Goal: Task Accomplishment & Management: Manage account settings

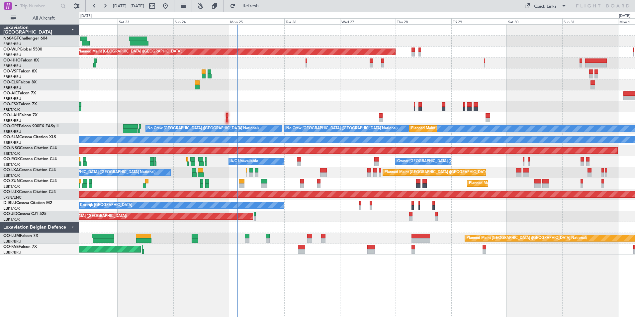
click at [315, 208] on div "No Crew Kortrijk-Wevelgem No Crew Brussels (Brussels National)" at bounding box center [356, 205] width 555 height 11
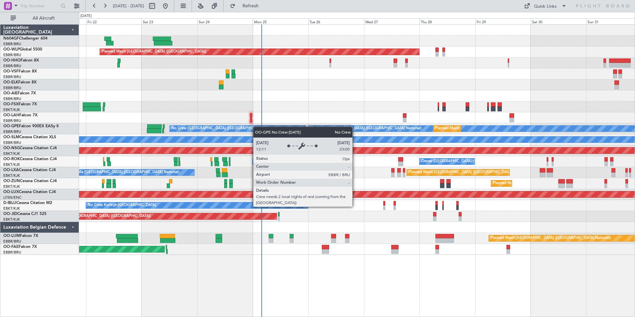
click at [258, 126] on div "Planned Maint Berlin (Brandenburg) Planned Maint London (Farnborough) Planned M…" at bounding box center [356, 140] width 555 height 230
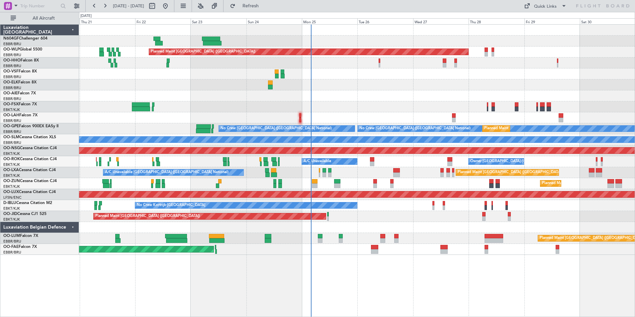
click at [357, 163] on div "Planned Maint Berlin (Brandenburg) Planned Maint London (Farnborough) Planned M…" at bounding box center [356, 140] width 555 height 230
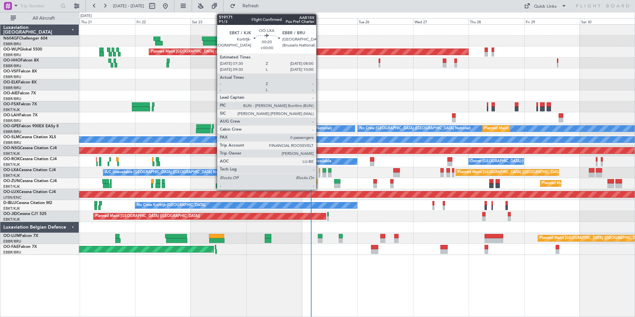
click at [319, 175] on div at bounding box center [319, 174] width 1 height 5
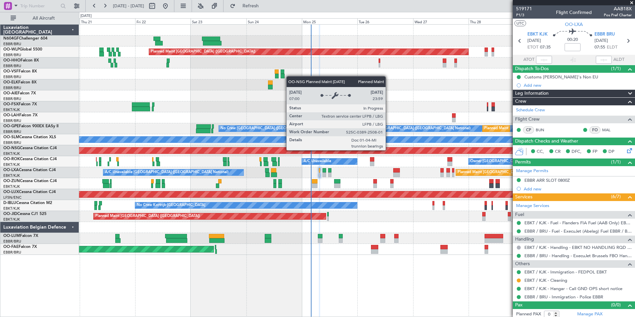
click at [339, 157] on div "Planned Maint Berlin (Brandenburg) Planned Maint London (Farnborough) Planned M…" at bounding box center [356, 140] width 555 height 230
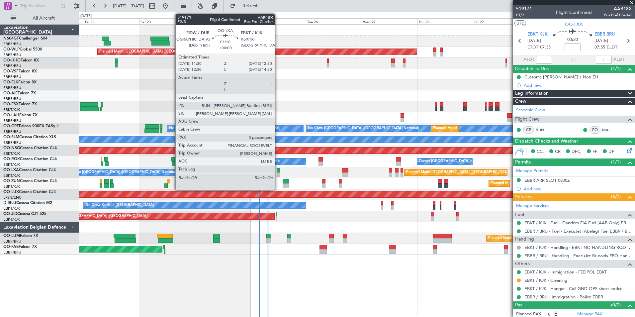
click at [278, 170] on div at bounding box center [278, 170] width 3 height 5
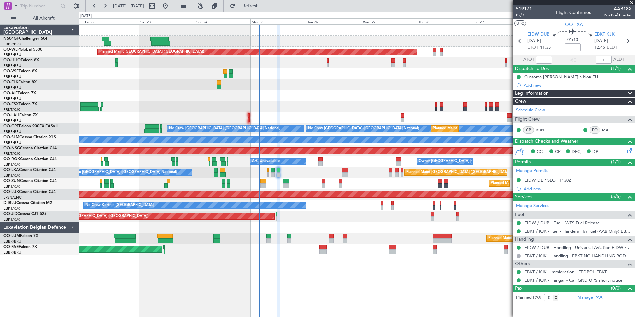
click at [267, 174] on div "Planned Maint Brussels (Brussels National) A/C Unavailable Brussels (Brussels N…" at bounding box center [356, 172] width 555 height 11
click at [269, 174] on div "Planned Maint Brussels (Brussels National) A/C Unavailable Brussels (Brussels N…" at bounding box center [356, 172] width 555 height 11
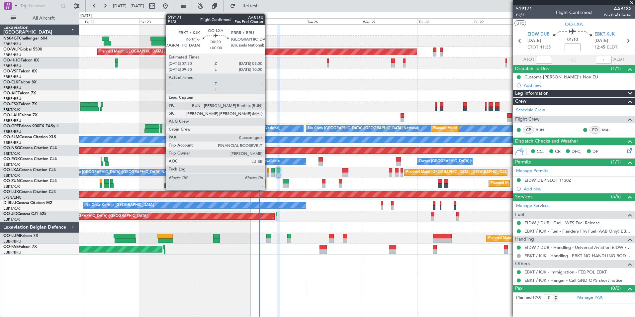
click at [268, 175] on div at bounding box center [267, 174] width 1 height 5
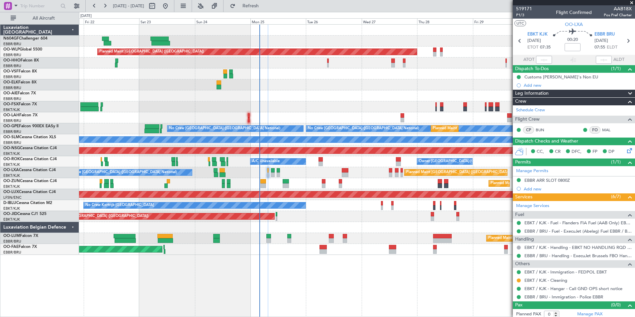
scroll to position [3, 0]
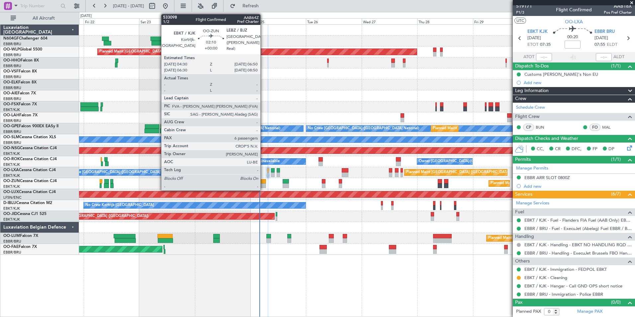
click at [263, 186] on div at bounding box center [263, 185] width 6 height 5
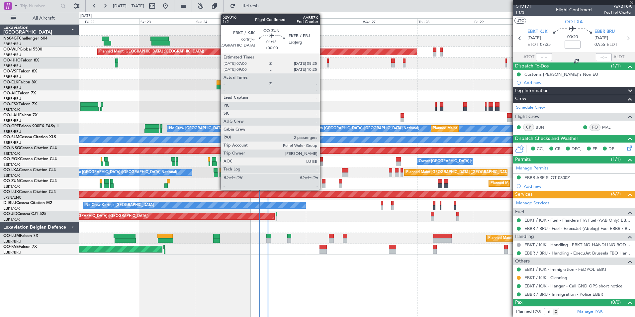
scroll to position [0, 0]
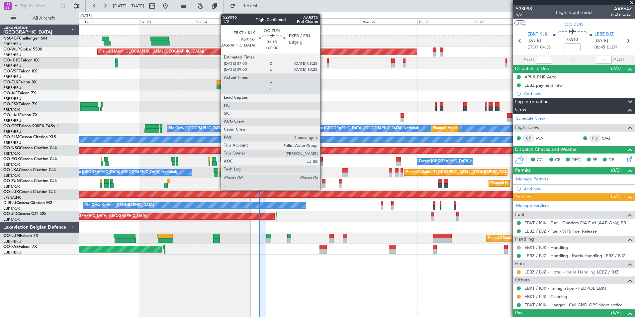
click at [323, 185] on div at bounding box center [323, 185] width 3 height 5
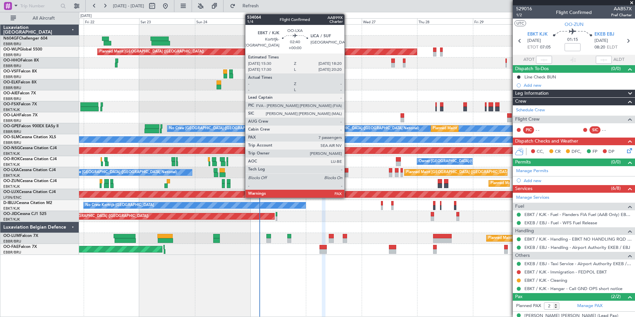
click at [347, 174] on div at bounding box center [345, 174] width 7 height 5
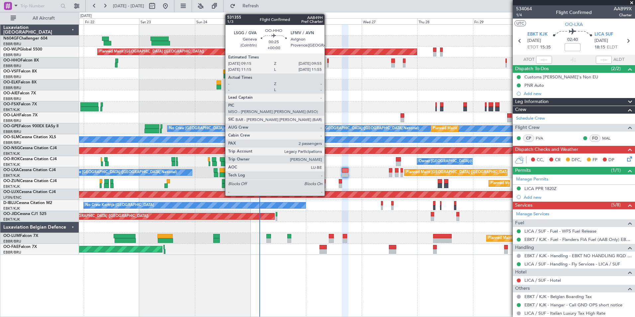
click at [327, 59] on div at bounding box center [328, 60] width 2 height 5
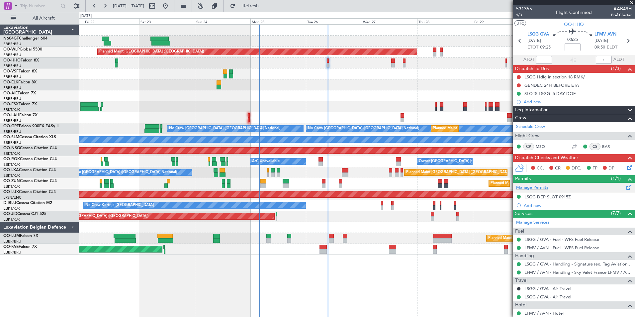
scroll to position [65, 0]
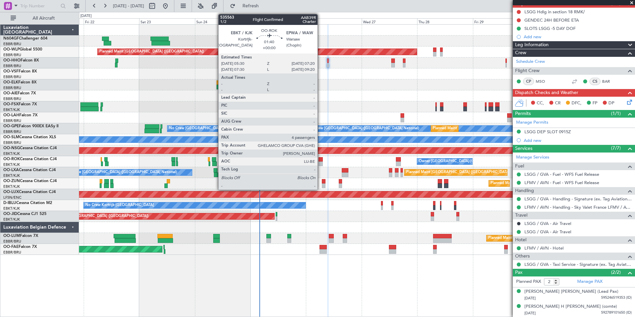
click at [320, 160] on div at bounding box center [320, 159] width 4 height 5
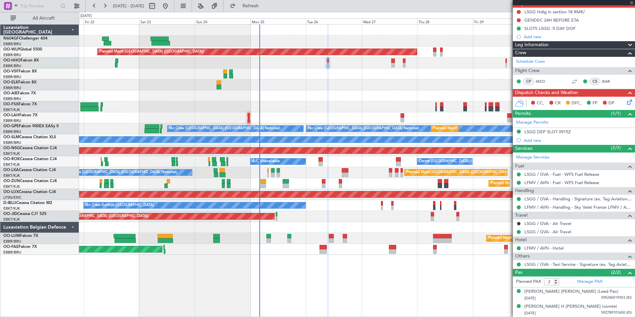
type input "4"
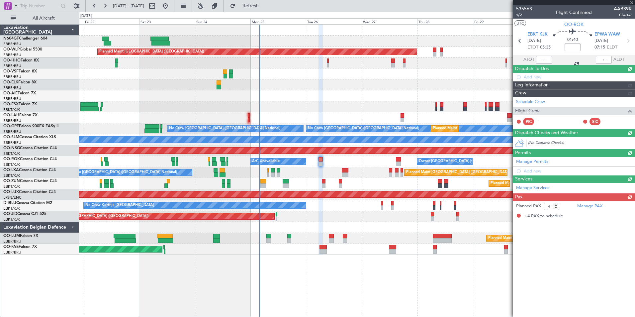
scroll to position [0, 0]
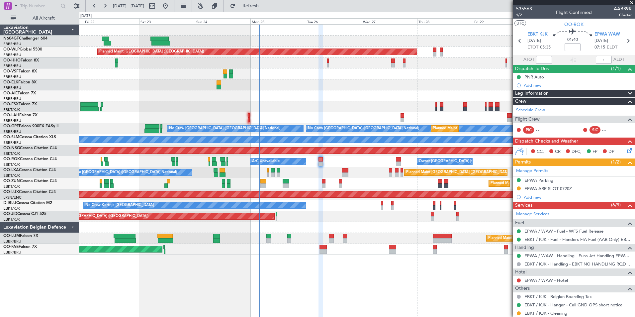
click at [232, 81] on div "Planned Maint Berlin (Brandenburg) Planned Maint London (Farnborough) Planned M…" at bounding box center [356, 140] width 555 height 230
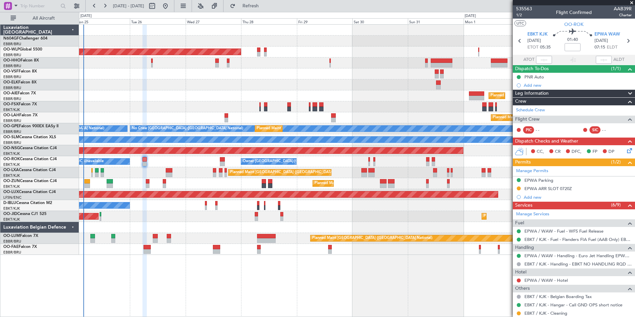
click at [101, 51] on div "Planned Maint Berlin (Brandenburg) Planned Maint London (Farnborough) Planned M…" at bounding box center [356, 140] width 555 height 230
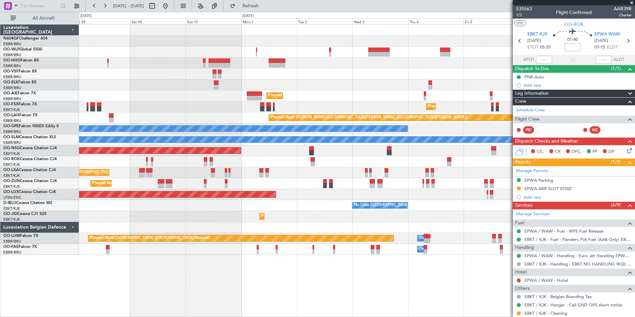
click at [169, 63] on div at bounding box center [356, 62] width 555 height 11
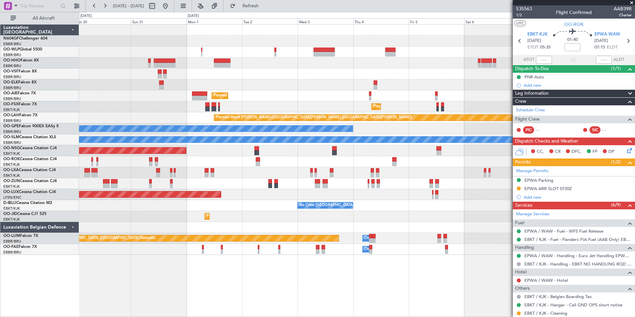
click at [131, 78] on div at bounding box center [356, 73] width 555 height 11
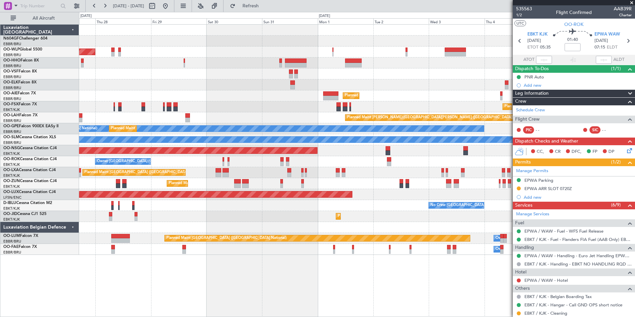
click at [311, 101] on div "Planned Maint Berlin (Brandenburg) Planned Maint Kortrijk-Wevelgem Planned Main…" at bounding box center [356, 140] width 555 height 230
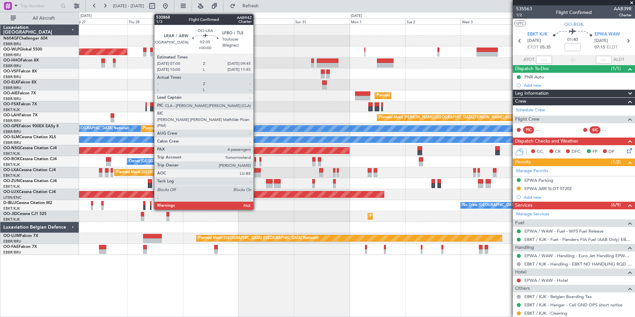
click at [256, 175] on div at bounding box center [257, 174] width 7 height 5
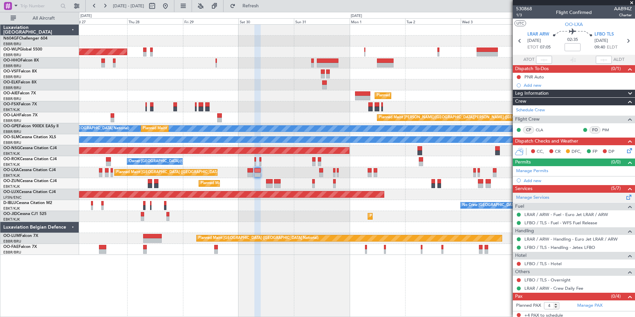
scroll to position [3, 0]
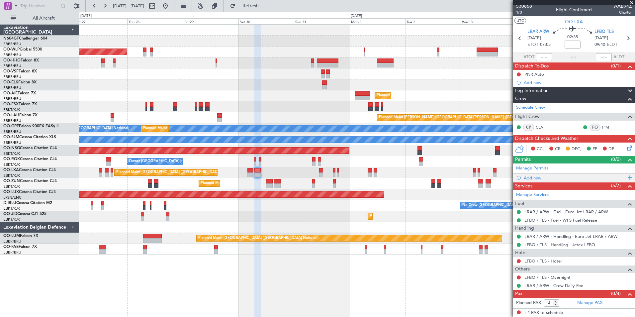
click at [528, 177] on div "Add new" at bounding box center [575, 178] width 102 height 6
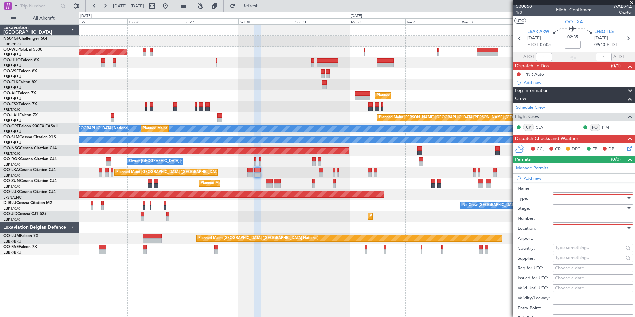
scroll to position [37, 0]
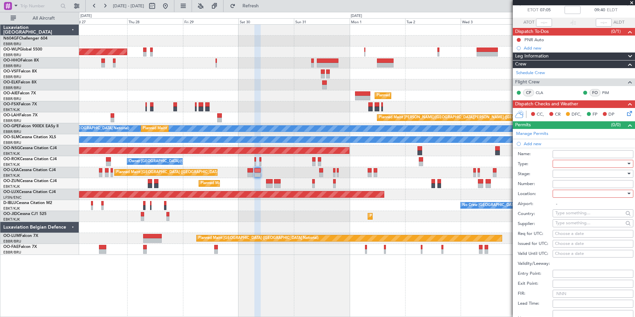
click at [577, 163] on div at bounding box center [590, 164] width 71 height 10
click at [581, 197] on span "PPR" at bounding box center [590, 196] width 70 height 10
click at [579, 193] on div at bounding box center [590, 194] width 71 height 10
click at [580, 227] on span "Arrival" at bounding box center [590, 227] width 70 height 10
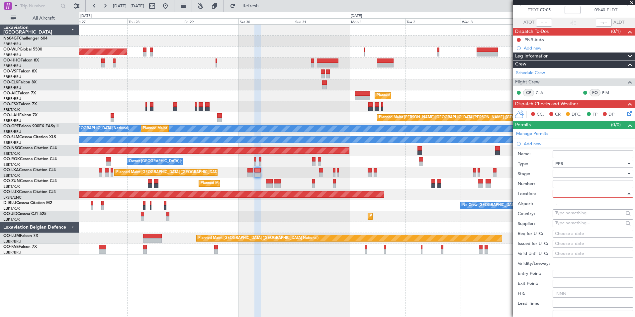
type input "LFBO / TLS"
click at [573, 233] on div "Choose a date" at bounding box center [593, 233] width 76 height 7
select select "8"
select select "2025"
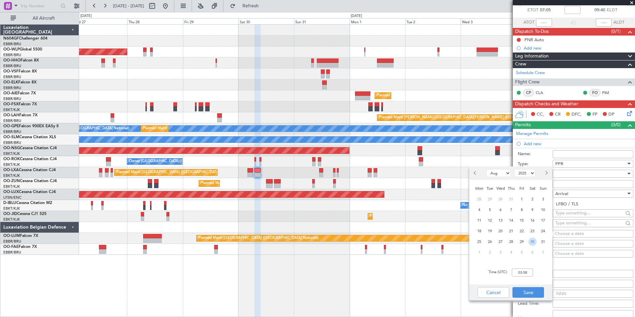
click at [529, 240] on span "30" at bounding box center [532, 241] width 8 height 8
click at [529, 274] on input "00:00" at bounding box center [522, 272] width 21 height 8
type input "09:45"
click at [529, 294] on button "Save" at bounding box center [528, 292] width 32 height 11
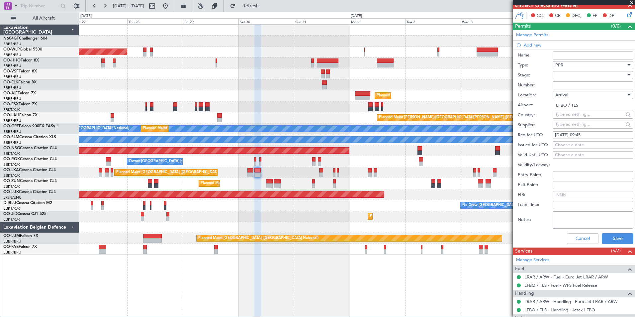
scroll to position [135, 0]
click at [615, 241] on button "Save" at bounding box center [618, 238] width 32 height 11
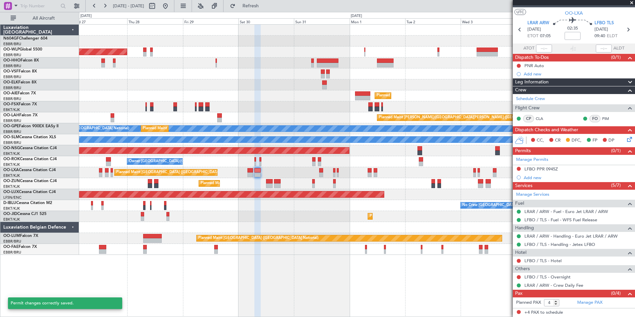
scroll to position [11, 0]
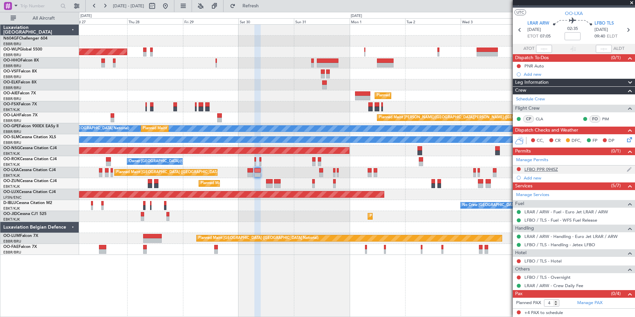
click at [543, 168] on div "LFBO PPR 0945Z" at bounding box center [541, 169] width 34 height 6
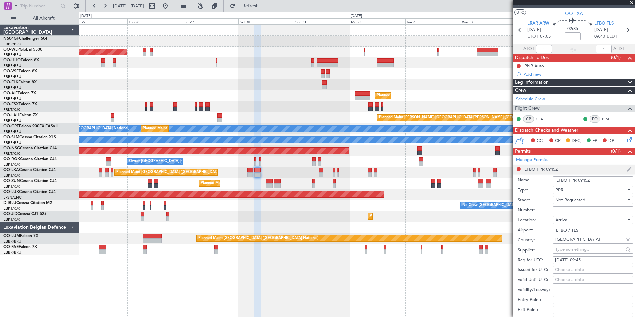
scroll to position [135, 0]
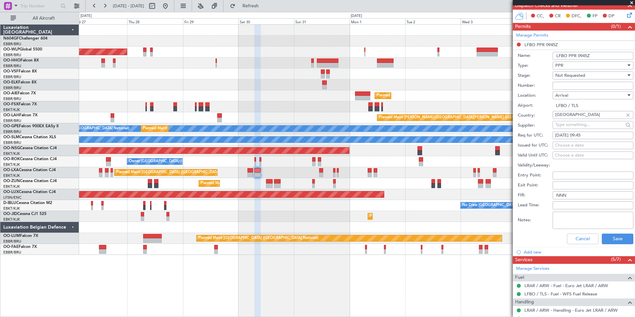
click at [590, 84] on input "Number:" at bounding box center [592, 86] width 81 height 8
paste input "30.01"
type input "30.01"
click at [575, 73] on span "Not Requested" at bounding box center [570, 75] width 30 height 6
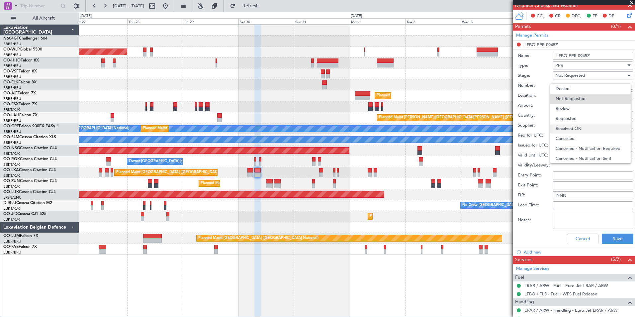
click at [579, 124] on span "Received OK" at bounding box center [590, 129] width 70 height 10
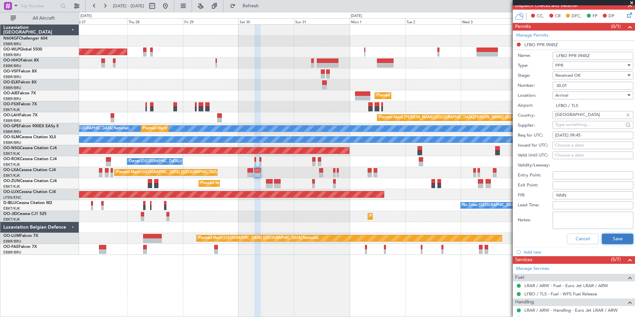
click at [623, 240] on button "Save" at bounding box center [618, 238] width 32 height 11
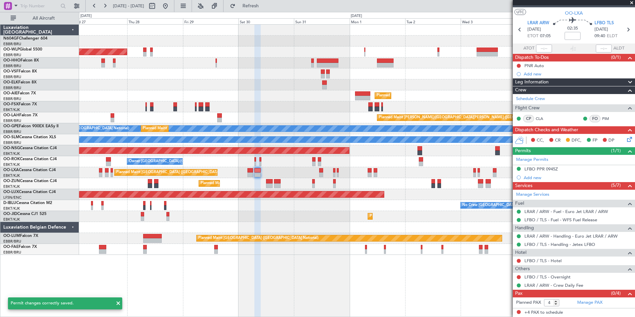
scroll to position [11, 0]
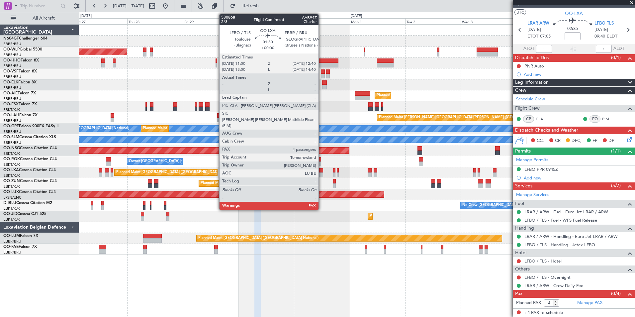
click at [321, 171] on div at bounding box center [321, 170] width 4 height 5
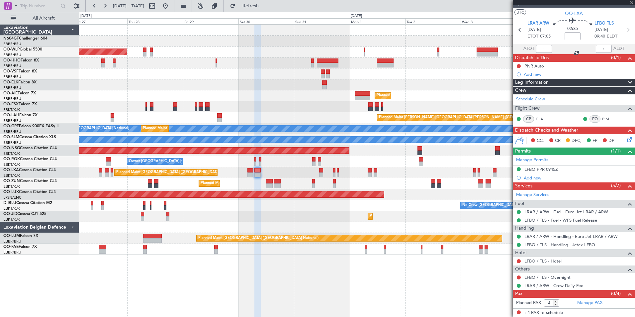
scroll to position [0, 0]
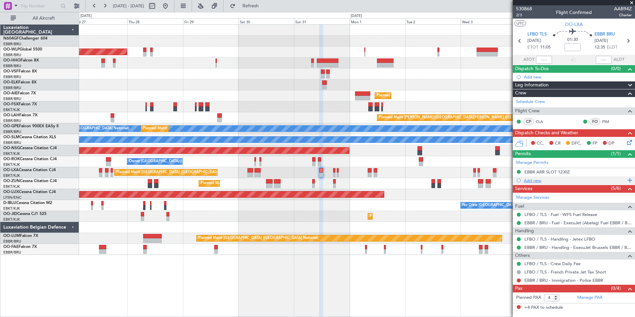
click at [535, 182] on div "Add new" at bounding box center [575, 181] width 102 height 6
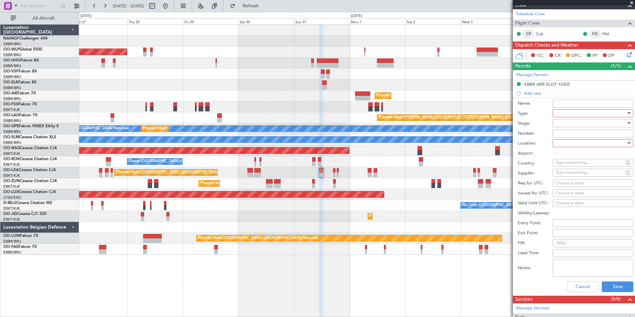
scroll to position [88, 0]
click at [571, 111] on div at bounding box center [590, 113] width 71 height 10
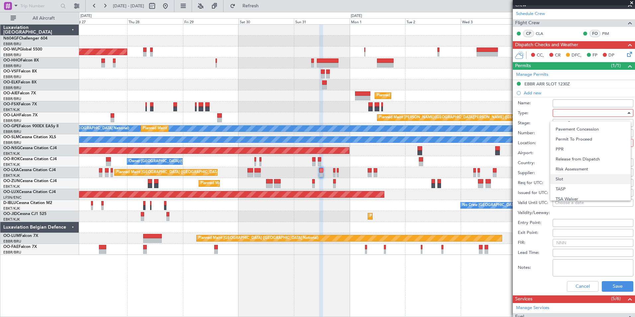
scroll to position [197, 0]
click at [584, 146] on span "PPR" at bounding box center [590, 149] width 70 height 10
click at [587, 138] on div at bounding box center [590, 143] width 71 height 10
click at [587, 159] on span "Departure" at bounding box center [590, 156] width 70 height 10
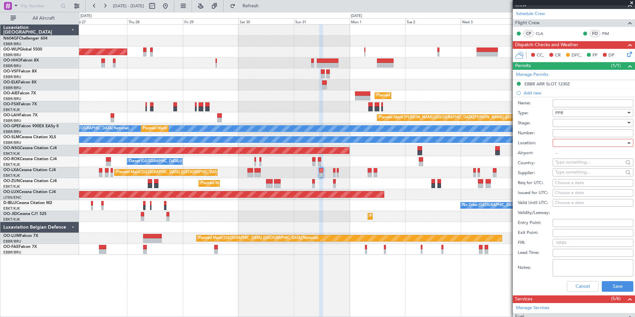
type input "LFBO / TLS"
click at [586, 124] on div at bounding box center [590, 123] width 71 height 10
click at [579, 177] on span "Received OK" at bounding box center [590, 176] width 70 height 10
click at [570, 132] on input "Number:" at bounding box center [592, 133] width 81 height 8
paste input "30.01"
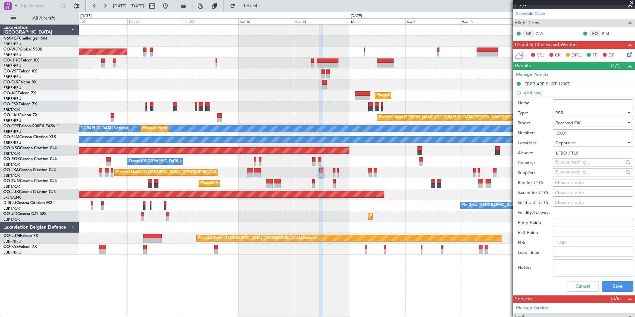
type input "30.01"
click at [576, 182] on div "Choose a date" at bounding box center [593, 183] width 76 height 7
select select "8"
select select "2025"
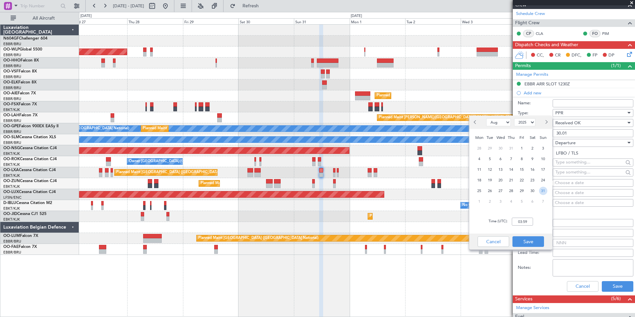
click at [545, 191] on span "31" at bounding box center [543, 191] width 8 height 8
click at [522, 220] on input "00:00" at bounding box center [522, 221] width 21 height 8
type input "11:00"
click at [537, 243] on button "Save" at bounding box center [528, 241] width 32 height 11
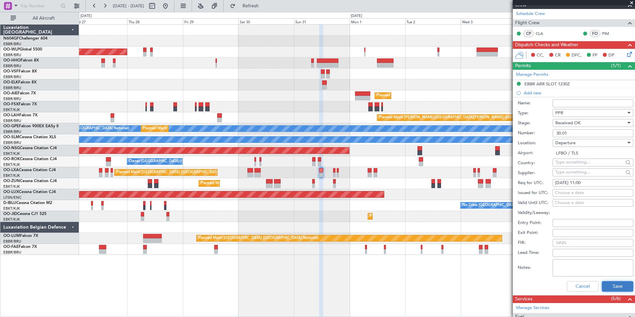
click at [617, 287] on button "Save" at bounding box center [618, 286] width 32 height 11
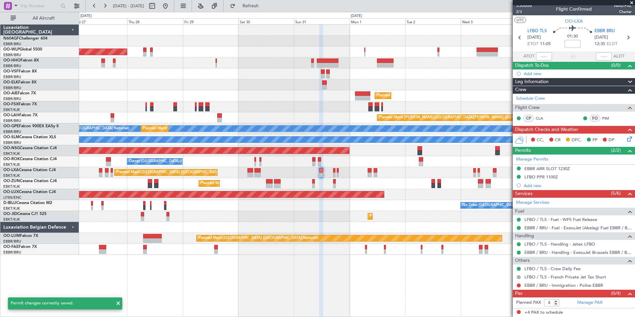
scroll to position [3, 0]
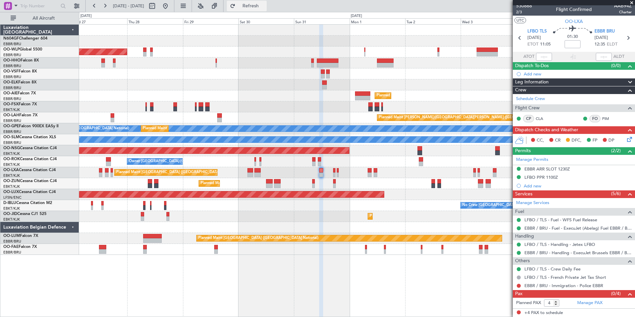
click at [257, 4] on button "Refresh" at bounding box center [247, 6] width 40 height 11
click at [171, 9] on button at bounding box center [165, 6] width 11 height 11
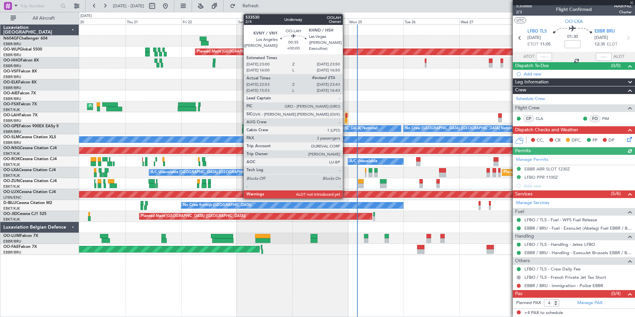
click at [346, 120] on div at bounding box center [346, 120] width 2 height 5
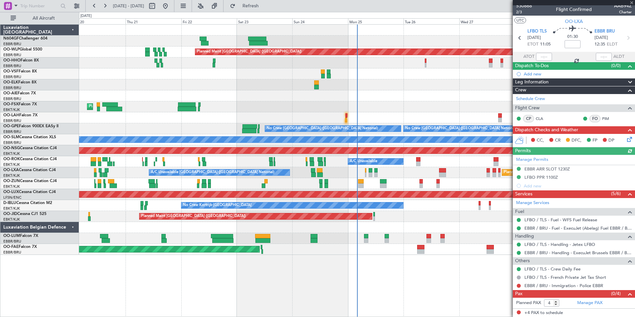
type input "23:03"
type input "3"
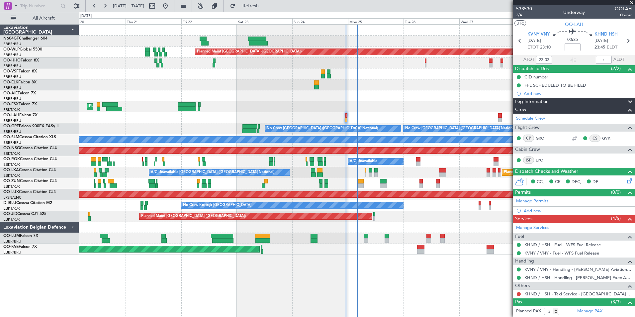
click at [390, 106] on div "Planned Maint Kortrijk-[GEOGRAPHIC_DATA]" at bounding box center [356, 106] width 555 height 11
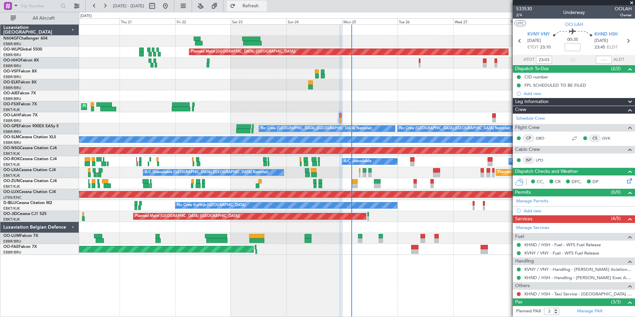
click at [267, 10] on button "Refresh" at bounding box center [247, 6] width 40 height 11
click at [358, 83] on div at bounding box center [356, 84] width 555 height 11
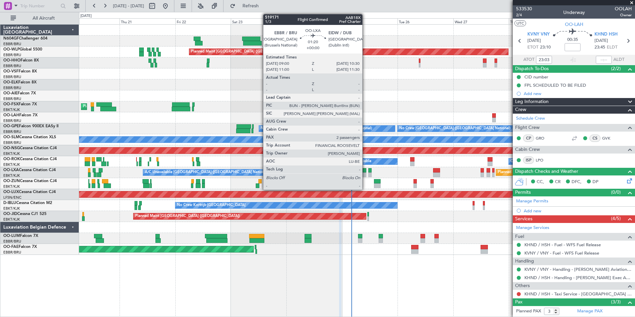
click at [365, 174] on div at bounding box center [365, 174] width 4 height 5
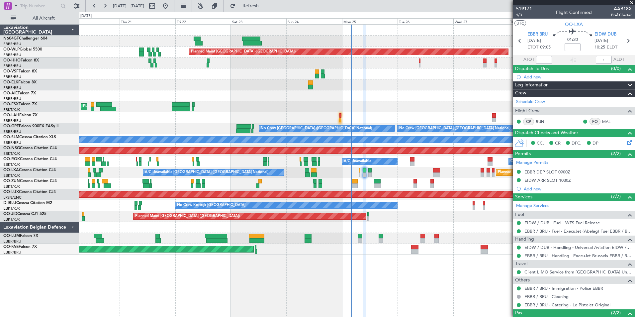
click at [621, 35] on section "EBBR BRU 25/08/2025 ETOT 09:05 01:20 EIDW DUB 25/08/2025 10:25 ELDT" at bounding box center [574, 42] width 122 height 26
click at [623, 39] on icon at bounding box center [627, 41] width 9 height 9
click at [262, 5] on span "Refresh" at bounding box center [251, 6] width 28 height 5
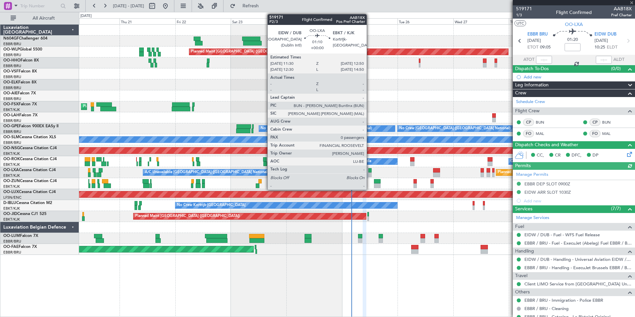
click at [370, 174] on div at bounding box center [369, 174] width 3 height 5
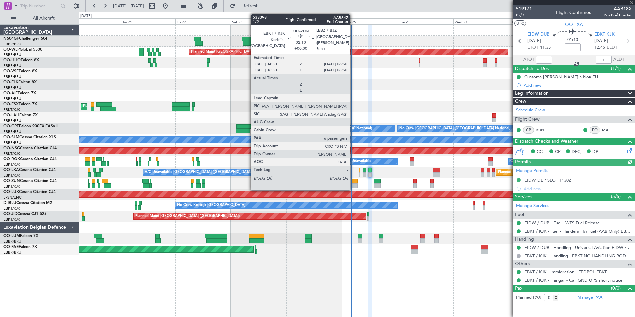
click at [354, 185] on div at bounding box center [355, 185] width 6 height 5
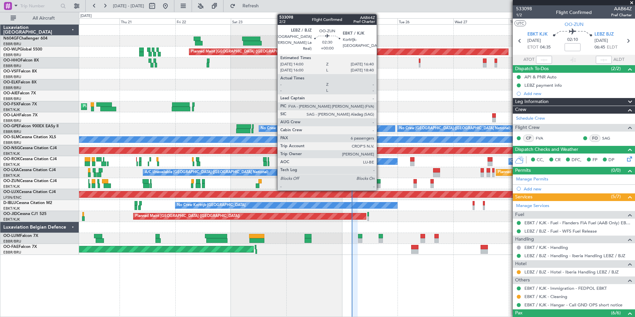
click at [379, 183] on div at bounding box center [377, 185] width 6 height 5
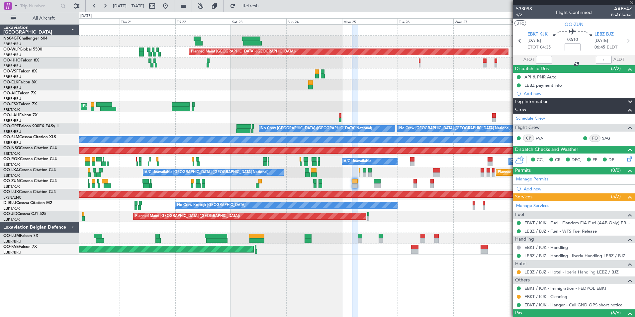
click at [281, 188] on div "Planned Maint Kortrijk-[GEOGRAPHIC_DATA]" at bounding box center [356, 183] width 555 height 11
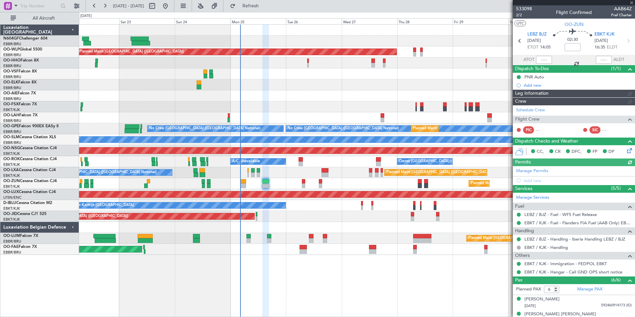
click at [263, 233] on div "Planned Maint Berlin (Brandenburg) Planned Maint London (Farnborough) Planned M…" at bounding box center [356, 140] width 555 height 230
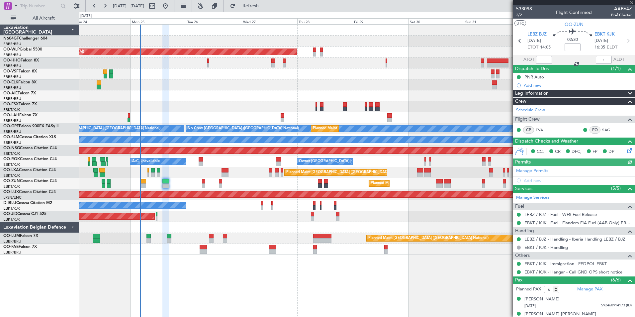
click at [221, 225] on div at bounding box center [356, 227] width 555 height 11
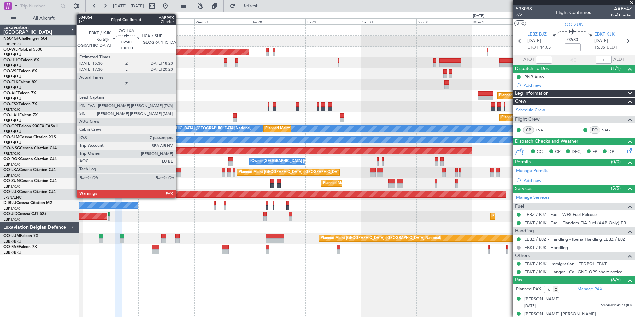
click at [179, 170] on div at bounding box center [177, 170] width 7 height 5
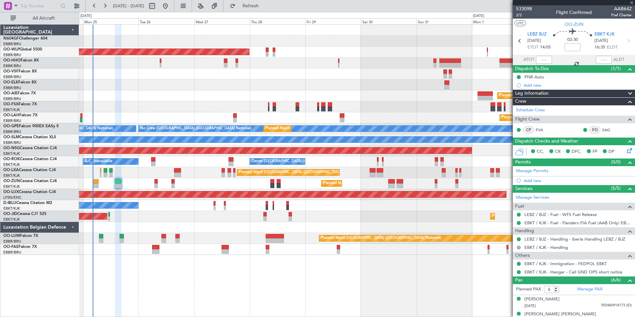
type input "7"
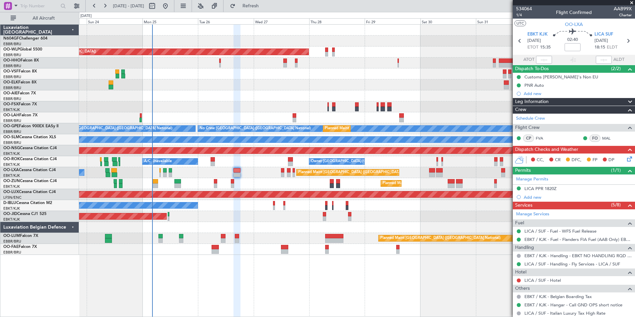
click at [361, 224] on div "Planned Maint Berlin (Brandenburg) Planned Maint London (Farnborough) Planned M…" at bounding box center [356, 140] width 555 height 230
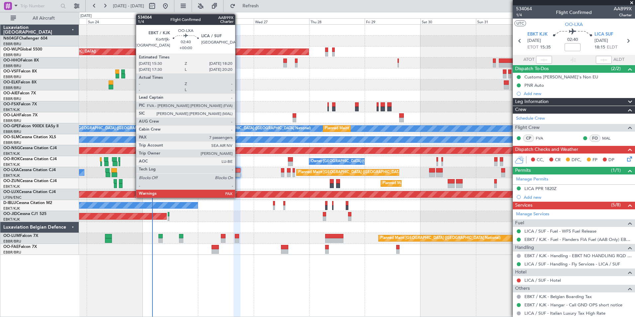
click at [238, 173] on div at bounding box center [236, 174] width 7 height 5
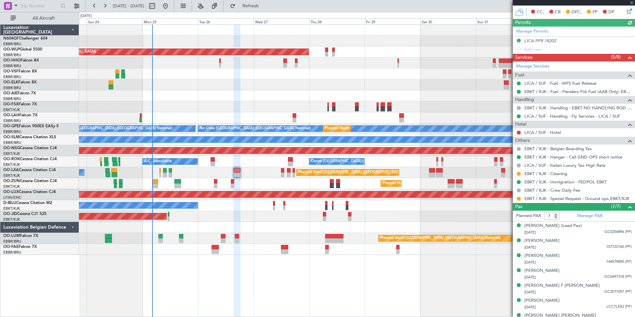
scroll to position [157, 0]
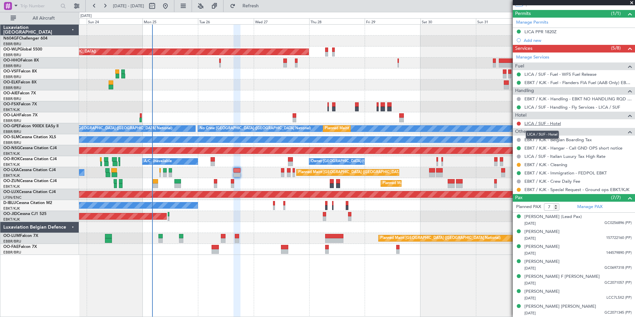
click at [550, 123] on link "LICA / SUF - Hotel" at bounding box center [542, 124] width 37 height 6
click at [534, 34] on div "LICA PPR 1820Z" at bounding box center [540, 32] width 32 height 6
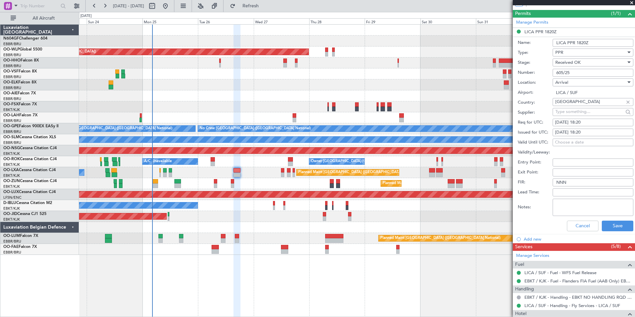
click at [588, 73] on input "605/25" at bounding box center [592, 73] width 81 height 8
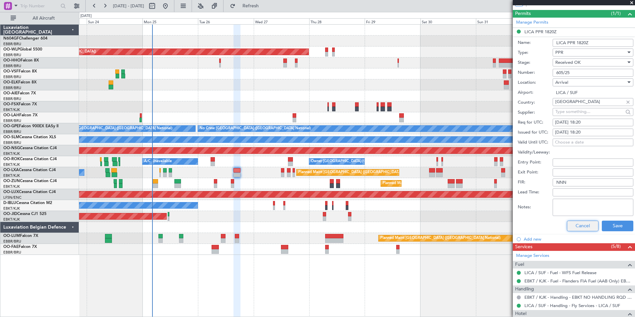
click at [587, 222] on button "Cancel" at bounding box center [583, 225] width 32 height 11
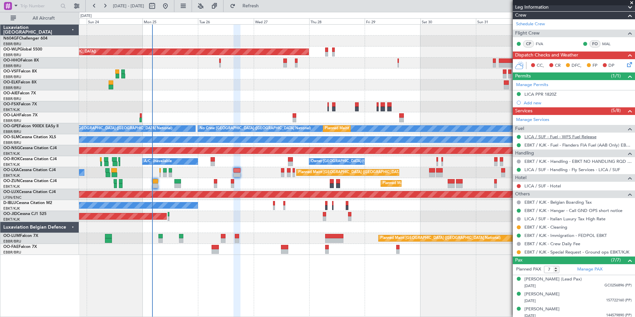
scroll to position [95, 0]
click at [554, 252] on link "EBKT / KJK - Special Request - Ground ops EBKT/KJK" at bounding box center [576, 252] width 105 height 6
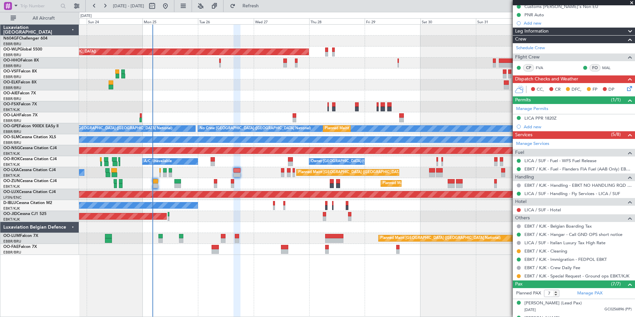
scroll to position [0, 0]
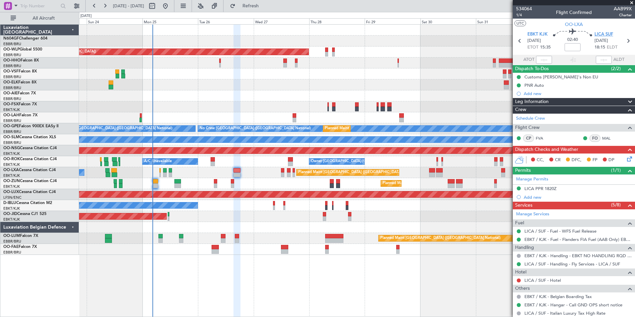
click at [603, 33] on span "LICA SUF" at bounding box center [603, 34] width 19 height 7
click at [257, 4] on button "Refresh" at bounding box center [247, 6] width 40 height 11
click at [625, 157] on icon at bounding box center [627, 157] width 5 height 5
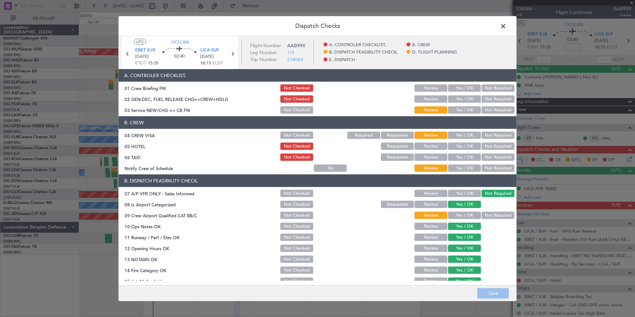
click at [457, 113] on button "Yes / OK" at bounding box center [464, 109] width 33 height 7
click at [496, 133] on button "Not Required" at bounding box center [497, 134] width 33 height 7
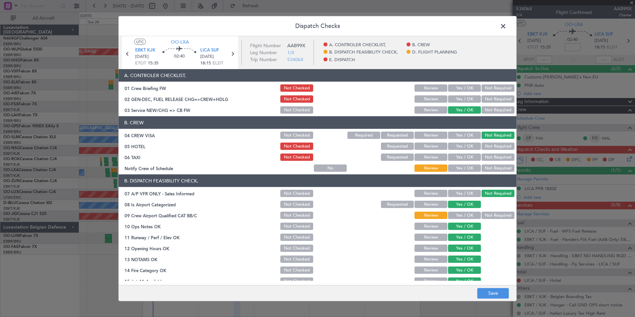
click at [469, 165] on button "Yes / OK" at bounding box center [464, 167] width 33 height 7
click at [471, 215] on button "Yes / OK" at bounding box center [464, 214] width 33 height 7
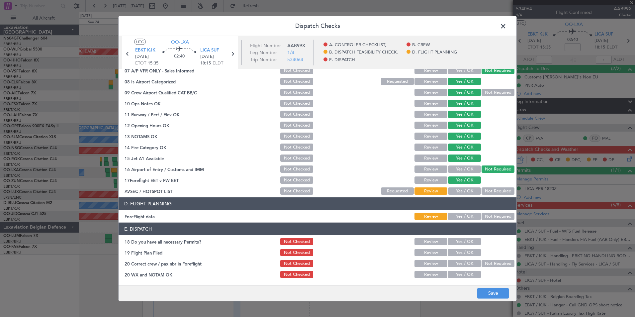
click at [455, 216] on button "Yes / OK" at bounding box center [464, 215] width 33 height 7
click at [474, 194] on button "Yes / OK" at bounding box center [464, 190] width 33 height 7
click at [466, 275] on button "Yes / OK" at bounding box center [464, 274] width 33 height 7
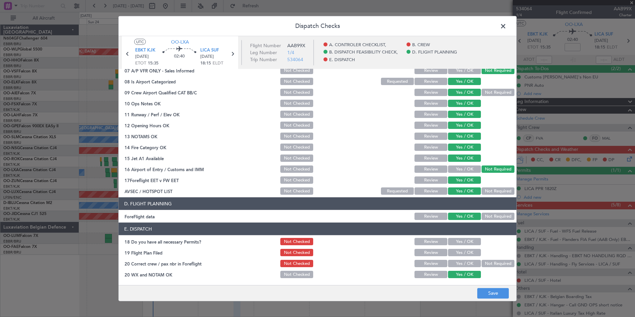
click at [464, 259] on div "Yes / OK" at bounding box center [464, 263] width 34 height 9
click at [465, 260] on button "Yes / OK" at bounding box center [464, 263] width 33 height 7
click at [463, 251] on button "Yes / OK" at bounding box center [464, 252] width 33 height 7
click at [463, 247] on section "E. DISPATCH 18 Do you have all necessary Permits? Not Checked Review Yes / OK 1…" at bounding box center [318, 250] width 398 height 56
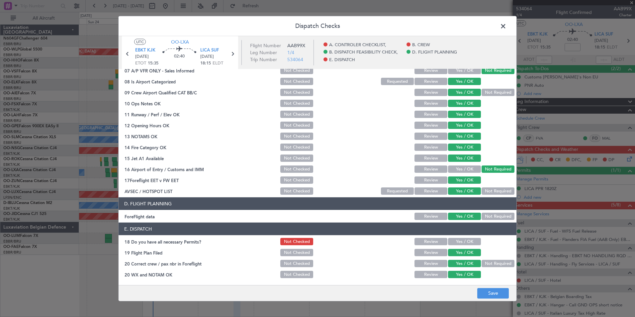
click at [463, 246] on section "E. DISPATCH 18 Do you have all necessary Permits? Not Checked Review Yes / OK 1…" at bounding box center [318, 250] width 398 height 56
click at [463, 242] on button "Yes / OK" at bounding box center [464, 241] width 33 height 7
click at [489, 291] on button "Save" at bounding box center [493, 293] width 32 height 11
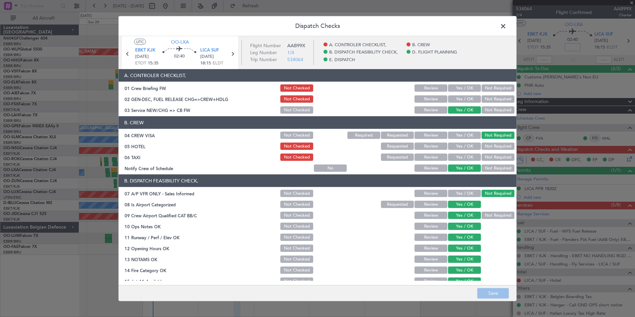
click at [506, 30] on span at bounding box center [506, 27] width 0 height 13
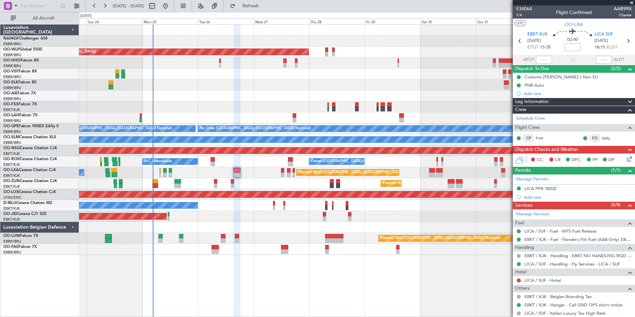
click at [570, 48] on mat-tooltip-component "Flight Time" at bounding box center [570, 52] width 31 height 18
click at [571, 47] on input at bounding box center [572, 47] width 16 height 8
click at [584, 49] on div "02:40 -20" at bounding box center [572, 41] width 44 height 25
type input "-00:20"
click at [625, 159] on icon at bounding box center [627, 157] width 5 height 5
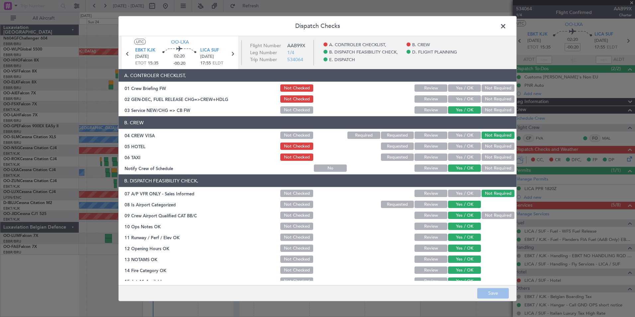
click at [506, 23] on span at bounding box center [506, 27] width 0 height 13
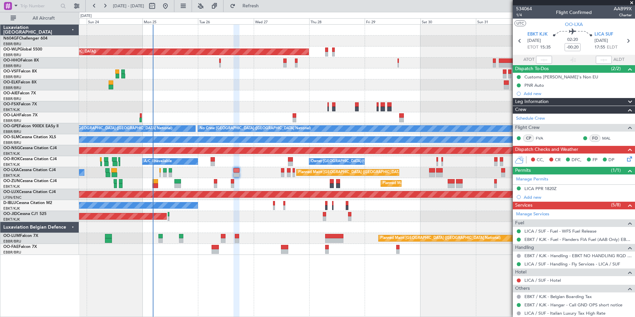
click at [620, 160] on div "CC, CR DFC, FP DP" at bounding box center [577, 160] width 98 height 10
click at [625, 160] on icon at bounding box center [627, 157] width 5 height 5
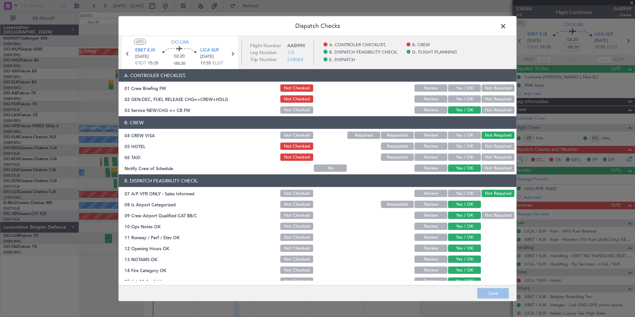
click at [506, 28] on span at bounding box center [506, 27] width 0 height 13
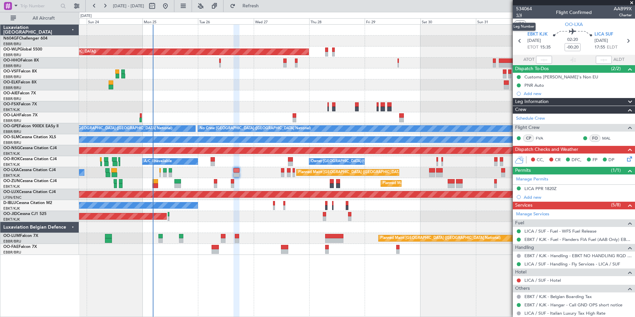
click at [522, 13] on span "1/4" at bounding box center [524, 15] width 16 height 6
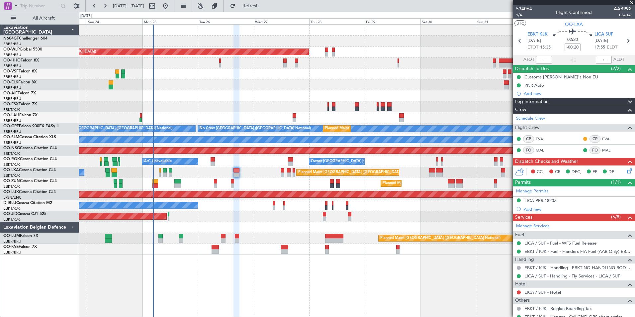
click at [626, 170] on icon at bounding box center [627, 169] width 5 height 5
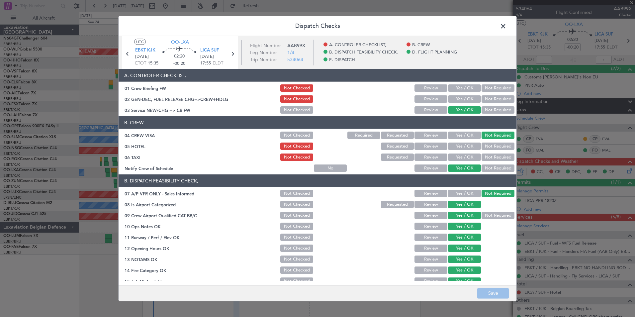
click at [468, 98] on button "Yes / OK" at bounding box center [464, 98] width 33 height 7
click at [492, 292] on button "Save" at bounding box center [493, 293] width 32 height 11
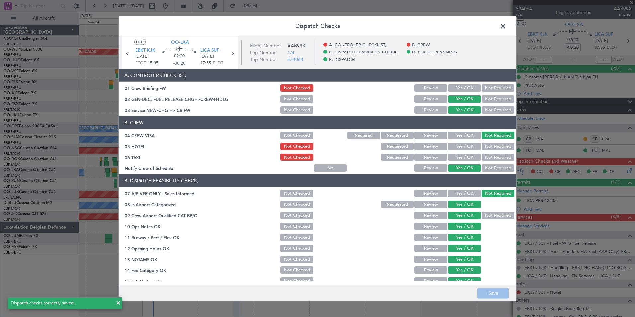
click at [394, 144] on button "Requested" at bounding box center [397, 145] width 33 height 7
click at [393, 153] on button "Requested" at bounding box center [397, 156] width 33 height 7
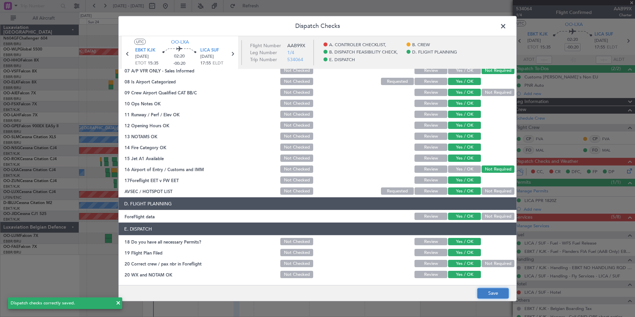
click at [487, 294] on button "Save" at bounding box center [493, 293] width 32 height 11
click at [506, 28] on span at bounding box center [506, 27] width 0 height 13
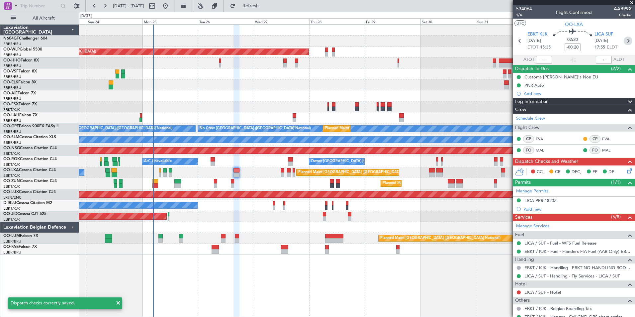
click at [623, 40] on icon at bounding box center [627, 41] width 9 height 9
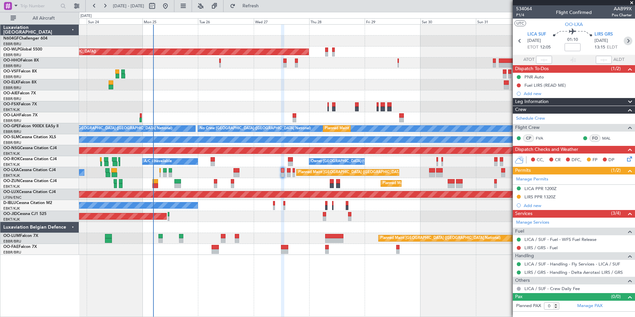
click at [627, 42] on icon at bounding box center [627, 41] width 9 height 9
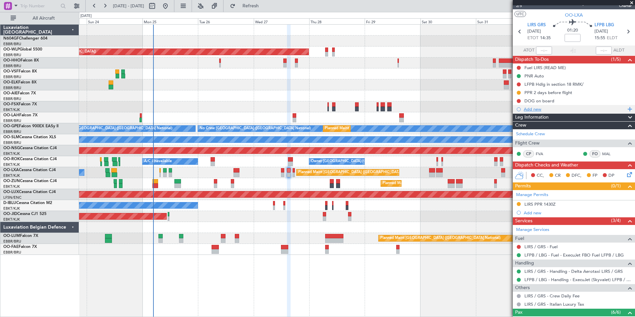
scroll to position [8, 0]
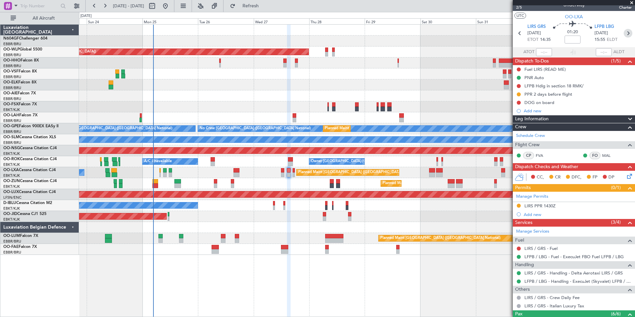
click at [624, 31] on icon at bounding box center [627, 33] width 9 height 9
type input "0"
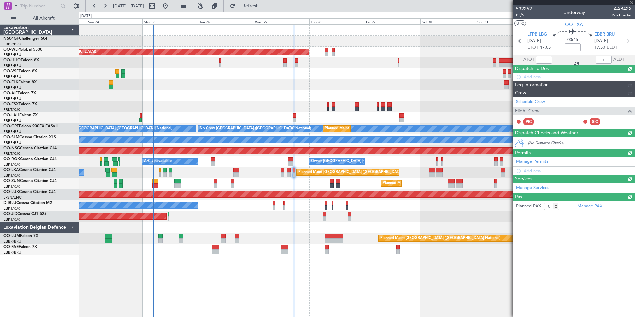
scroll to position [0, 0]
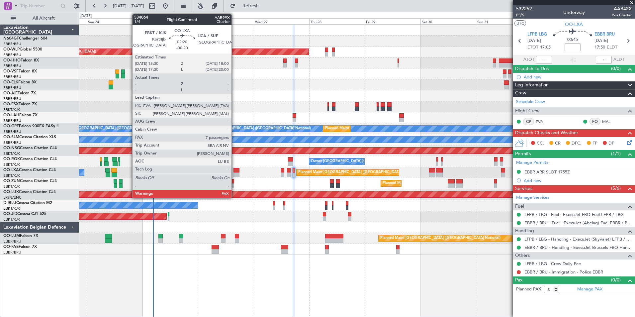
click at [234, 174] on div at bounding box center [236, 174] width 6 height 5
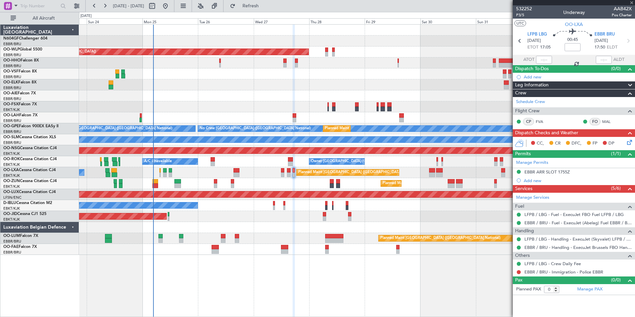
type input "-00:20"
type input "7"
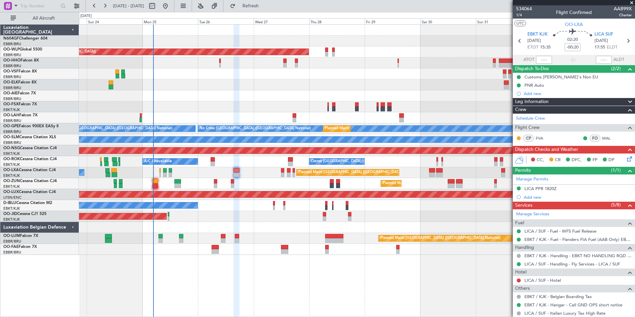
click at [284, 173] on div "Planned Maint Brussels (Brussels National) A/C Unavailable Brussels (Brussels N…" at bounding box center [356, 172] width 555 height 11
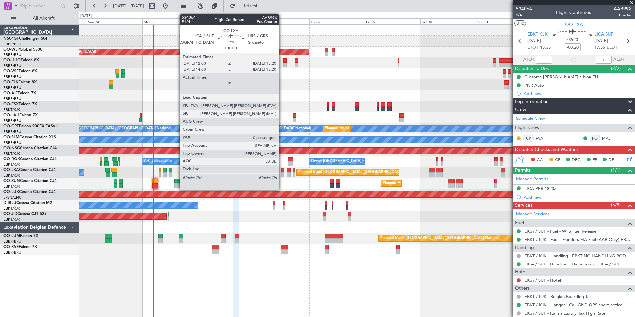
click at [282, 173] on div at bounding box center [282, 174] width 3 height 5
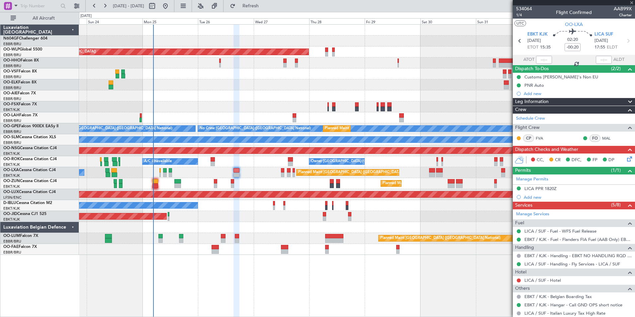
type input "0"
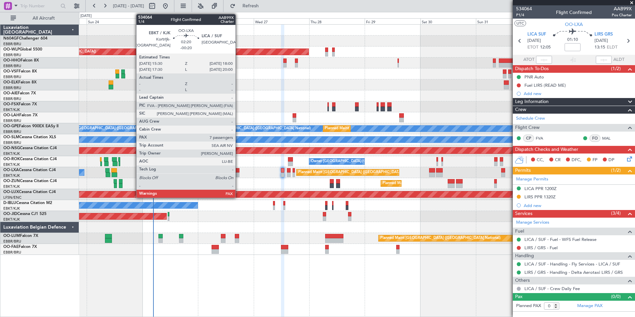
click at [238, 171] on div at bounding box center [236, 170] width 6 height 5
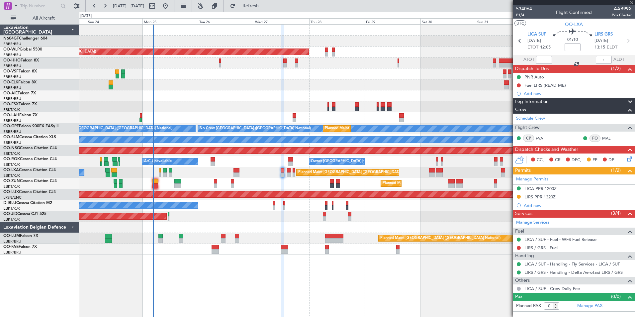
type input "-00:20"
type input "7"
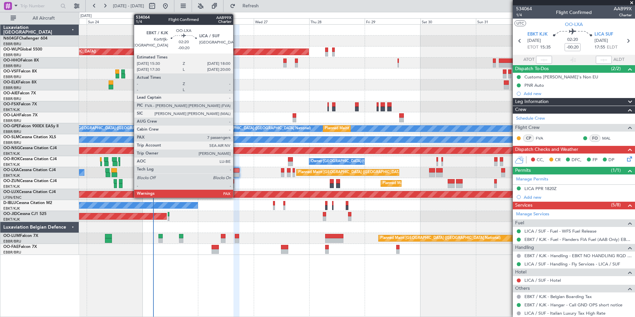
click at [236, 173] on div at bounding box center [236, 174] width 6 height 5
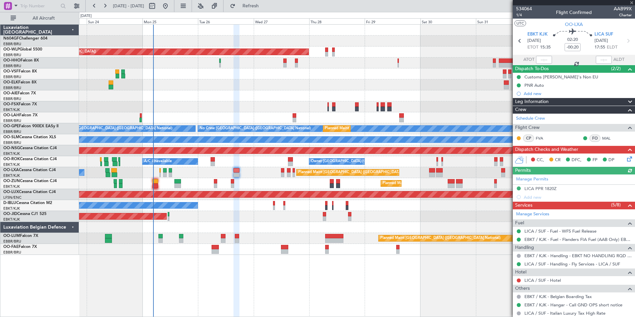
click at [625, 160] on icon at bounding box center [627, 157] width 5 height 5
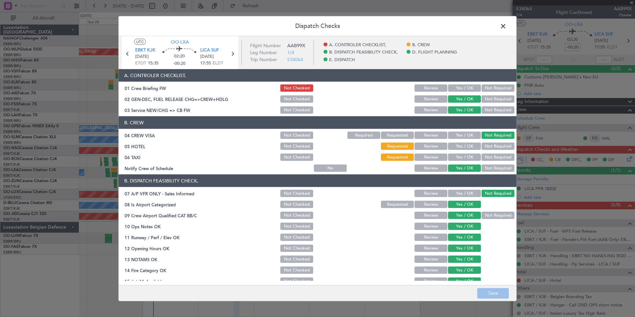
scroll to position [0, 0]
click at [506, 23] on span at bounding box center [506, 27] width 0 height 13
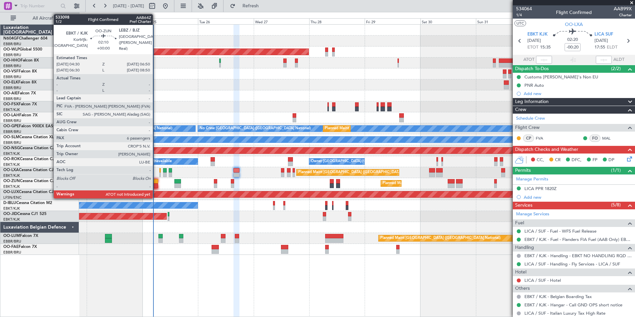
click at [156, 184] on div at bounding box center [155, 185] width 6 height 5
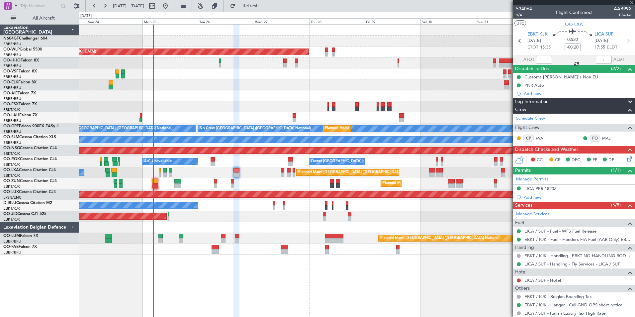
type input "6"
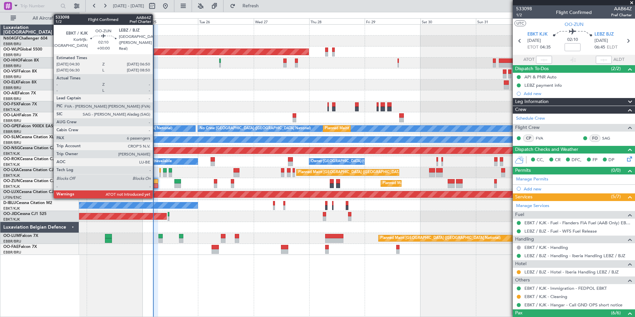
click at [155, 181] on div at bounding box center [155, 181] width 6 height 5
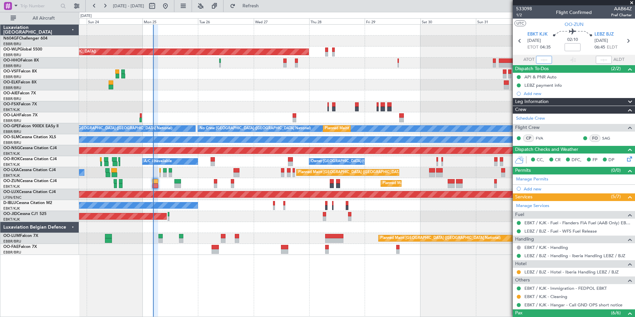
click at [540, 60] on input "text" at bounding box center [544, 60] width 16 height 8
click at [434, 93] on div "Planned Maint [GEOGRAPHIC_DATA] ([GEOGRAPHIC_DATA])" at bounding box center [356, 95] width 555 height 11
type input "04:41"
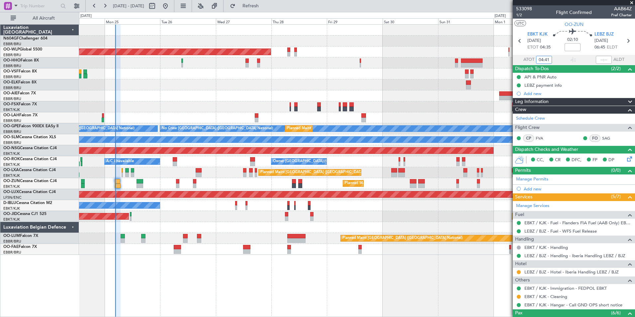
click at [332, 167] on div "Planned Maint Berlin (Brandenburg) Planned Maint London (Farnborough) Planned M…" at bounding box center [356, 140] width 555 height 230
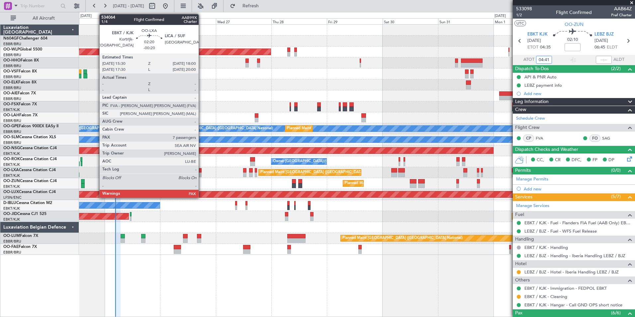
click at [202, 175] on div at bounding box center [199, 174] width 6 height 5
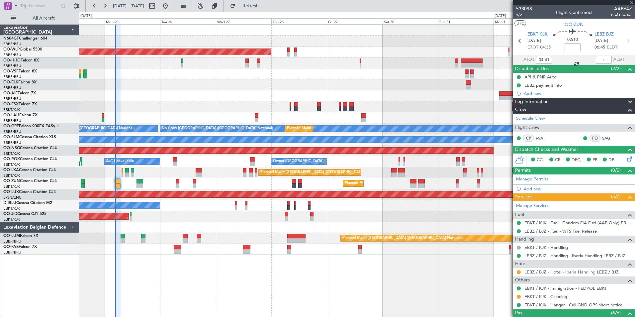
type input "-00:20"
type input "7"
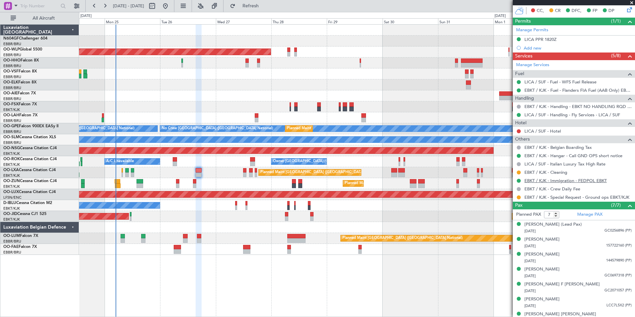
scroll to position [149, 0]
click at [546, 197] on link "EBKT / KJK - Special Request - Ground ops EBKT/KJK" at bounding box center [576, 197] width 105 height 6
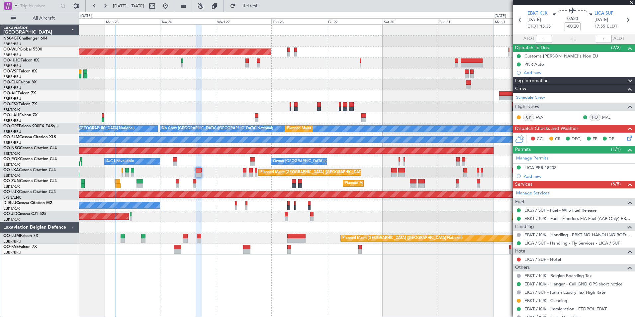
scroll to position [21, 0]
click at [625, 136] on icon at bounding box center [627, 136] width 5 height 5
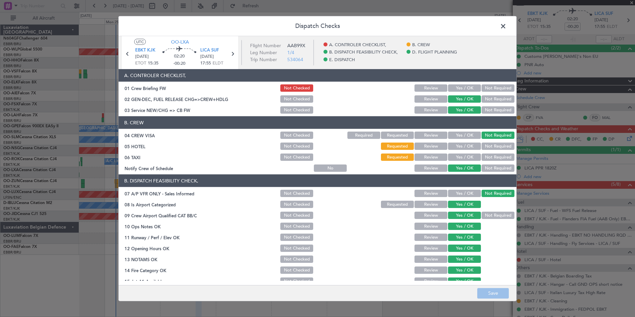
click at [454, 86] on button "Yes / OK" at bounding box center [464, 87] width 33 height 7
click at [497, 294] on button "Save" at bounding box center [493, 293] width 32 height 11
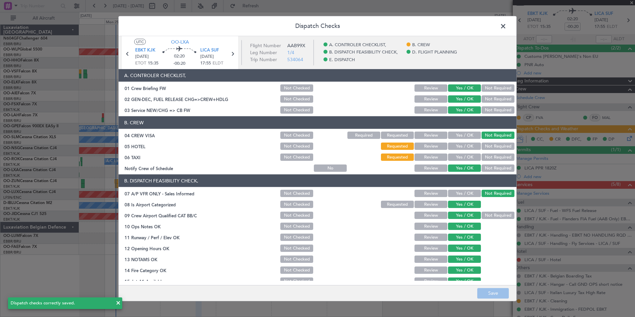
click at [506, 29] on span at bounding box center [506, 27] width 0 height 13
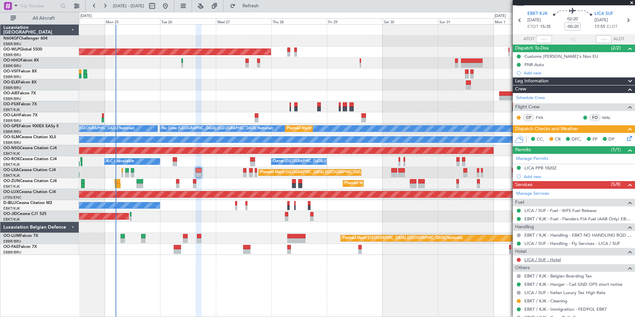
click at [536, 260] on link "LICA / SUF - Hotel" at bounding box center [542, 260] width 37 height 6
click at [265, 8] on span "Refresh" at bounding box center [251, 6] width 28 height 5
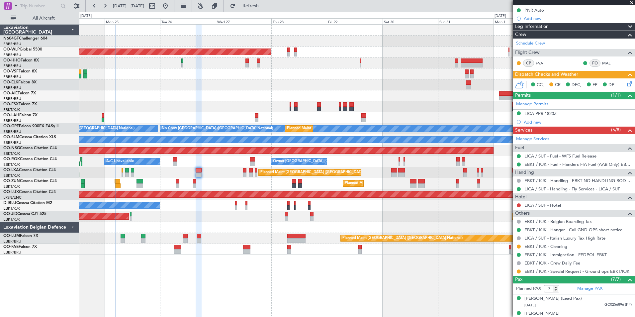
scroll to position [74, 0]
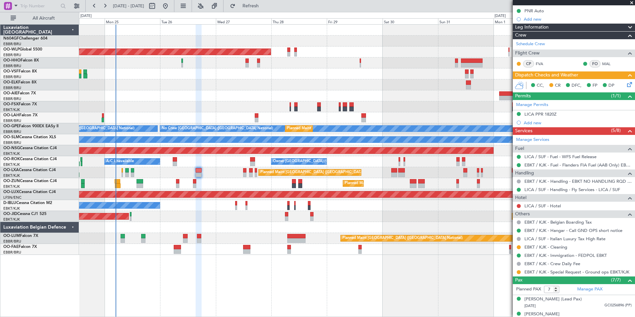
click at [231, 175] on div "Planned Maint Brussels (Brussels National) A/C Unavailable Brussels (Brussels N…" at bounding box center [356, 172] width 555 height 11
click at [177, 162] on div "Owner Kortrijk-Wevelgem A/C Unavailable" at bounding box center [356, 161] width 555 height 11
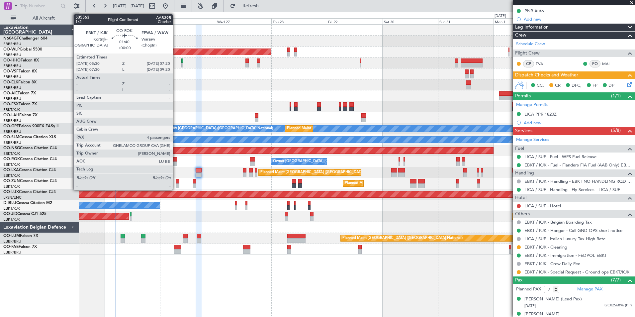
click at [176, 162] on div at bounding box center [175, 163] width 4 height 5
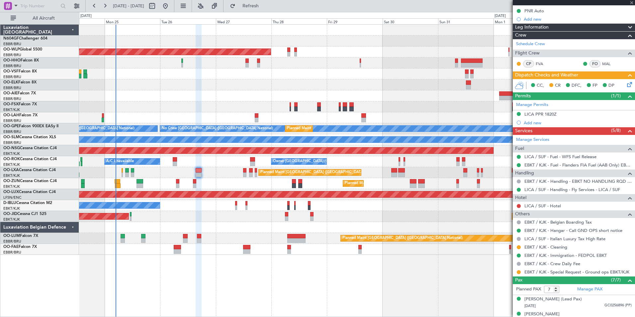
type input "4"
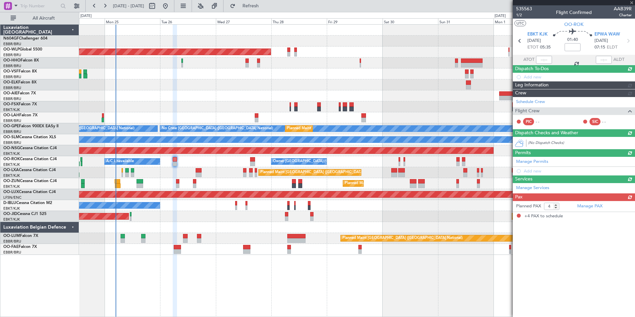
scroll to position [0, 0]
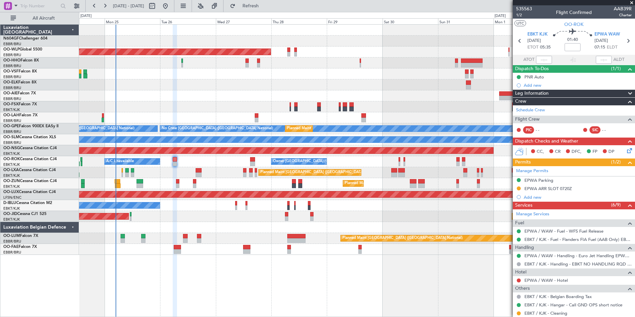
click at [258, 207] on div "No Crew Kortrijk-Wevelgem No Crew Brussels (Brussels National)" at bounding box center [356, 205] width 555 height 11
click at [202, 174] on div "Planned Maint Brussels (Brussels National) A/C Unavailable Brussels (Brussels N…" at bounding box center [356, 172] width 555 height 11
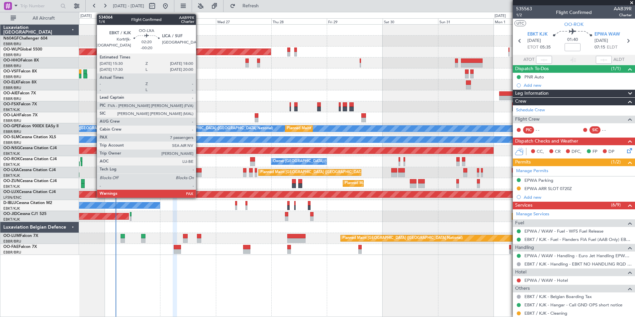
click at [199, 169] on div at bounding box center [199, 170] width 6 height 5
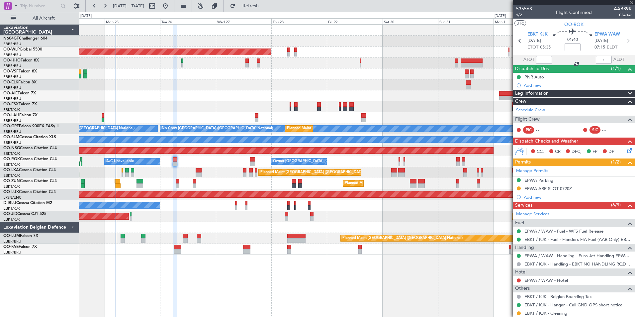
click at [246, 173] on div "Planned Maint Brussels (Brussels National) A/C Unavailable Brussels (Brussels N…" at bounding box center [356, 172] width 555 height 11
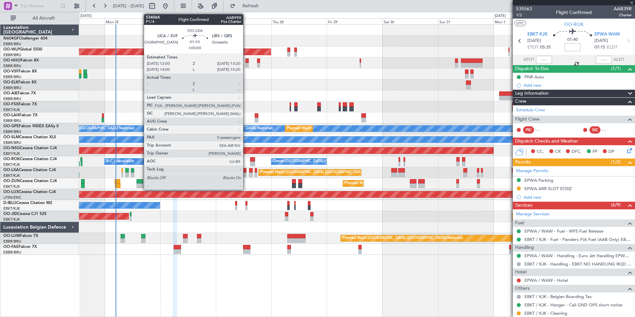
type input "-00:20"
type input "7"
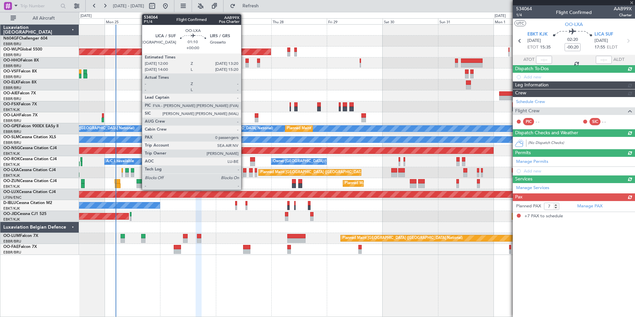
click at [244, 173] on div at bounding box center [244, 174] width 3 height 5
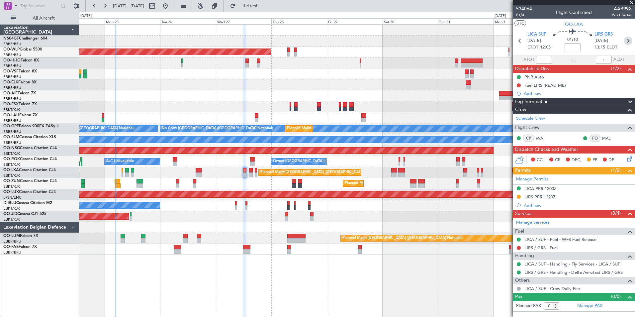
click at [628, 44] on icon at bounding box center [627, 41] width 9 height 9
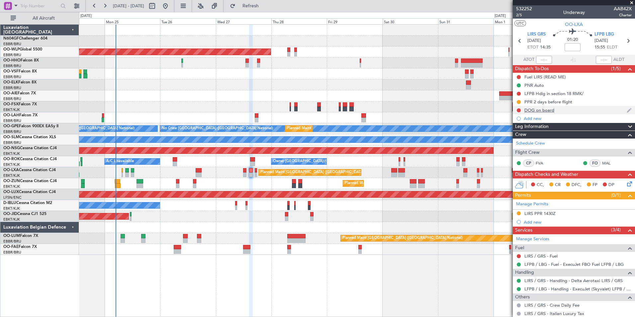
click at [542, 108] on div "DOG on board" at bounding box center [539, 110] width 30 height 6
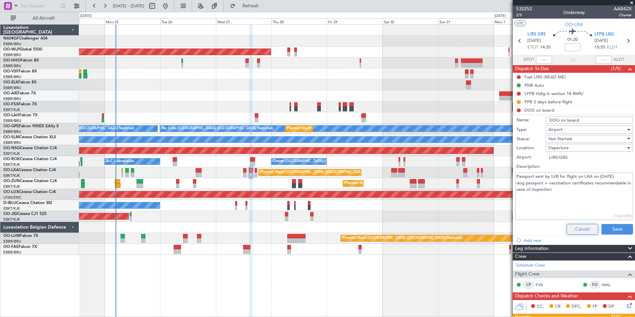
click at [577, 226] on button "Cancel" at bounding box center [582, 229] width 32 height 11
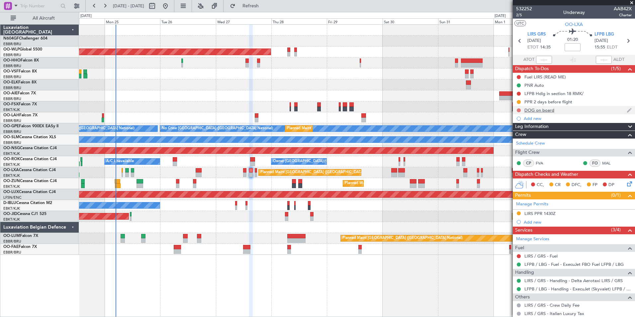
click at [518, 110] on button at bounding box center [519, 110] width 4 height 4
click at [514, 139] on span "Completed" at bounding box center [522, 139] width 22 height 7
click at [625, 41] on icon at bounding box center [627, 41] width 9 height 9
type input "0"
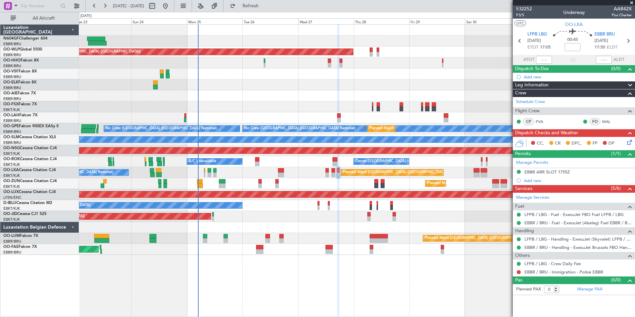
click at [346, 122] on div "Planned Maint [PERSON_NAME]-[GEOGRAPHIC_DATA][PERSON_NAME] ([GEOGRAPHIC_DATA][P…" at bounding box center [356, 117] width 555 height 11
click at [297, 188] on div "Planned Maint Kortrijk-[GEOGRAPHIC_DATA]" at bounding box center [356, 183] width 555 height 11
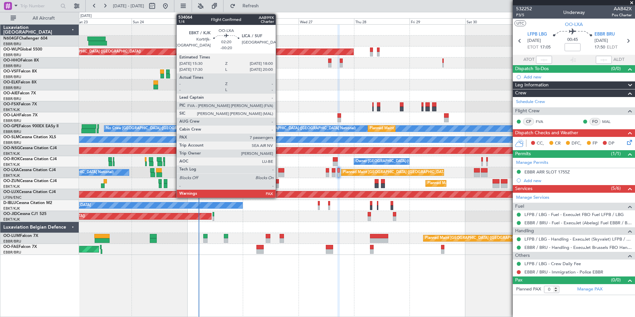
click at [279, 172] on div at bounding box center [281, 170] width 6 height 5
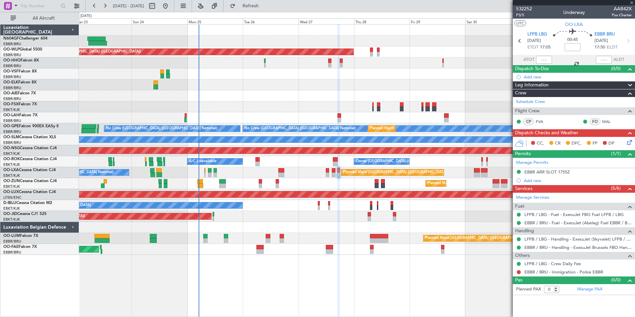
type input "-00:20"
type input "7"
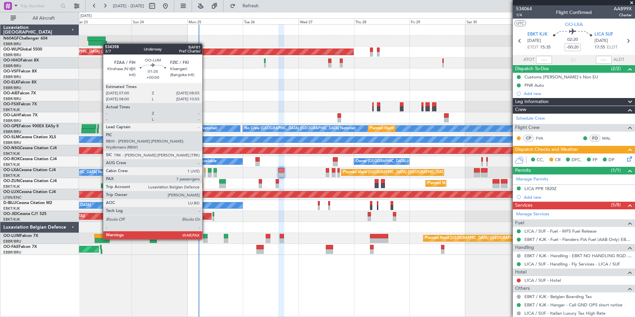
click at [205, 238] on div at bounding box center [205, 240] width 5 height 5
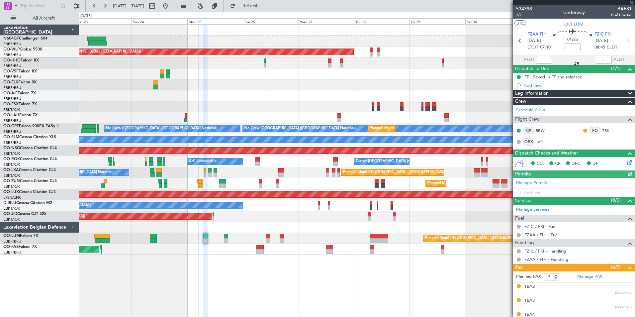
click at [261, 217] on div "Planned Maint Paris (Le Bourget) Planned Maint Kortrijk-Wevelgem" at bounding box center [356, 216] width 555 height 11
click at [267, 219] on div "Planned Maint Paris (Le Bourget) Planned Maint Kortrijk-Wevelgem" at bounding box center [356, 216] width 555 height 11
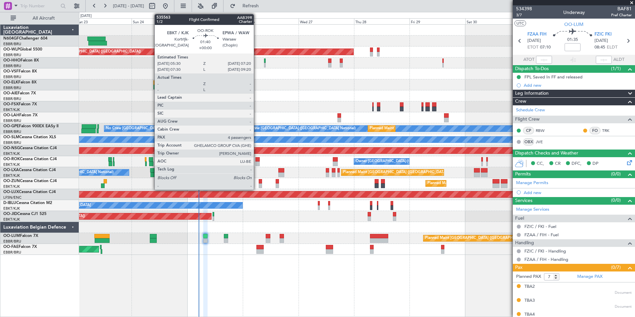
click at [257, 159] on div at bounding box center [257, 159] width 4 height 5
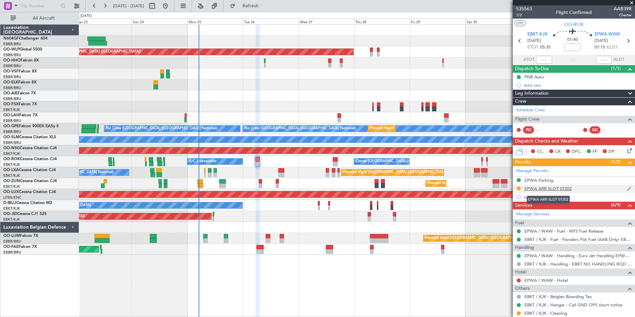
click at [560, 190] on div "EPWA ARR SLOT 0720Z" at bounding box center [547, 189] width 47 height 6
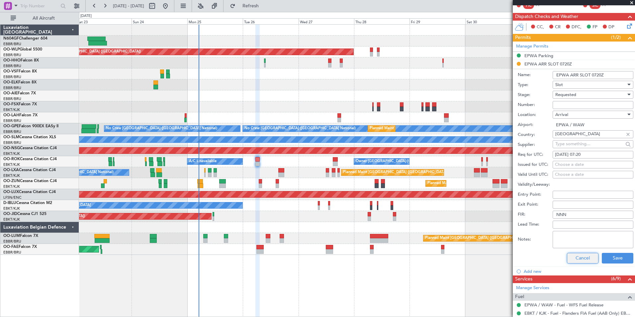
click at [567, 259] on button "Cancel" at bounding box center [583, 258] width 32 height 11
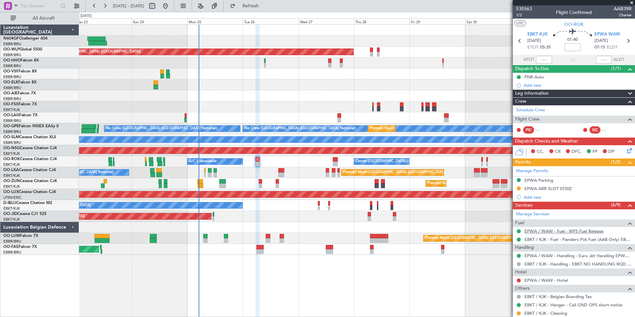
scroll to position [104, 0]
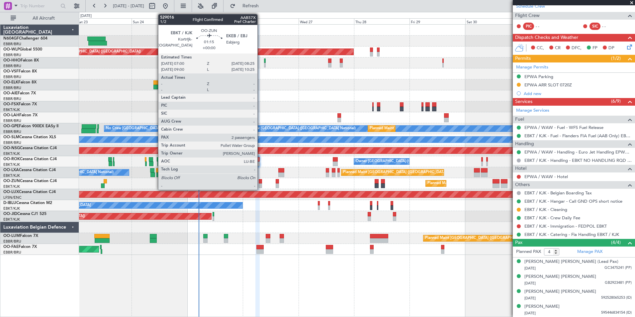
click at [260, 185] on div at bounding box center [260, 185] width 3 height 5
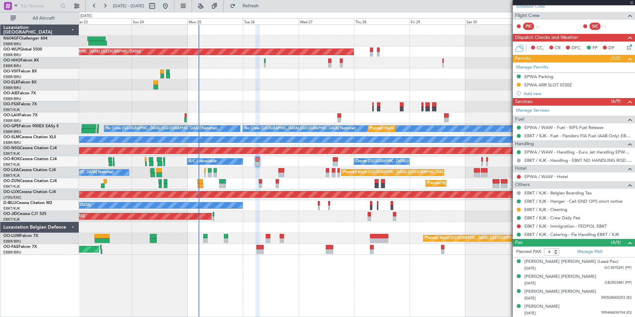
type input "2"
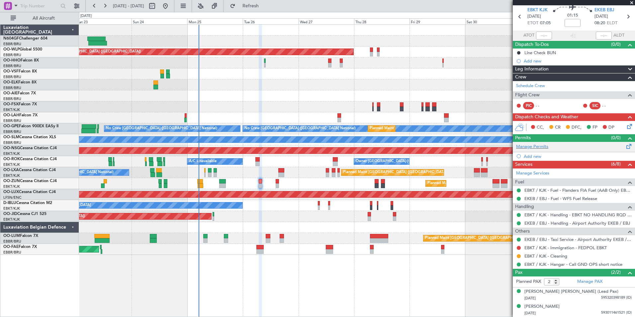
scroll to position [0, 0]
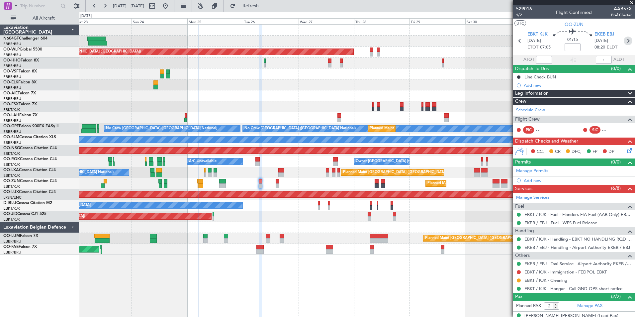
click at [623, 44] on icon at bounding box center [627, 41] width 9 height 9
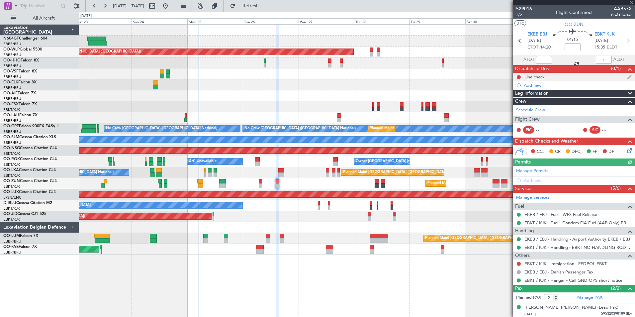
click at [542, 77] on div "Line check" at bounding box center [534, 77] width 20 height 6
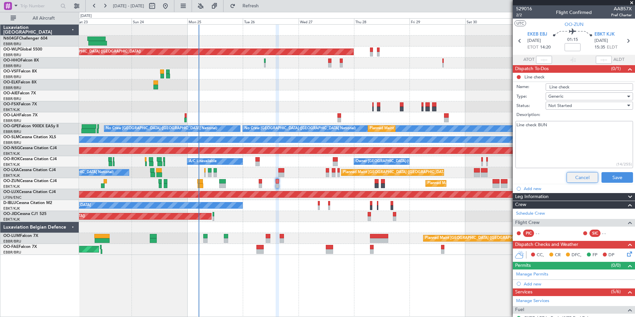
click at [576, 175] on button "Cancel" at bounding box center [582, 177] width 32 height 11
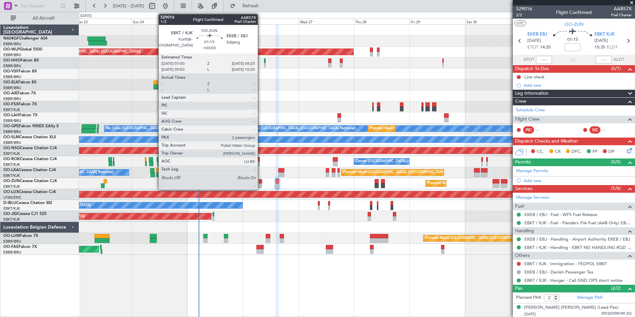
click at [261, 182] on div at bounding box center [260, 181] width 3 height 5
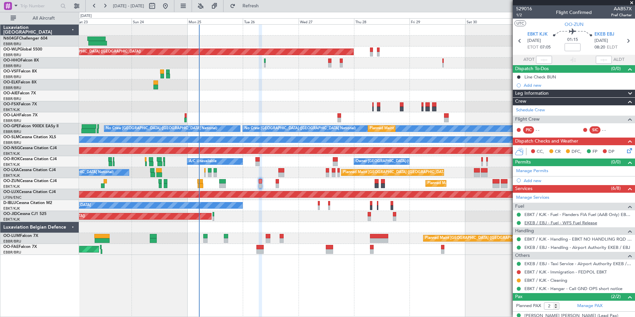
click at [578, 223] on link "EKEB / EBJ - Fuel - WFS Fuel Release" at bounding box center [560, 223] width 73 height 6
click at [520, 222] on button at bounding box center [519, 223] width 4 height 4
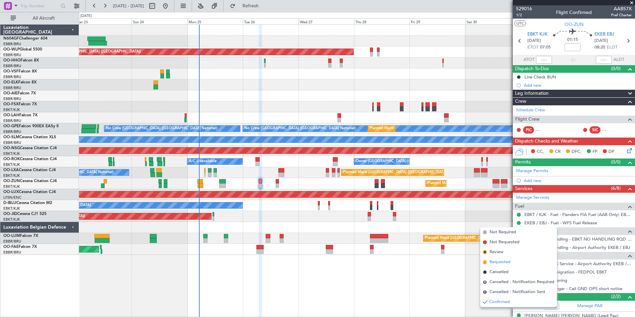
click at [502, 264] on span "Requested" at bounding box center [499, 262] width 21 height 7
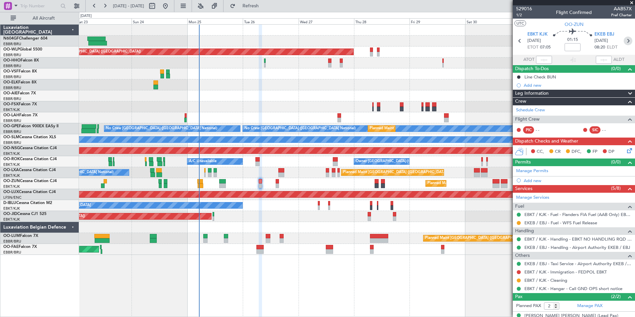
click at [623, 39] on icon at bounding box center [627, 41] width 9 height 9
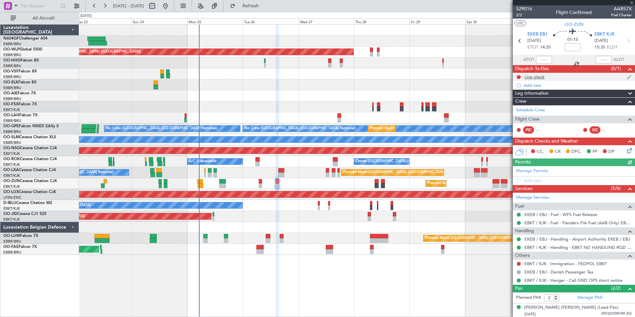
click at [544, 77] on div "Line check" at bounding box center [534, 77] width 20 height 6
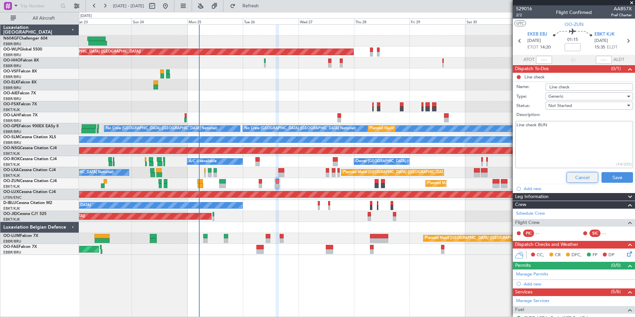
click at [574, 177] on button "Cancel" at bounding box center [582, 177] width 32 height 11
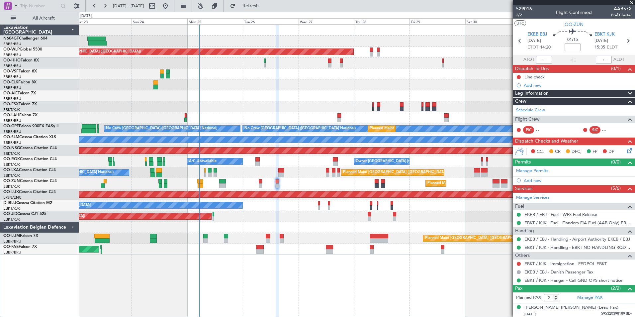
scroll to position [16, 0]
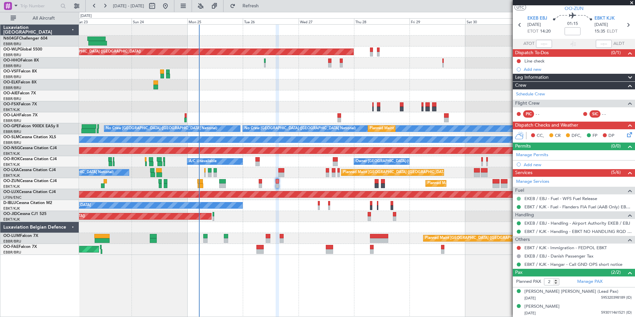
click at [520, 200] on mat-tooltip-component "Confirmed" at bounding box center [519, 209] width 30 height 18
click at [519, 199] on button at bounding box center [519, 199] width 4 height 4
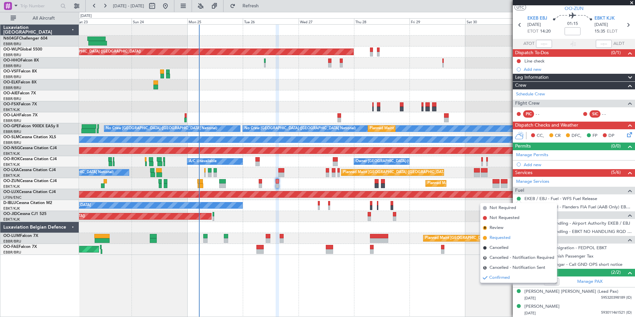
click at [518, 237] on li "Requested" at bounding box center [518, 238] width 77 height 10
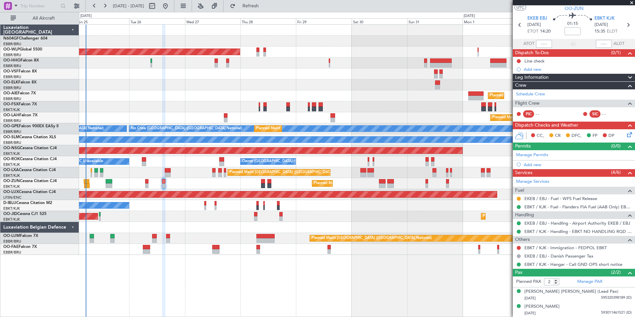
click at [213, 91] on div "Planned Maint [GEOGRAPHIC_DATA] ([GEOGRAPHIC_DATA])" at bounding box center [356, 95] width 555 height 11
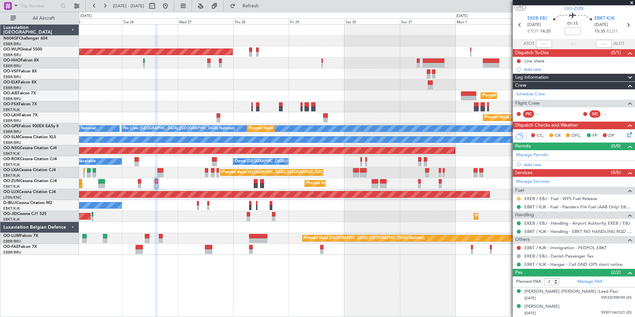
click at [518, 199] on button at bounding box center [519, 199] width 4 height 4
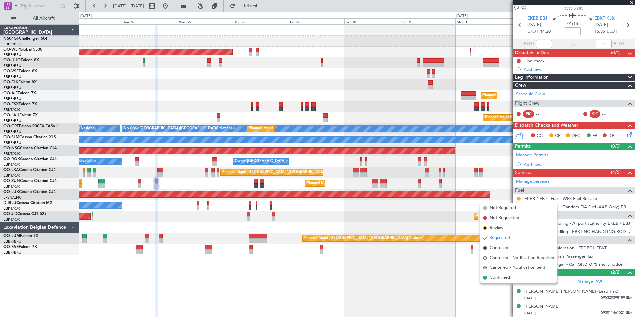
drag, startPoint x: 495, startPoint y: 278, endPoint x: 487, endPoint y: 278, distance: 7.6
click at [487, 278] on li "Confirmed" at bounding box center [518, 278] width 77 height 10
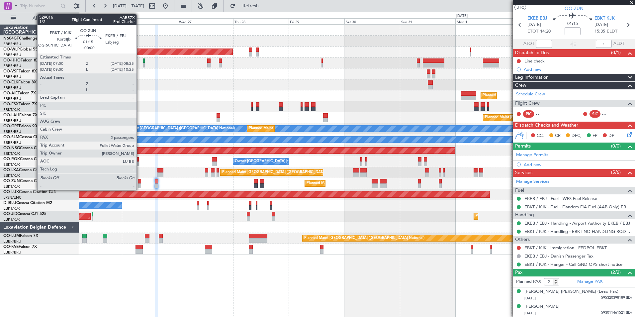
click at [139, 183] on div at bounding box center [139, 181] width 3 height 5
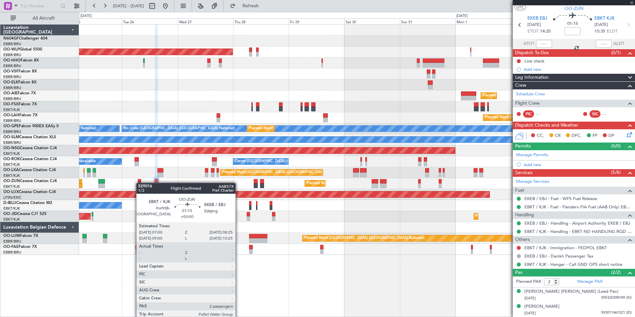
scroll to position [0, 0]
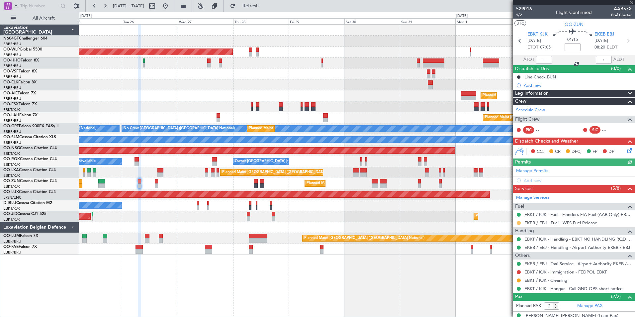
click at [519, 223] on button at bounding box center [519, 223] width 4 height 4
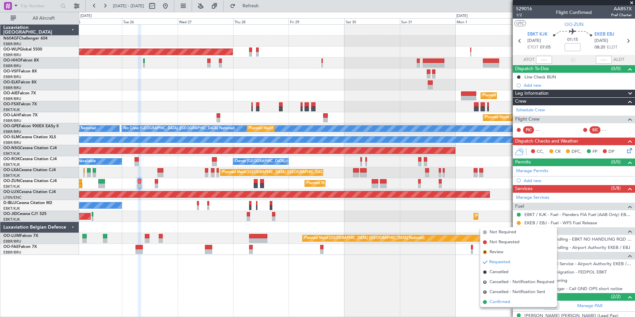
click at [502, 299] on span "Confirmed" at bounding box center [499, 301] width 21 height 7
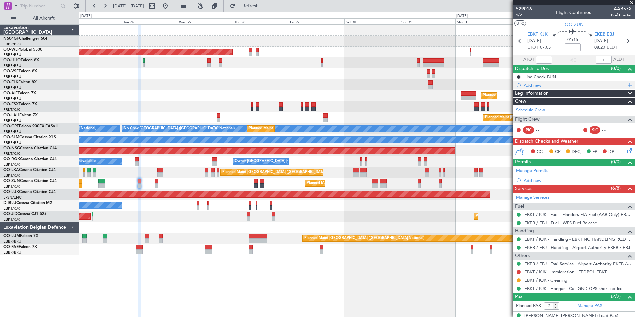
click at [535, 83] on div "Add new" at bounding box center [575, 85] width 102 height 6
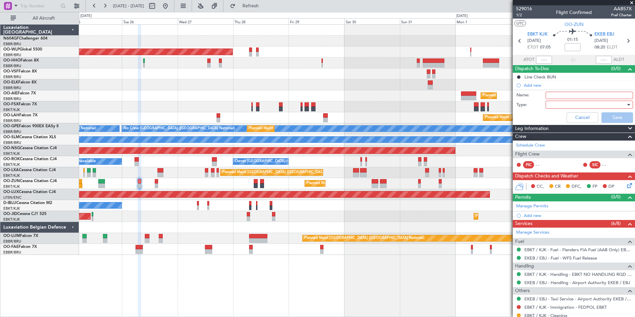
click at [553, 94] on input "Name:" at bounding box center [588, 95] width 87 height 7
type input "FPL saved in FF"
click at [564, 108] on div at bounding box center [586, 105] width 77 height 10
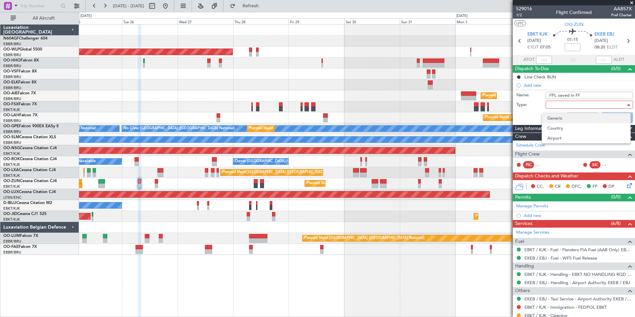
click at [565, 119] on span "Generic" at bounding box center [586, 118] width 78 height 10
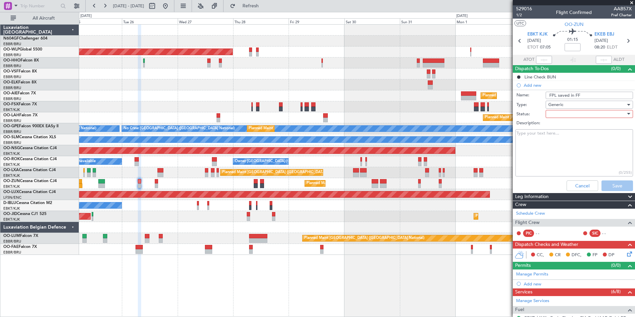
click at [566, 114] on div at bounding box center [586, 114] width 77 height 10
click at [567, 136] on span "In Progress" at bounding box center [586, 137] width 78 height 10
click at [578, 146] on textarea "Description:" at bounding box center [574, 152] width 118 height 47
type textarea "F"
click at [611, 182] on button "Save" at bounding box center [617, 185] width 32 height 11
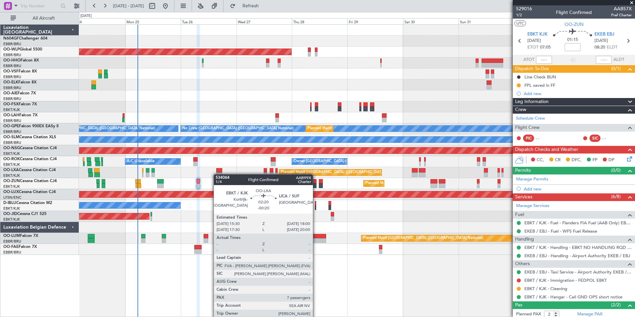
click at [225, 176] on div "Planned Maint Brussels (Brussels National) A/C Unavailable Brussels (Brussels N…" at bounding box center [356, 172] width 555 height 11
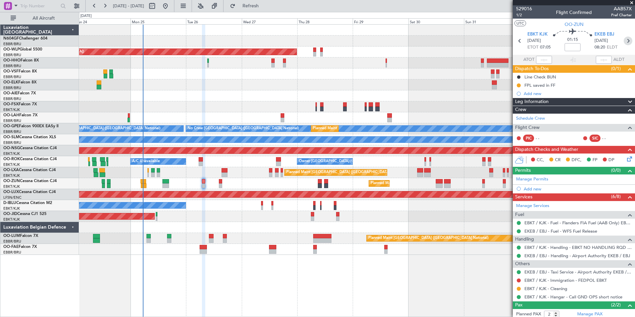
click at [625, 43] on icon at bounding box center [627, 41] width 9 height 9
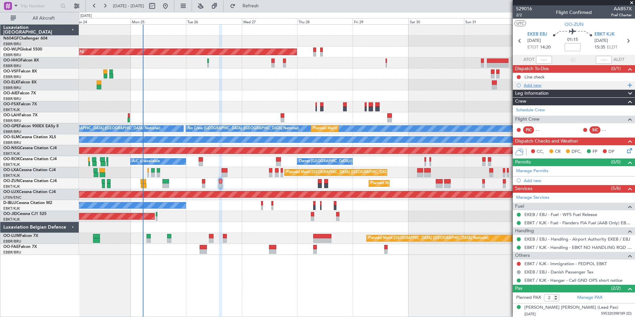
click at [532, 83] on div "Add new" at bounding box center [575, 85] width 102 height 6
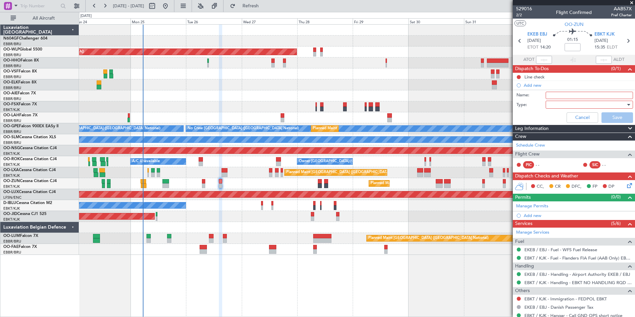
click at [553, 96] on input "Name:" at bounding box center [588, 95] width 87 height 7
type input "FPL saved in FF"
click at [555, 106] on div at bounding box center [586, 105] width 77 height 10
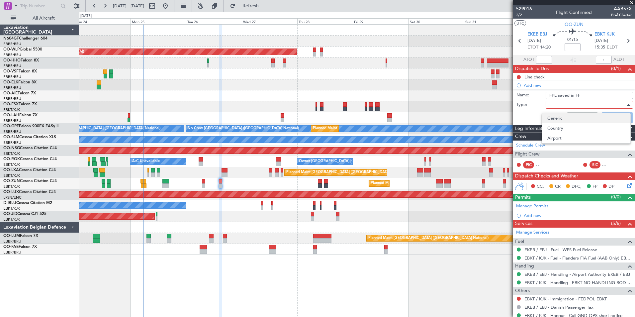
click at [555, 115] on span "Generic" at bounding box center [586, 118] width 78 height 10
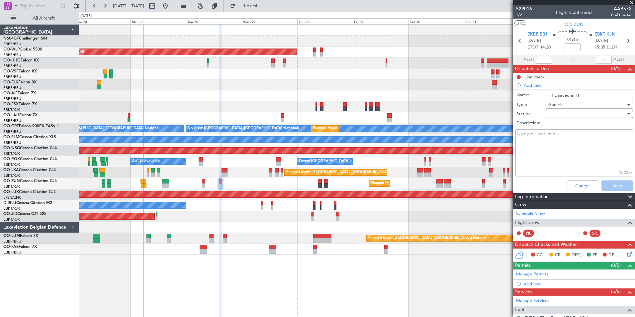
click at [559, 111] on div at bounding box center [586, 114] width 77 height 10
click at [559, 128] on span "Not Started" at bounding box center [586, 127] width 78 height 10
click at [562, 112] on span "Not Started" at bounding box center [560, 114] width 24 height 6
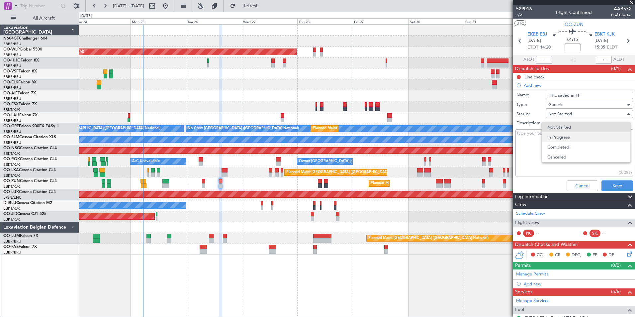
click at [562, 137] on span "In Progress" at bounding box center [586, 137] width 78 height 10
click at [562, 137] on textarea "Description:" at bounding box center [574, 152] width 118 height 47
type textarea "F"
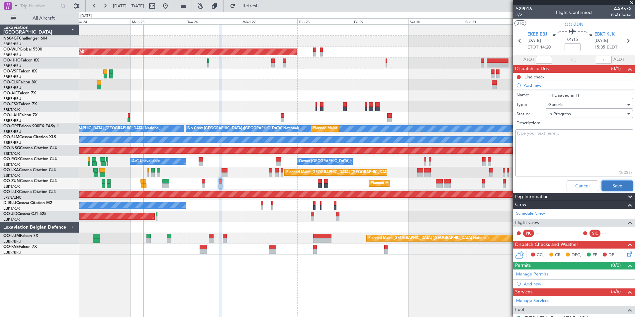
click at [603, 184] on button "Save" at bounding box center [617, 185] width 32 height 11
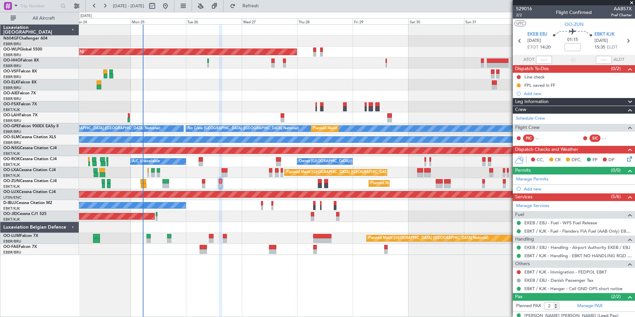
click at [632, 2] on span at bounding box center [631, 3] width 7 height 6
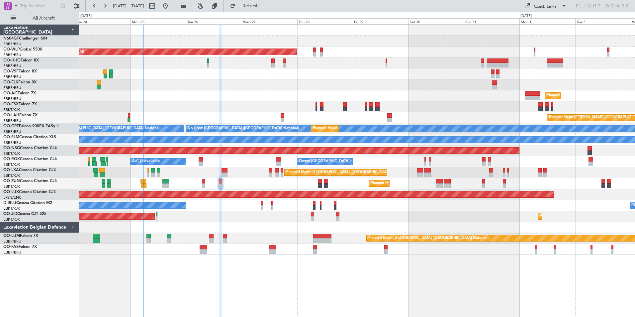
type input "0"
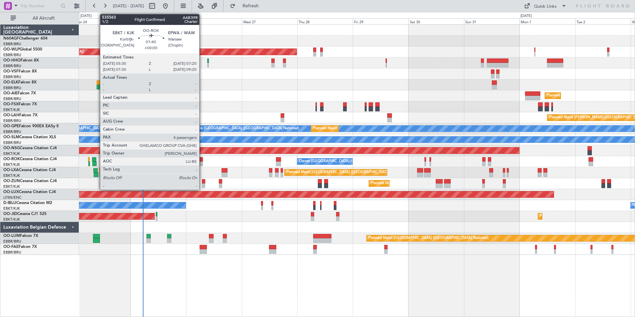
click at [202, 163] on div at bounding box center [201, 163] width 4 height 5
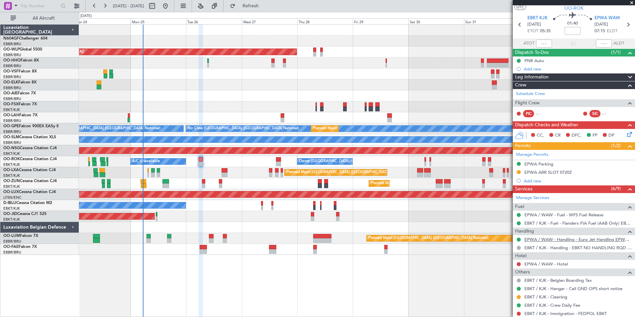
scroll to position [15, 0]
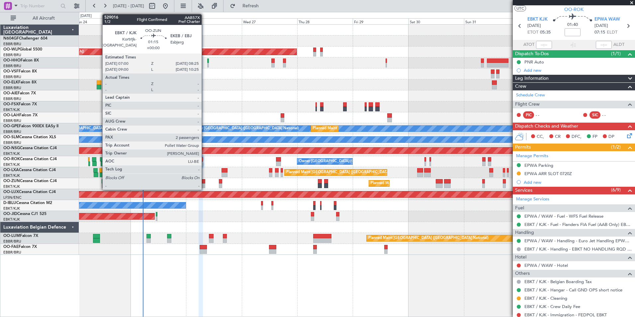
click at [204, 184] on div at bounding box center [203, 185] width 3 height 5
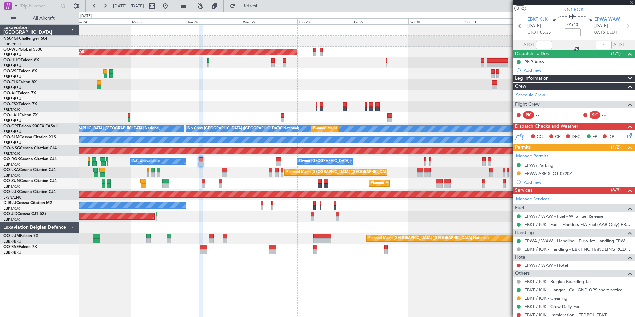
type input "2"
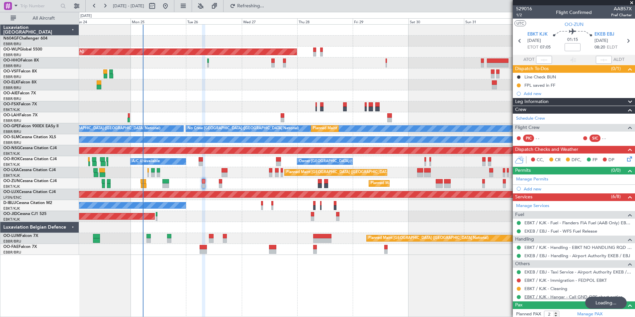
scroll to position [33, 0]
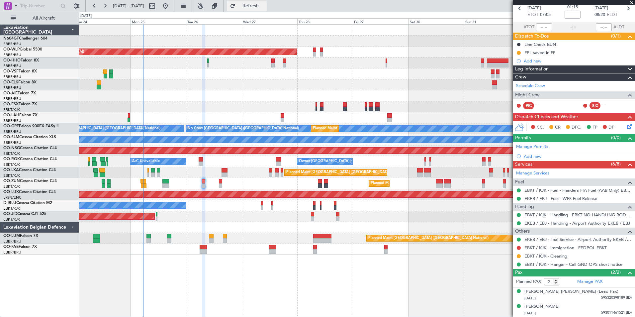
click at [265, 5] on span "Refresh" at bounding box center [251, 6] width 28 height 5
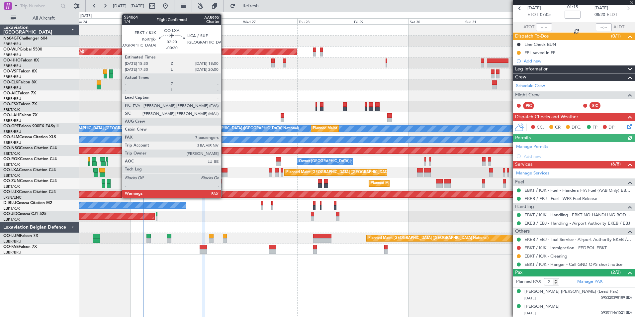
click at [224, 174] on div at bounding box center [224, 174] width 6 height 5
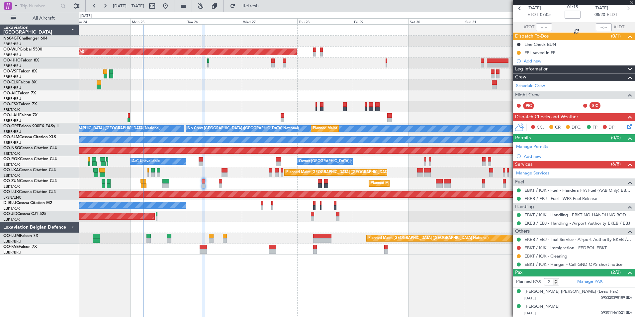
type input "-00:20"
type input "7"
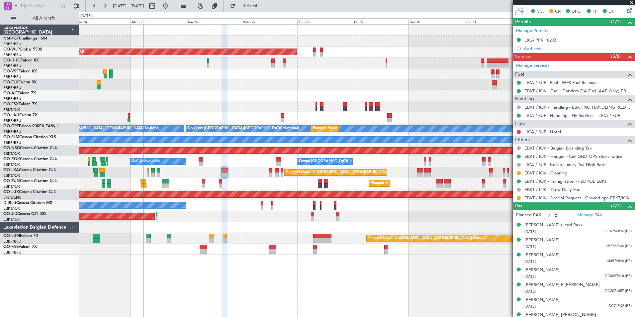
scroll to position [157, 0]
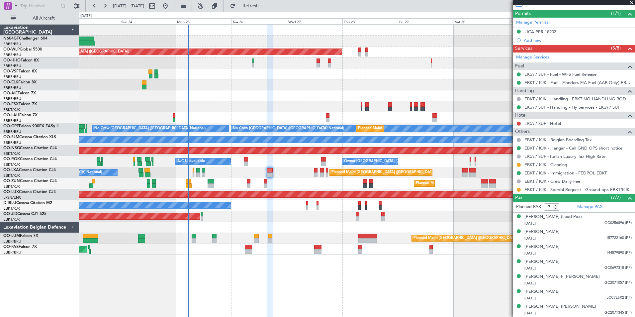
click at [318, 236] on div "Planned Maint [GEOGRAPHIC_DATA] ([GEOGRAPHIC_DATA] National) Owner [GEOGRAPHIC_…" at bounding box center [356, 238] width 555 height 11
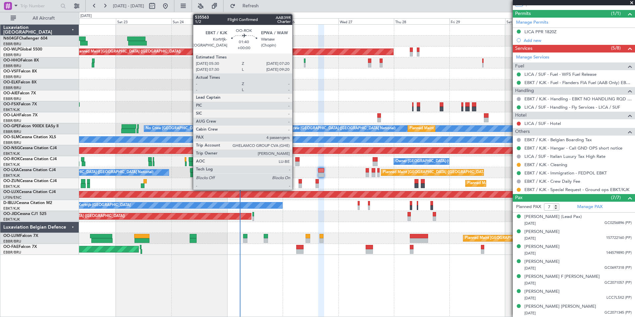
click at [295, 160] on div at bounding box center [297, 159] width 4 height 5
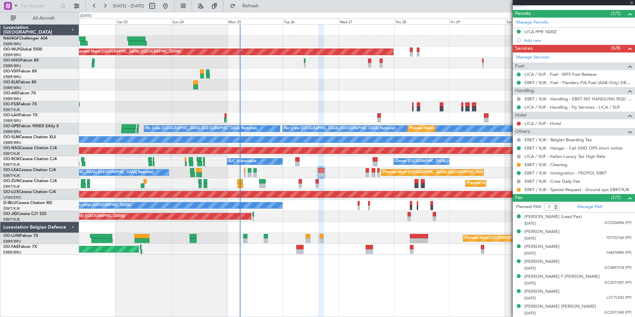
type input "4"
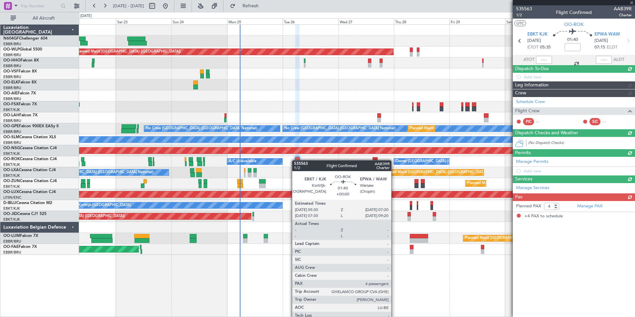
scroll to position [0, 0]
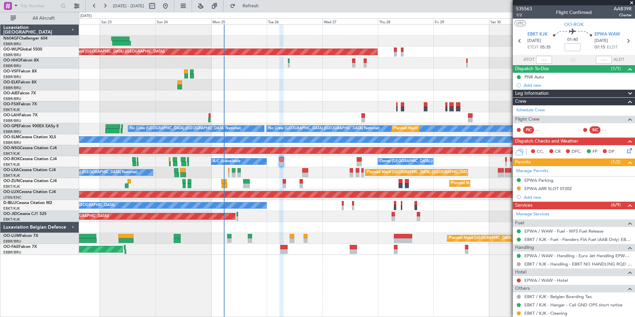
click at [351, 187] on div "Planned Maint Berlin (Brandenburg) Planned Maint London (Farnborough) Planned M…" at bounding box center [356, 140] width 555 height 230
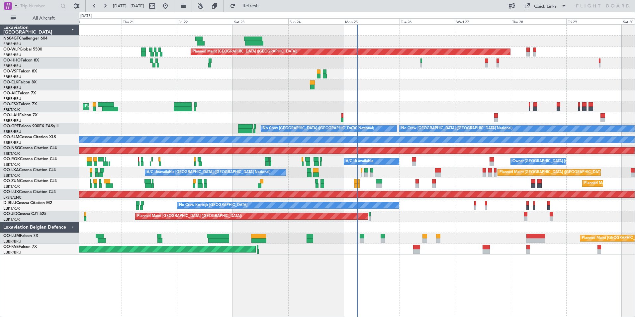
click at [296, 266] on div "Planned Maint [GEOGRAPHIC_DATA] ([GEOGRAPHIC_DATA]) Planned Maint [GEOGRAPHIC_D…" at bounding box center [357, 170] width 556 height 292
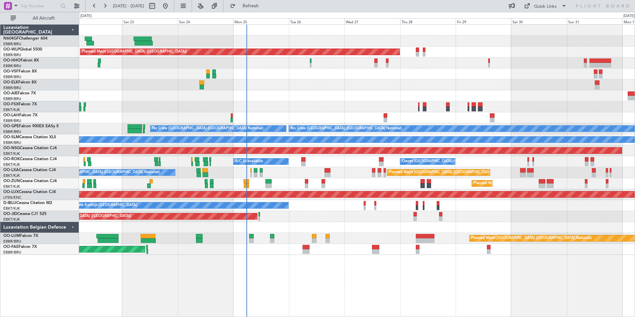
click at [305, 215] on div "Planned Maint [GEOGRAPHIC_DATA] ([GEOGRAPHIC_DATA]) Planned Maint [GEOGRAPHIC_D…" at bounding box center [356, 216] width 555 height 11
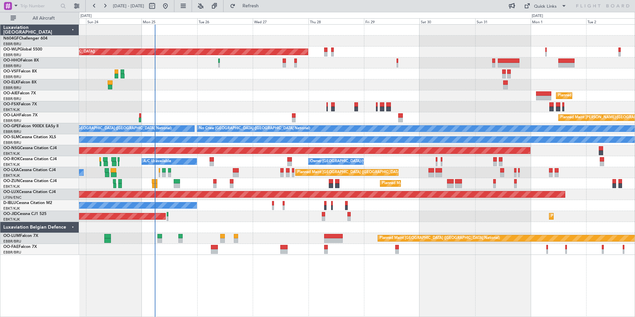
click at [217, 224] on div "Planned Maint [GEOGRAPHIC_DATA] ([GEOGRAPHIC_DATA]) Planned Maint [GEOGRAPHIC_D…" at bounding box center [356, 140] width 555 height 230
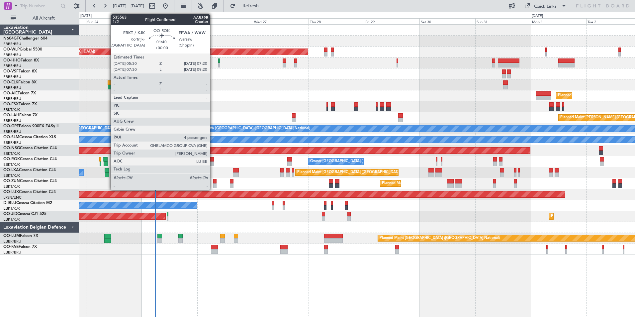
click at [213, 158] on div at bounding box center [211, 159] width 4 height 5
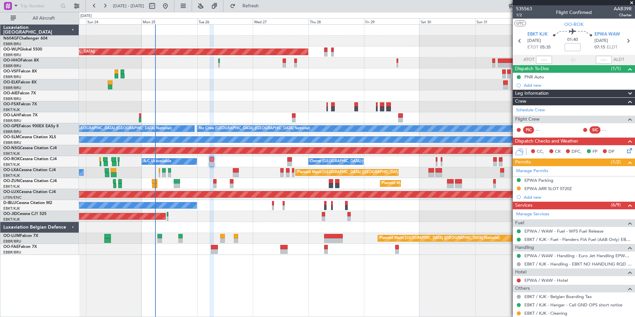
scroll to position [104, 0]
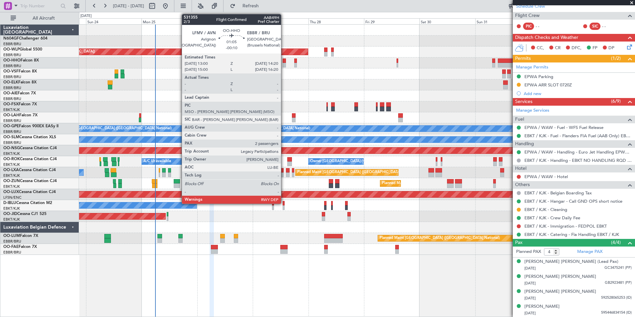
click at [284, 59] on div at bounding box center [284, 60] width 3 height 5
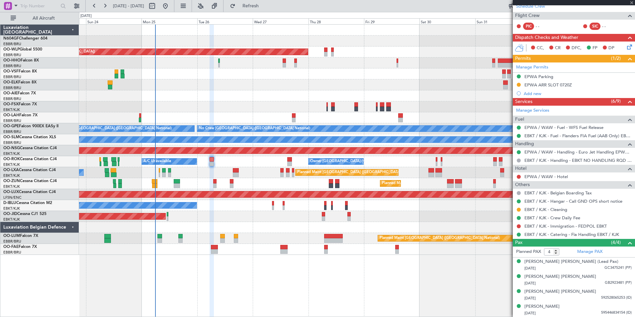
type input "-00:10"
type input "2"
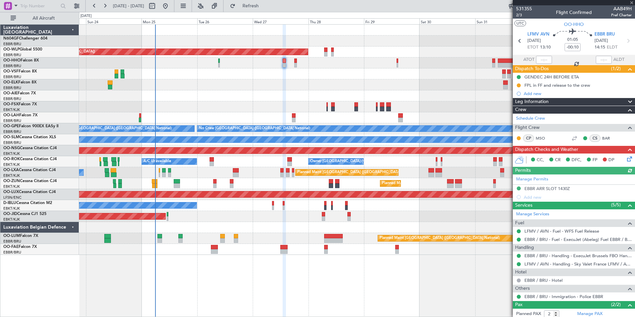
scroll to position [32, 0]
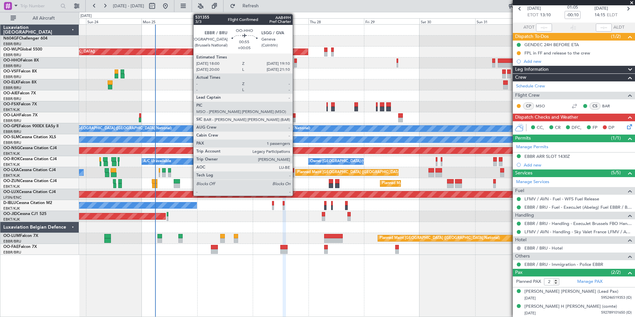
click at [295, 62] on div at bounding box center [295, 60] width 3 height 5
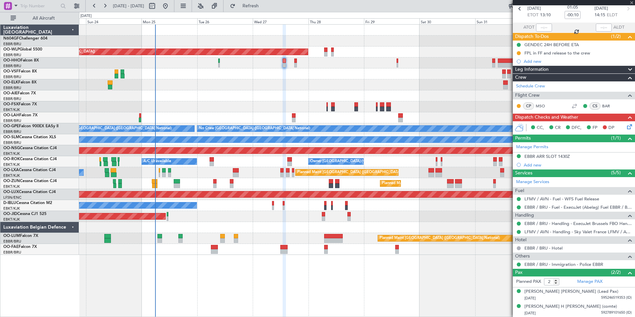
type input "+00:05"
type input "1"
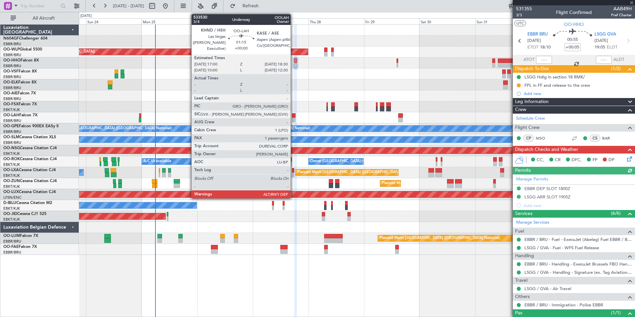
click at [293, 116] on div at bounding box center [294, 115] width 4 height 5
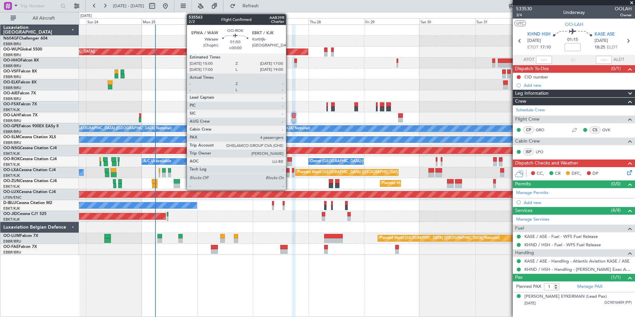
click at [289, 160] on div at bounding box center [289, 159] width 5 height 5
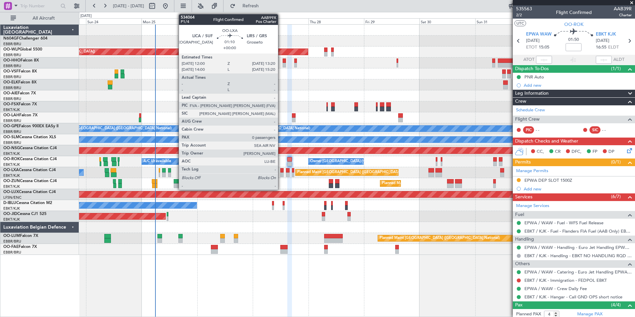
click at [281, 173] on div at bounding box center [281, 174] width 3 height 5
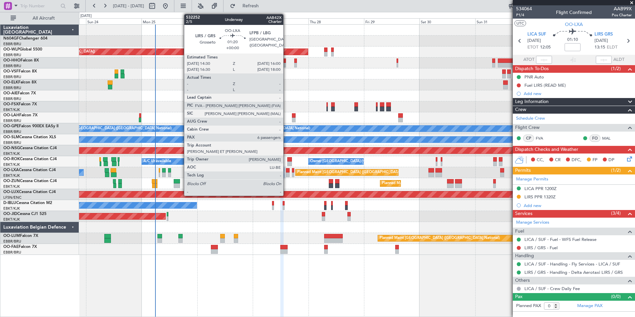
click at [287, 174] on div at bounding box center [288, 174] width 4 height 5
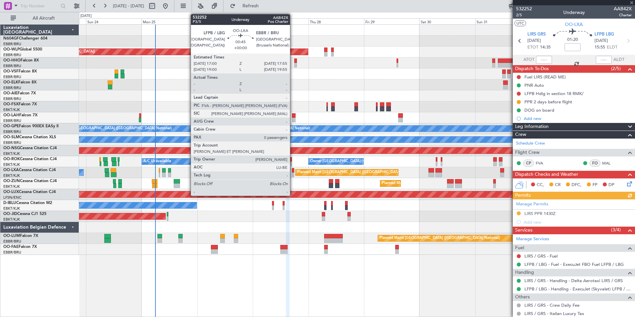
click at [292, 176] on div at bounding box center [293, 174] width 2 height 5
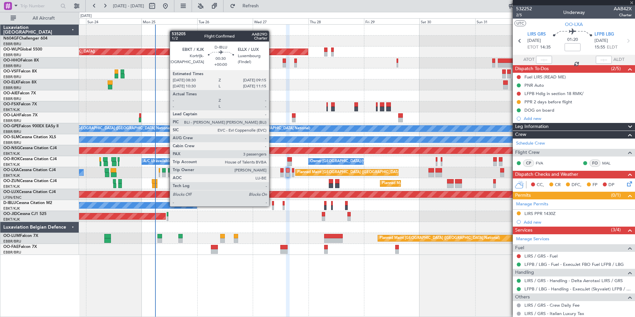
click at [272, 206] on div at bounding box center [273, 207] width 2 height 5
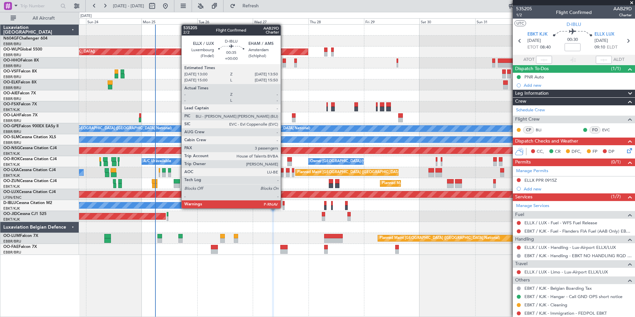
click at [284, 207] on div at bounding box center [284, 207] width 2 height 5
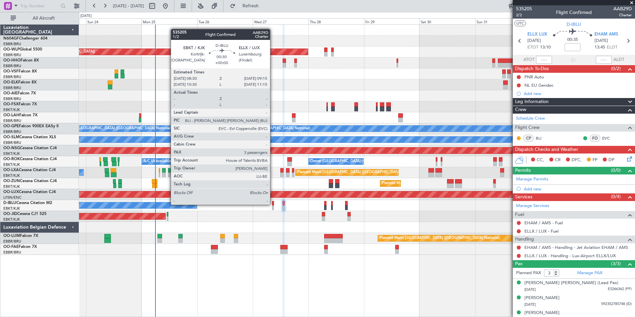
click at [273, 204] on div at bounding box center [273, 203] width 2 height 5
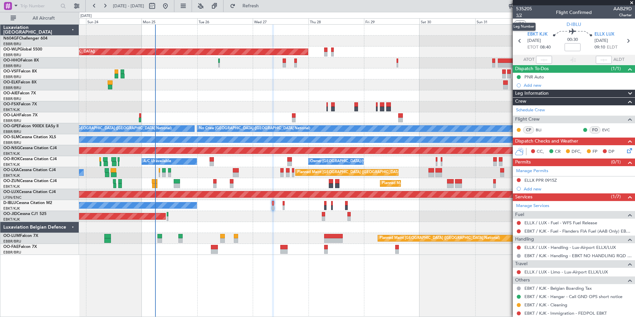
click at [523, 15] on span "1/2" at bounding box center [524, 15] width 16 height 6
click at [253, 6] on button "Refresh" at bounding box center [247, 6] width 40 height 11
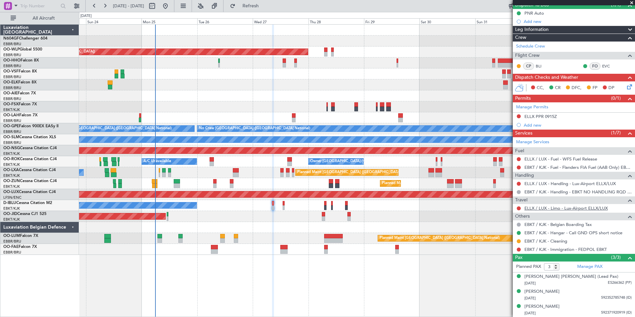
click at [581, 210] on link "ELLX / LUX - Limo - Lux-Airport ELLX/LUX" at bounding box center [565, 208] width 83 height 6
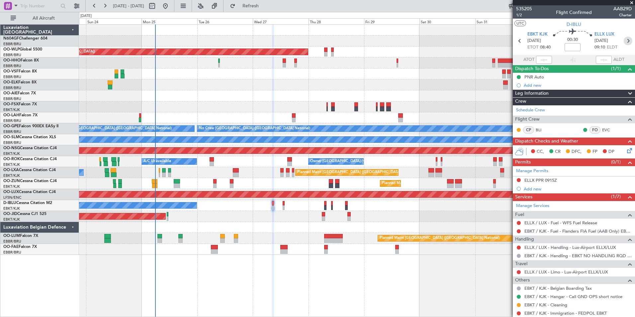
click at [625, 42] on icon at bounding box center [627, 41] width 9 height 9
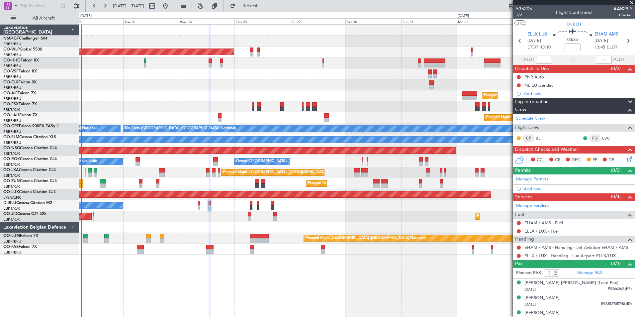
click at [281, 213] on div "Planned Maint Kortrijk-Wevelgem Planned Maint Paris (Le Bourget)" at bounding box center [356, 216] width 555 height 11
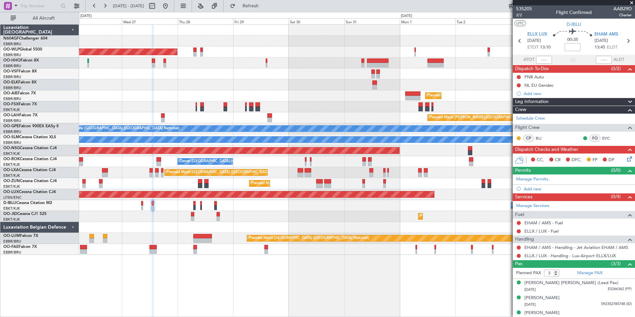
click at [257, 207] on div "No Crew Brussels (Brussels National) No Crew Kortrijk-Wevelgem" at bounding box center [356, 205] width 555 height 11
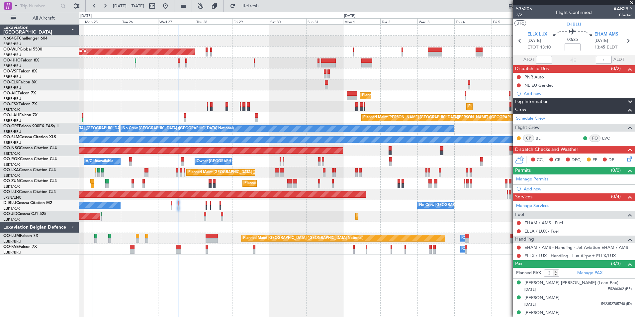
click at [340, 206] on div "No Crew Brussels (Brussels National) No Crew Kortrijk-Wevelgem" at bounding box center [356, 205] width 555 height 11
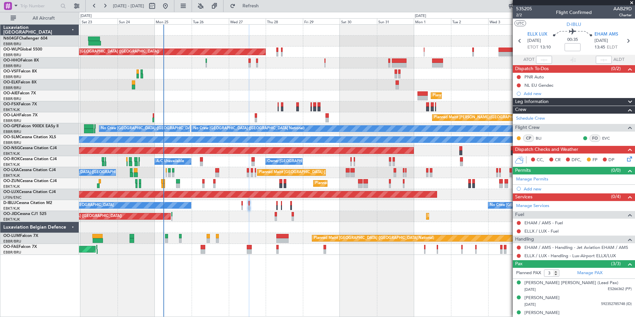
click at [411, 208] on div "No Crew Brussels (Brussels National) No Crew Kortrijk-Wevelgem" at bounding box center [356, 205] width 555 height 11
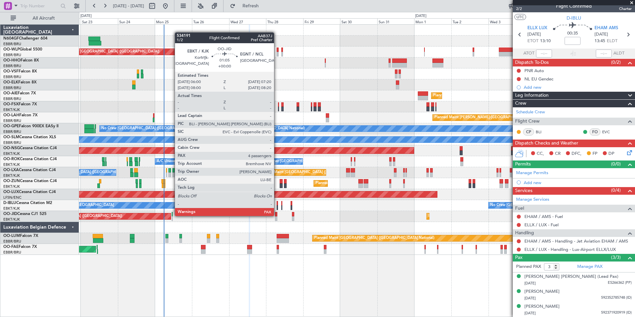
click at [277, 215] on div at bounding box center [276, 214] width 2 height 5
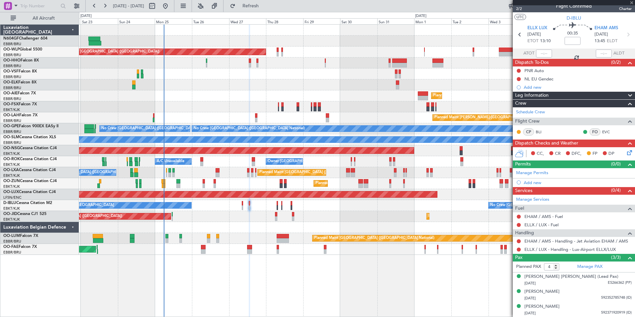
scroll to position [0, 0]
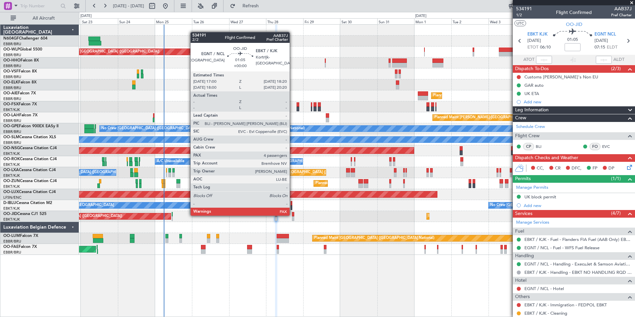
click at [292, 215] on div at bounding box center [293, 214] width 2 height 5
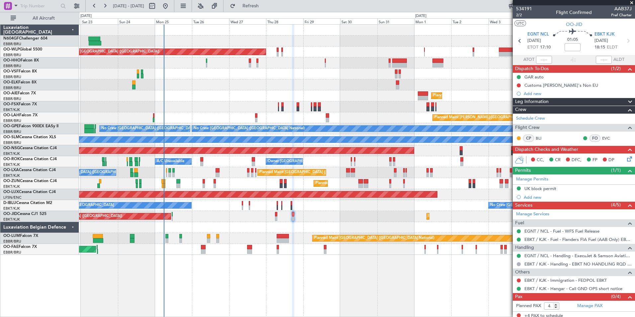
scroll to position [3, 0]
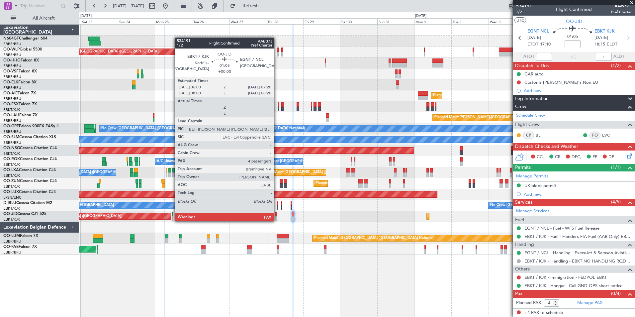
click at [277, 220] on div at bounding box center [276, 218] width 2 height 5
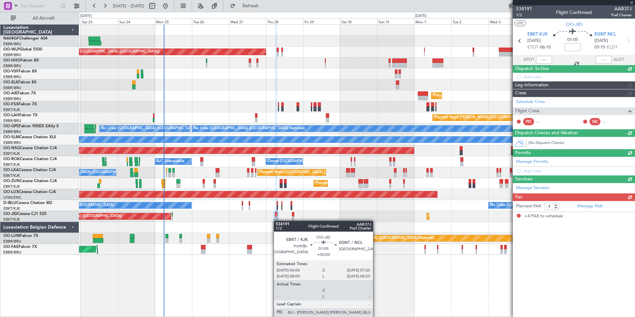
scroll to position [0, 0]
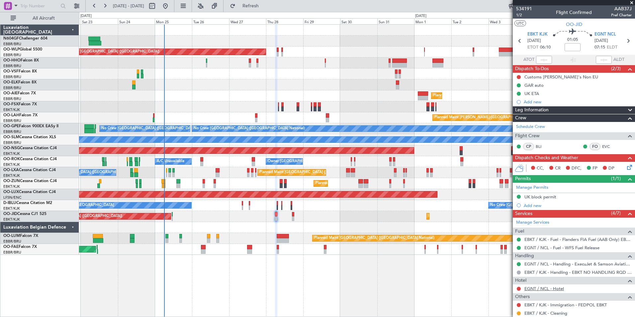
click at [544, 288] on link "EGNT / NCL - Hotel" at bounding box center [544, 289] width 40 height 6
click at [265, 7] on span "Refresh" at bounding box center [251, 6] width 28 height 5
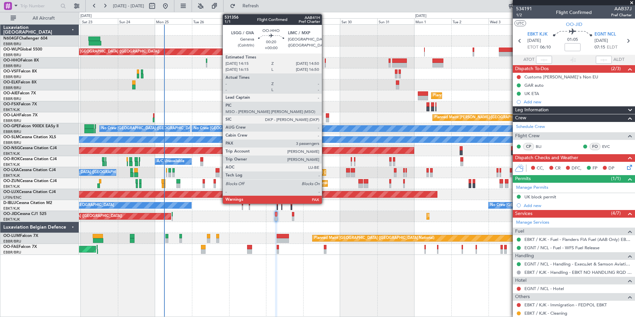
click at [325, 59] on div at bounding box center [325, 60] width 1 height 5
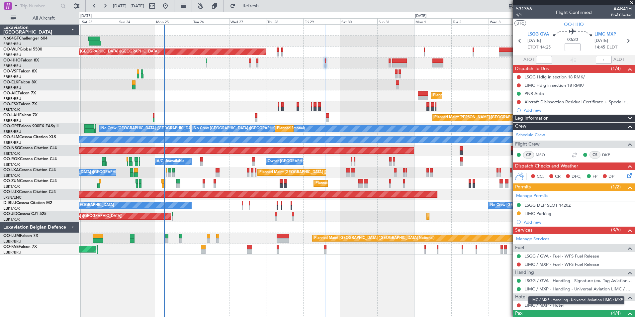
click at [557, 305] on mat-tooltip-component "LIMC / MXP - Handling - Universal Aviation LIMC / MXP" at bounding box center [576, 300] width 106 height 18
click at [545, 304] on link "LIMC / MXP - Hotel" at bounding box center [543, 305] width 39 height 6
click at [519, 264] on button at bounding box center [519, 264] width 4 height 4
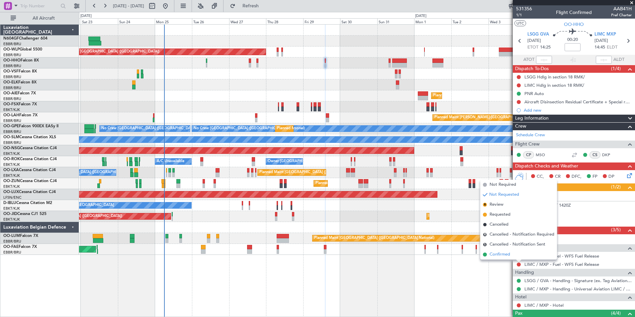
click at [504, 254] on span "Confirmed" at bounding box center [499, 254] width 21 height 7
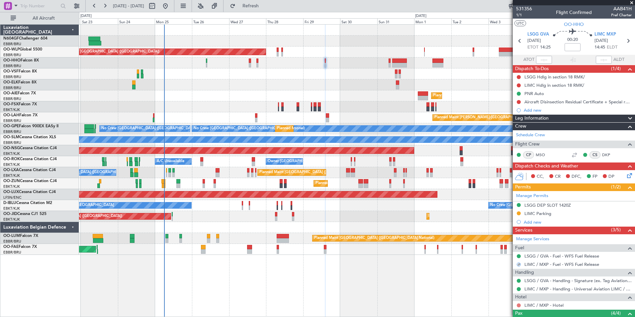
click at [517, 304] on button at bounding box center [519, 305] width 4 height 4
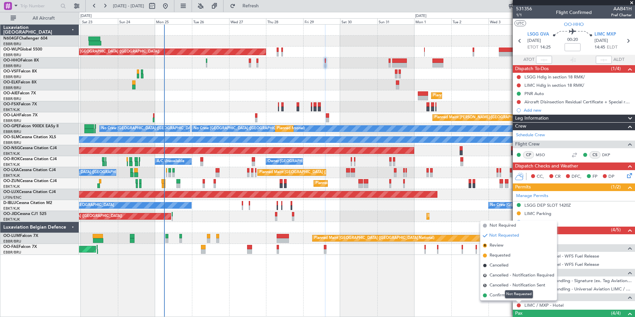
click at [501, 292] on mat-tooltip-component "Not Requested" at bounding box center [519, 294] width 38 height 18
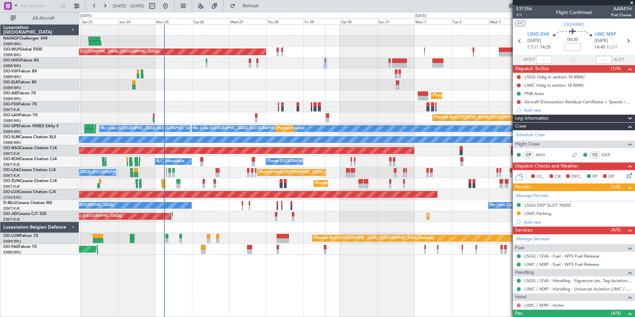
click at [517, 304] on button at bounding box center [519, 305] width 4 height 4
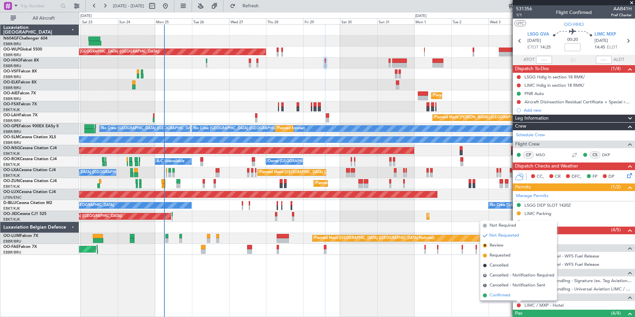
click at [507, 296] on span "Confirmed" at bounding box center [499, 295] width 21 height 7
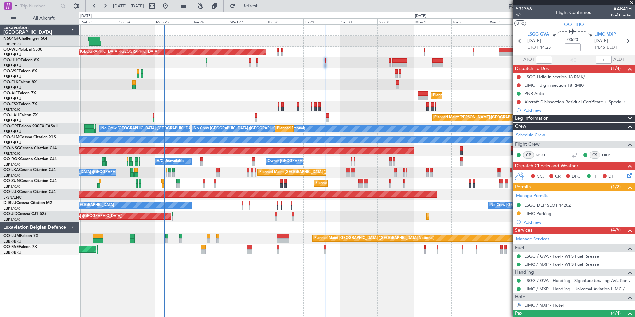
click at [516, 264] on div at bounding box center [518, 264] width 5 height 5
click at [518, 264] on button at bounding box center [519, 264] width 4 height 4
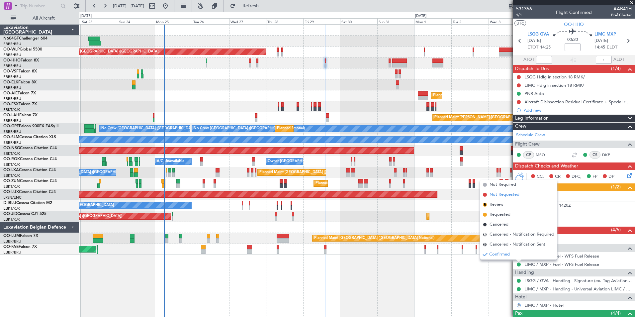
click at [511, 194] on span "Not Requested" at bounding box center [504, 194] width 30 height 7
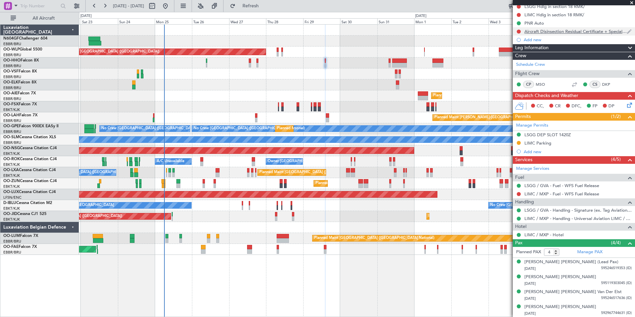
scroll to position [71, 0]
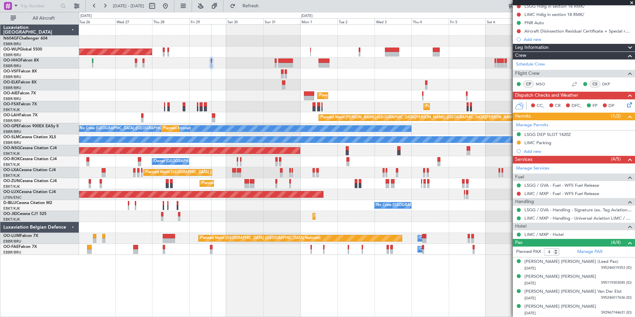
click at [95, 213] on div "Planned Maint Berlin (Brandenburg) Planned Maint Kortrijk-Wevelgem Planned Main…" at bounding box center [356, 140] width 555 height 230
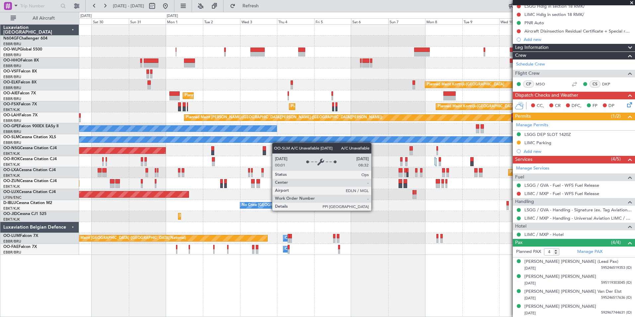
click at [273, 142] on div "Planned Maint Berlin (Brandenburg) Planned Maint Kortrijk-Wevelgem Planned Main…" at bounding box center [356, 140] width 555 height 230
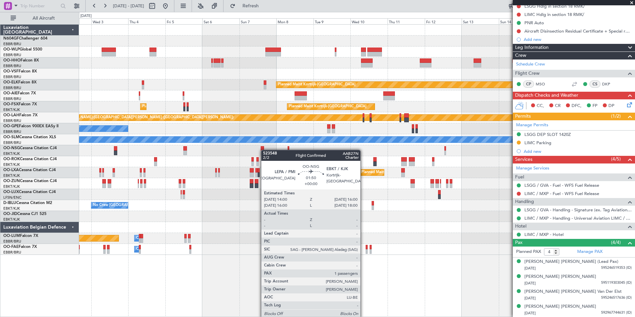
click at [263, 149] on div "Planned Maint Kortrijk-Wevelgem Planned Maint London (Farnborough) Planned Main…" at bounding box center [356, 140] width 555 height 230
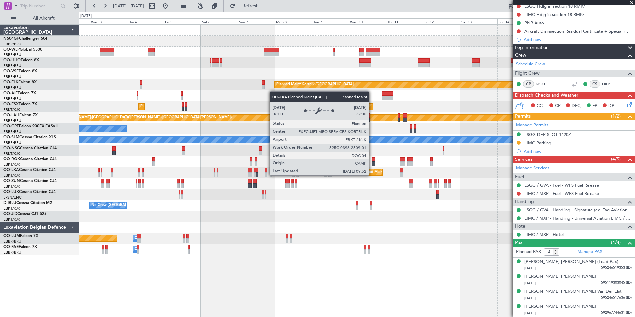
click at [203, 150] on div "Planned Maint Kortrijk-Wevelgem Planned Maint London (Farnborough) Planned Main…" at bounding box center [356, 140] width 555 height 230
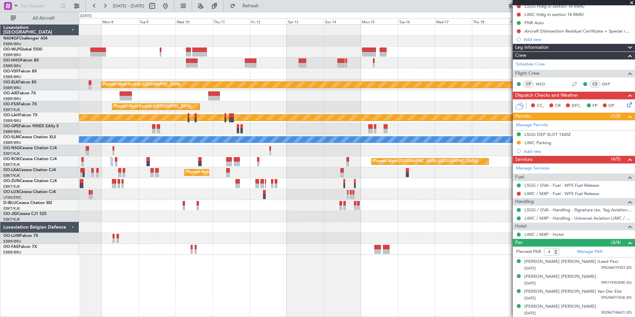
click at [359, 194] on div "Planned Maint Kortrijk-Wevelgem Planned Maint Kortrijk-Wevelgem Planned Maint K…" at bounding box center [356, 140] width 555 height 230
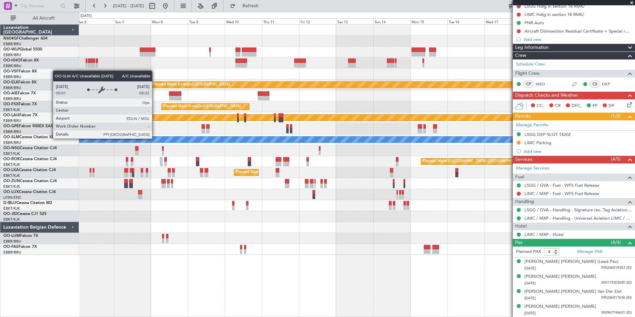
click at [247, 159] on div "Planned Maint Kortrijk-Wevelgem Planned Maint Kortrijk-Wevelgem Planned Maint K…" at bounding box center [356, 140] width 555 height 230
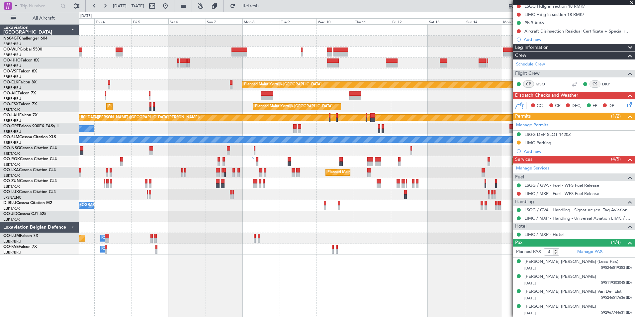
click at [210, 151] on div "Planned Maint Kortrijk-Wevelgem Planned Maint London (Farnborough) Planned Main…" at bounding box center [356, 140] width 555 height 230
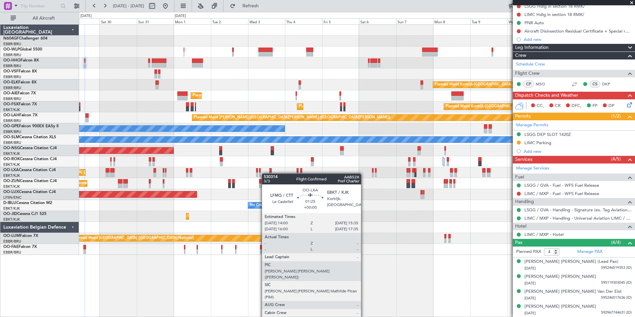
click at [270, 177] on div "Planned Maint Berlin (Brandenburg) Planned Maint Kortrijk-Wevelgem Planned Main…" at bounding box center [356, 140] width 555 height 230
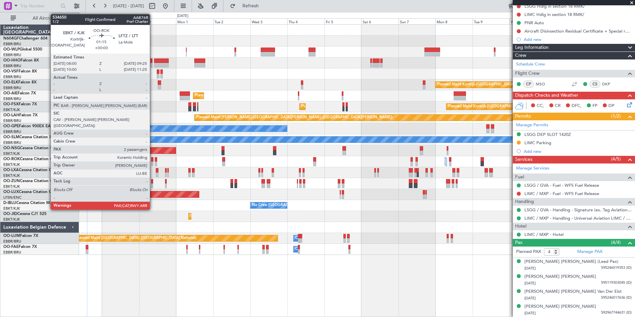
click at [153, 159] on div at bounding box center [152, 159] width 2 height 5
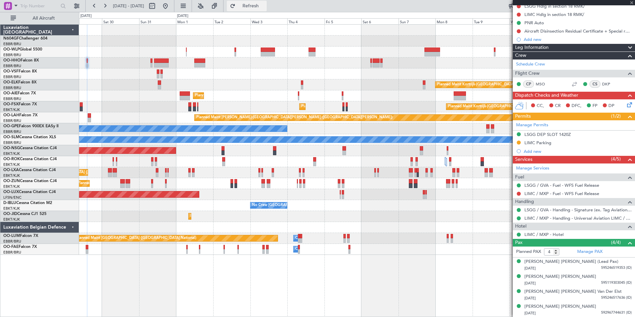
click at [265, 8] on span "Refresh" at bounding box center [251, 6] width 28 height 5
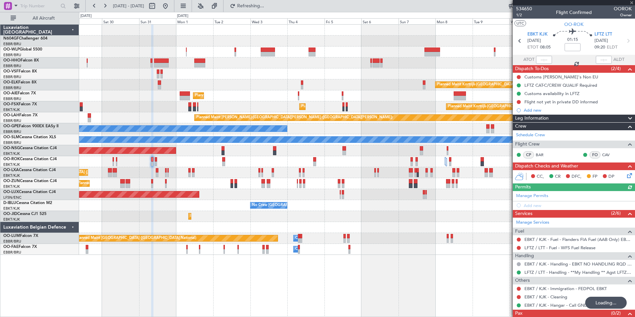
type input "4"
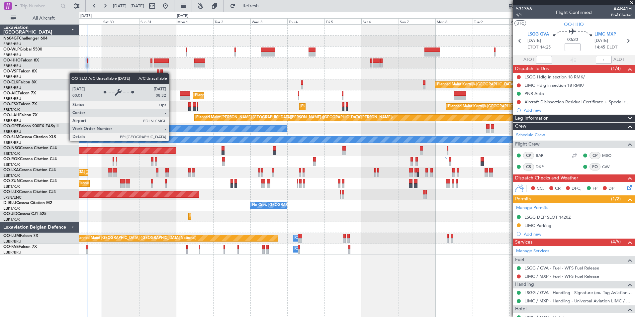
click at [327, 133] on div "Planned Maint Berlin (Brandenburg) Planned Maint Kortrijk-Wevelgem Planned Main…" at bounding box center [356, 140] width 555 height 230
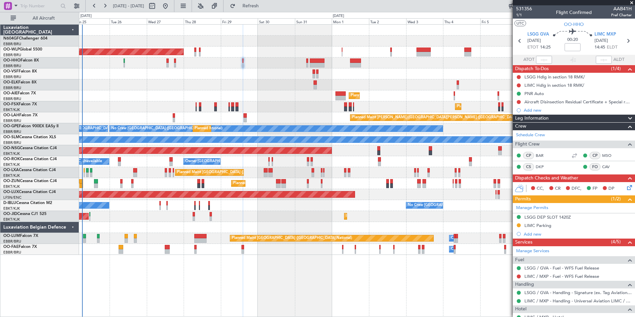
click at [278, 13] on div "0 0 Mon 25 Tue 26 Wed 27 Thu 28 Fri 29 Sat 30 Sun 31 Sep 2025 Mon 1 Tue 2 Wed 3…" at bounding box center [356, 18] width 555 height 12
click at [267, 10] on button "Refresh" at bounding box center [247, 6] width 40 height 11
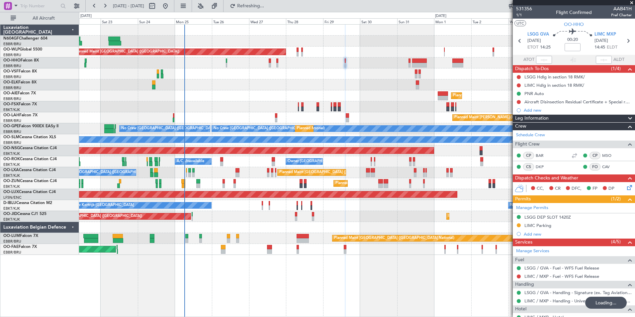
click at [320, 117] on div "Planned Maint Berlin (Brandenburg) Planned Maint Kortrijk-Wevelgem Planned Main…" at bounding box center [356, 140] width 555 height 230
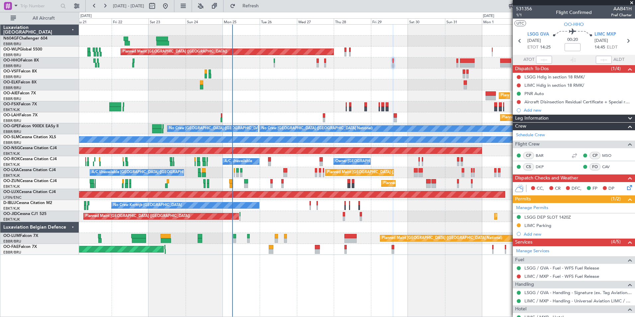
click at [292, 120] on div "Planned Maint [PERSON_NAME]-[GEOGRAPHIC_DATA][PERSON_NAME] ([GEOGRAPHIC_DATA][P…" at bounding box center [356, 117] width 555 height 11
click at [170, 88] on div "Planned Maint Berlin (Brandenburg) AOG Maint Geneva (Cointrin) Planned Maint Ko…" at bounding box center [356, 140] width 555 height 230
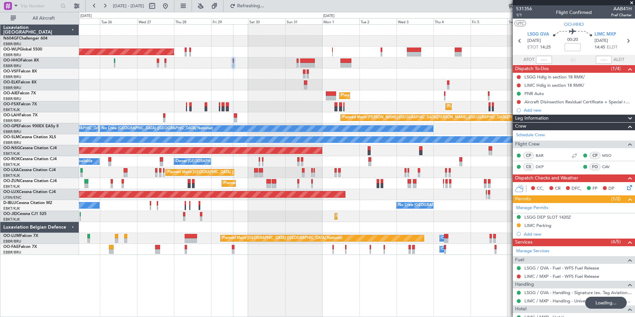
click at [166, 92] on div "Planned Maint [GEOGRAPHIC_DATA] ([GEOGRAPHIC_DATA])" at bounding box center [356, 95] width 555 height 11
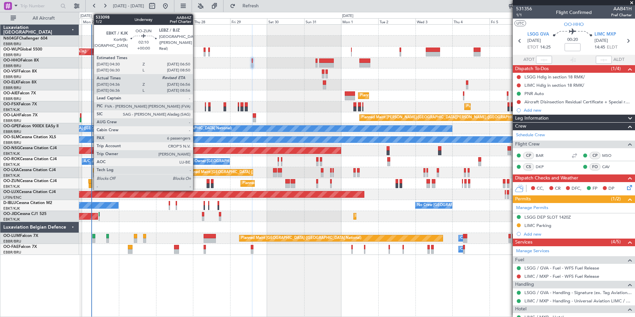
click at [90, 184] on div at bounding box center [91, 185] width 4 height 5
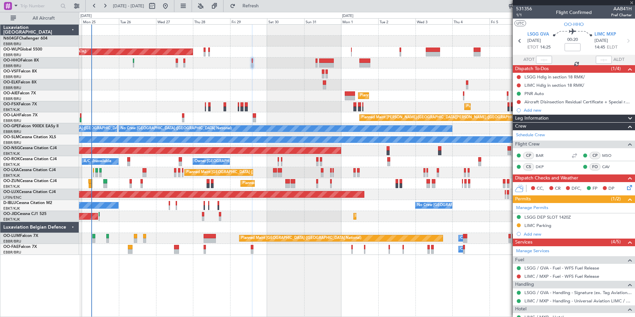
type input "04:41"
type input "6"
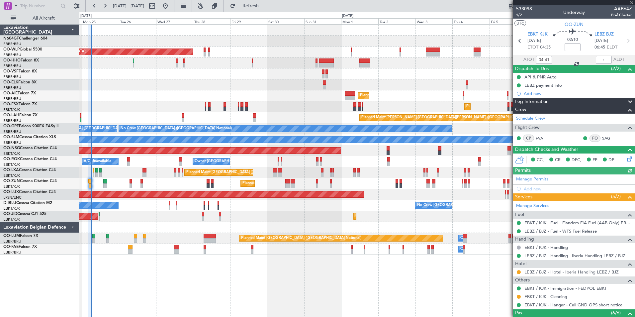
scroll to position [100, 0]
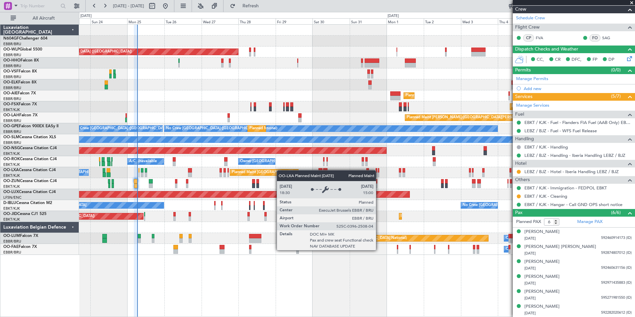
click at [283, 173] on div "Planned Maint [GEOGRAPHIC_DATA] ([GEOGRAPHIC_DATA]) Planned Maint [GEOGRAPHIC_D…" at bounding box center [356, 140] width 555 height 230
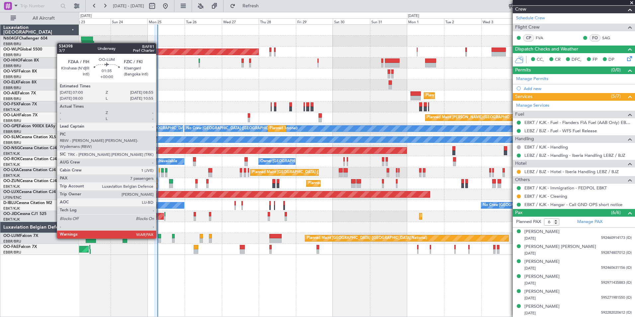
click at [159, 238] on div at bounding box center [159, 236] width 3 height 5
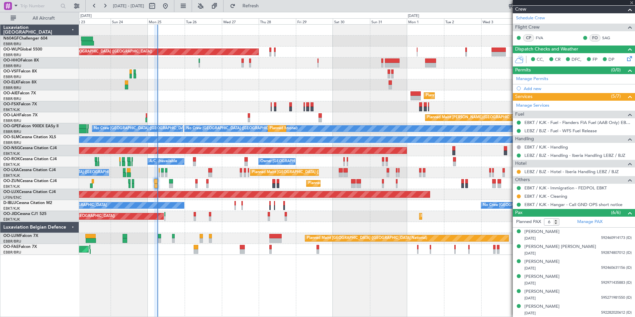
click at [159, 238] on div at bounding box center [159, 236] width 3 height 5
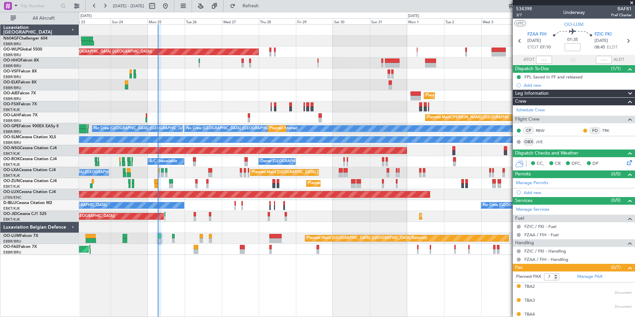
click at [282, 13] on div "0 0 Sat 23 Sun 24 Mon 25 Tue 26 Wed 27 Thu 28 [DATE] Sat 30 Sun 31 Mon 1 Tue 2 …" at bounding box center [356, 18] width 555 height 12
click at [267, 10] on button "Refresh" at bounding box center [247, 6] width 40 height 11
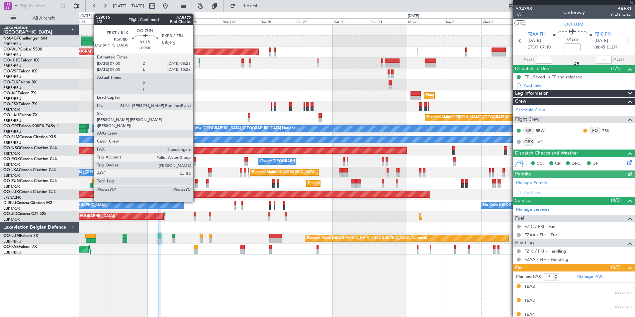
click at [196, 184] on div at bounding box center [196, 185] width 2 height 5
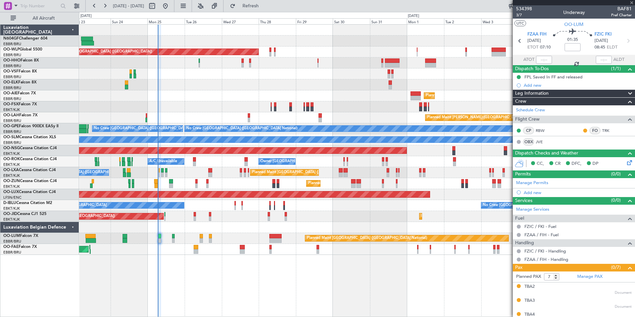
type input "2"
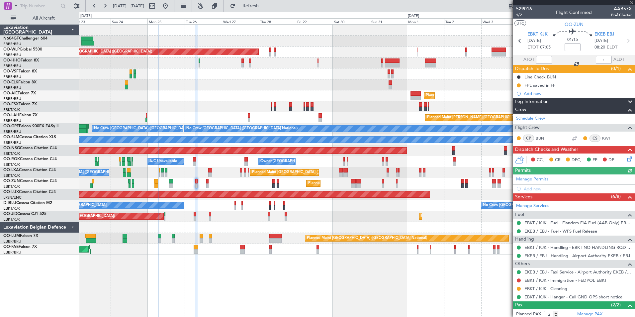
click at [378, 258] on div "Planned Maint [GEOGRAPHIC_DATA] ([GEOGRAPHIC_DATA]) Planned Maint [GEOGRAPHIC_D…" at bounding box center [357, 170] width 556 height 292
click at [267, 10] on button "Refresh" at bounding box center [247, 6] width 40 height 11
click at [295, 222] on div "Planned Maint [GEOGRAPHIC_DATA] ([GEOGRAPHIC_DATA]) Planned Maint [GEOGRAPHIC_D…" at bounding box center [356, 140] width 555 height 230
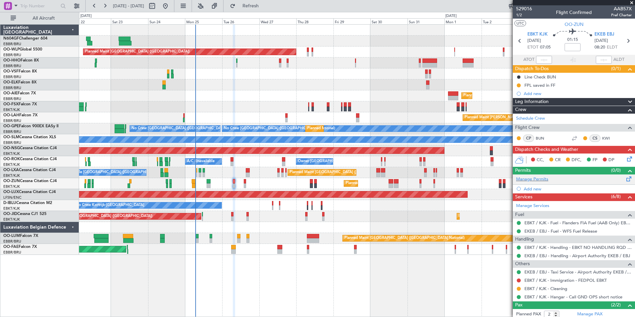
scroll to position [33, 0]
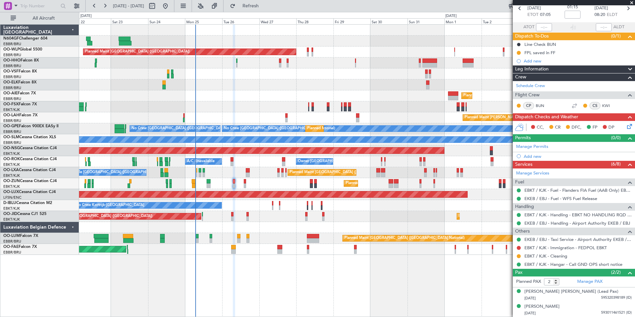
click at [231, 184] on div "Planned Maint Kortrijk-[GEOGRAPHIC_DATA]" at bounding box center [356, 183] width 555 height 11
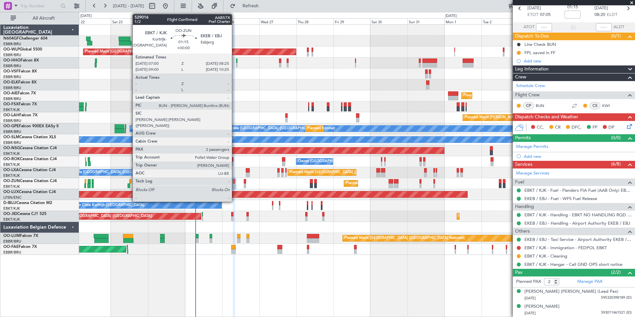
click at [235, 186] on div at bounding box center [234, 185] width 2 height 5
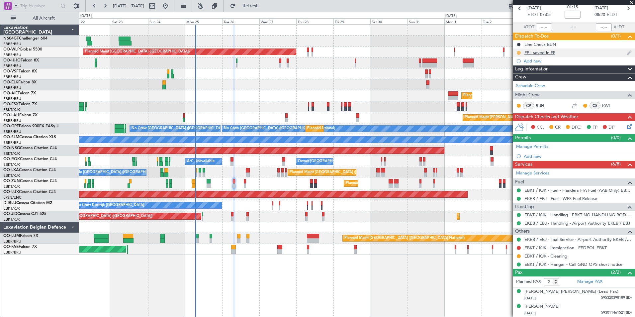
click at [519, 52] on button at bounding box center [519, 53] width 4 height 4
click at [513, 80] on span "Completed" at bounding box center [521, 82] width 22 height 7
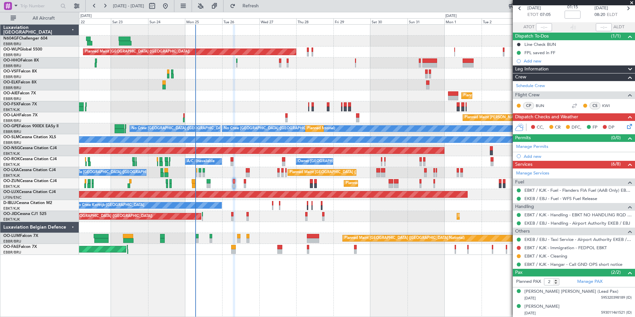
click at [625, 125] on icon at bounding box center [627, 125] width 5 height 5
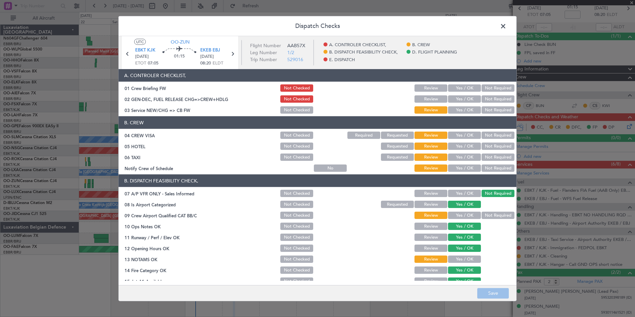
scroll to position [123, 0]
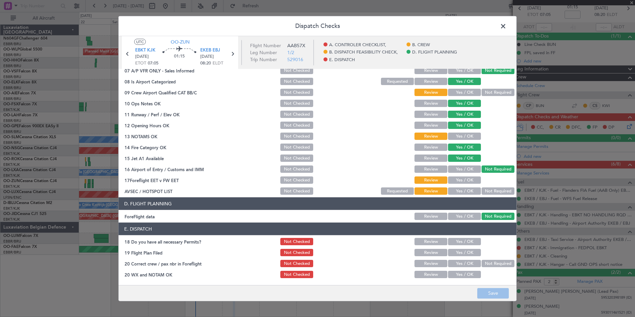
click at [455, 243] on button "Yes / OK" at bounding box center [464, 241] width 33 height 7
click at [458, 250] on button "Yes / OK" at bounding box center [464, 252] width 33 height 7
click at [458, 262] on button "Yes / OK" at bounding box center [464, 263] width 33 height 7
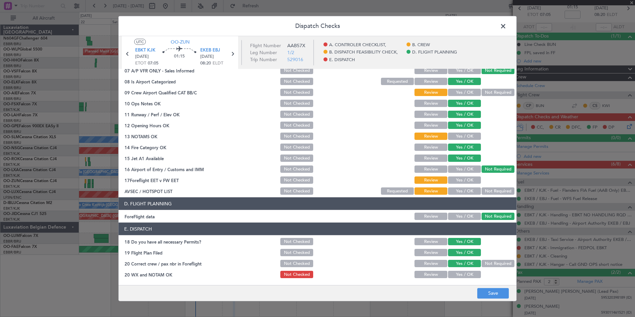
click at [461, 273] on button "Yes / OK" at bounding box center [464, 274] width 33 height 7
click at [468, 192] on button "Yes / OK" at bounding box center [464, 190] width 33 height 7
click at [468, 179] on button "Yes / OK" at bounding box center [464, 179] width 33 height 7
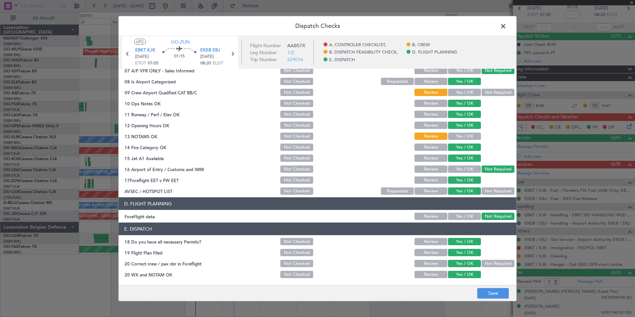
click at [468, 136] on button "Yes / OK" at bounding box center [464, 135] width 33 height 7
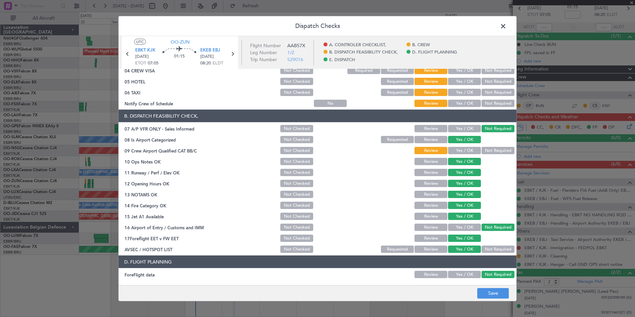
scroll to position [64, 0]
click at [459, 154] on div "Yes / OK" at bounding box center [464, 150] width 34 height 9
click at [460, 149] on button "Yes / OK" at bounding box center [464, 150] width 33 height 7
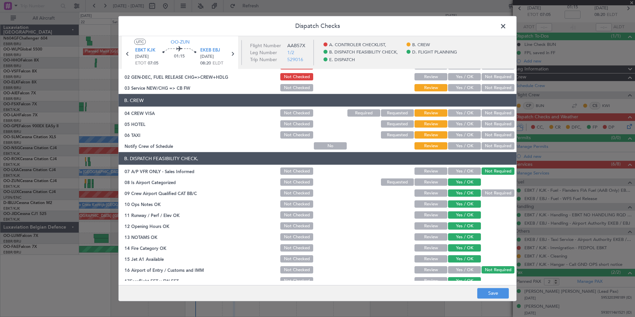
scroll to position [22, 0]
click at [460, 149] on button "Yes / OK" at bounding box center [464, 145] width 33 height 7
click at [493, 134] on button "Not Required" at bounding box center [497, 134] width 33 height 7
click at [495, 125] on button "Not Required" at bounding box center [497, 124] width 33 height 7
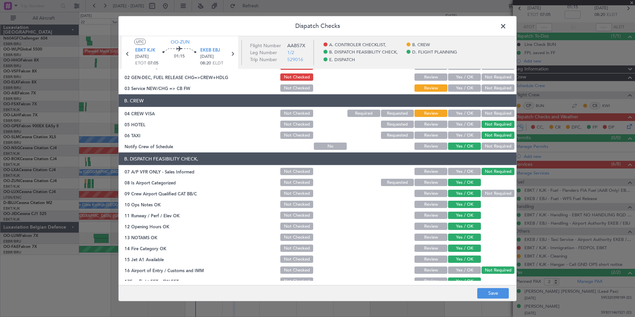
click at [495, 110] on button "Not Required" at bounding box center [497, 113] width 33 height 7
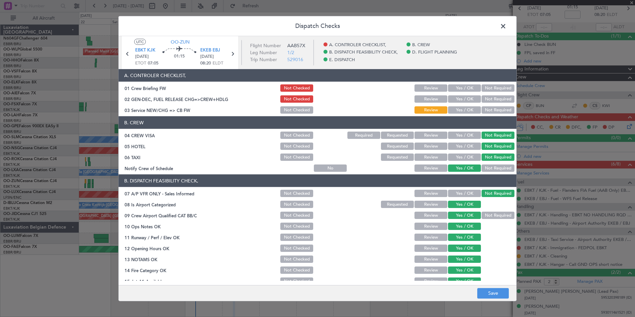
click at [458, 110] on button "Yes / OK" at bounding box center [464, 109] width 33 height 7
click at [503, 294] on button "Save" at bounding box center [493, 293] width 32 height 11
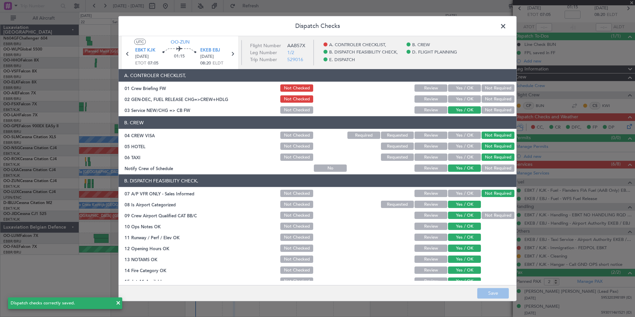
click at [506, 27] on span at bounding box center [506, 27] width 0 height 13
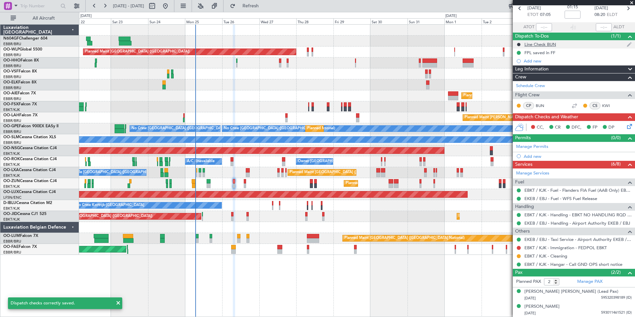
click at [540, 43] on div "Line Check BUN" at bounding box center [540, 44] width 32 height 6
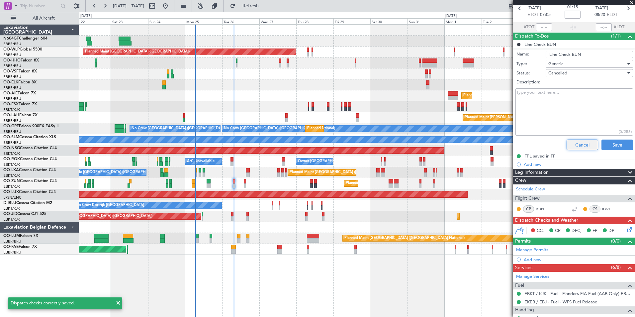
click at [574, 143] on button "Cancel" at bounding box center [582, 144] width 32 height 11
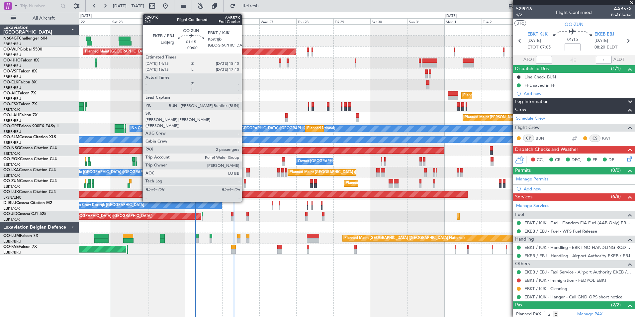
click at [245, 182] on div at bounding box center [245, 181] width 2 height 5
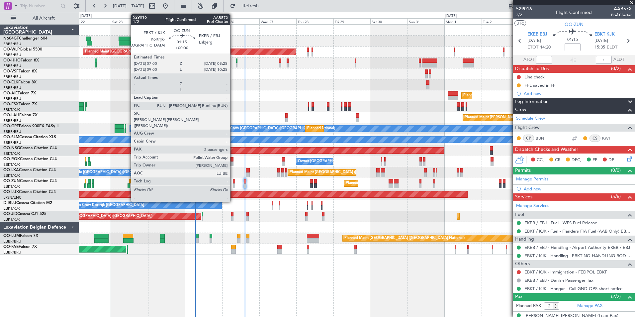
click at [233, 185] on div at bounding box center [234, 185] width 2 height 5
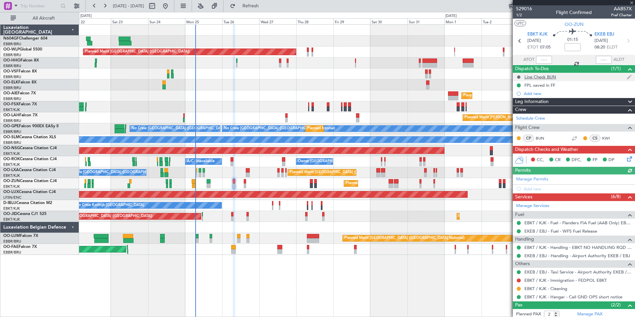
click at [519, 77] on button at bounding box center [519, 77] width 4 height 4
click at [513, 107] on span "Completed" at bounding box center [521, 106] width 22 height 7
click at [623, 40] on icon at bounding box center [627, 41] width 9 height 9
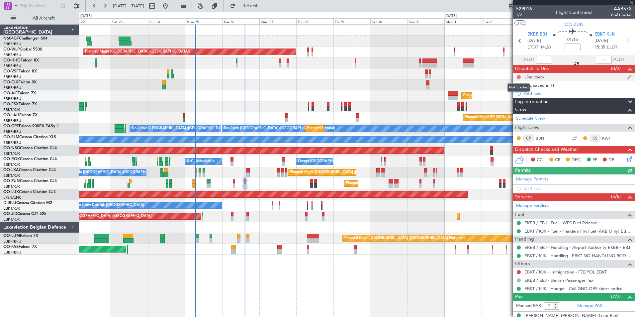
click at [517, 78] on button at bounding box center [519, 77] width 4 height 4
click at [516, 107] on span "Completed" at bounding box center [522, 106] width 22 height 7
click at [519, 86] on button at bounding box center [519, 85] width 4 height 4
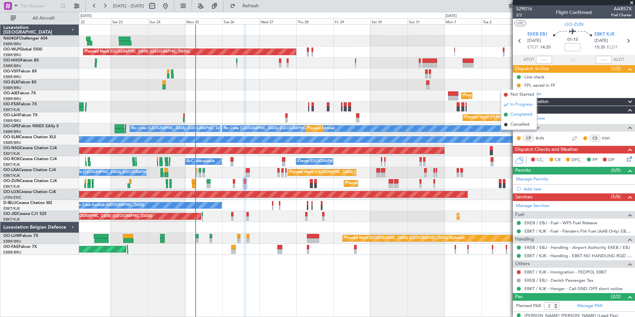
click at [512, 116] on span "Completed" at bounding box center [521, 114] width 22 height 7
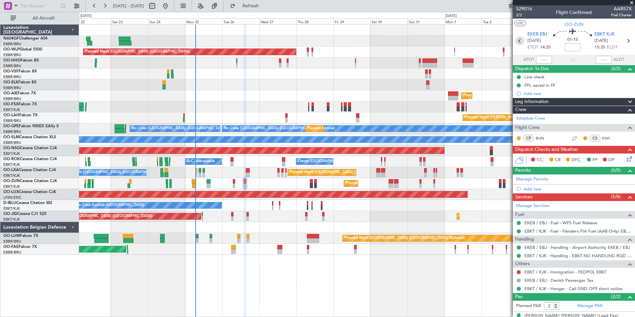
click at [516, 41] on icon at bounding box center [519, 41] width 9 height 9
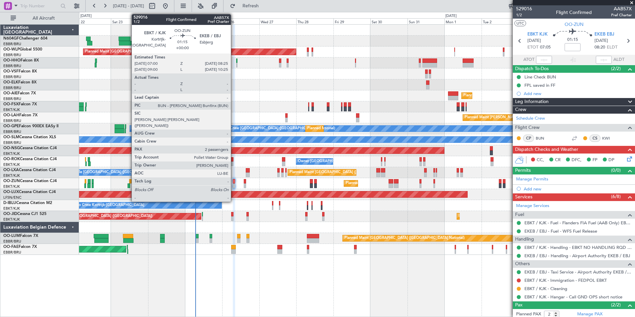
click at [234, 185] on div at bounding box center [234, 185] width 2 height 5
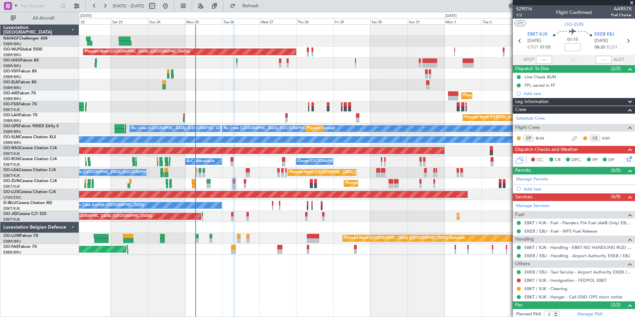
click at [625, 160] on icon at bounding box center [627, 157] width 5 height 5
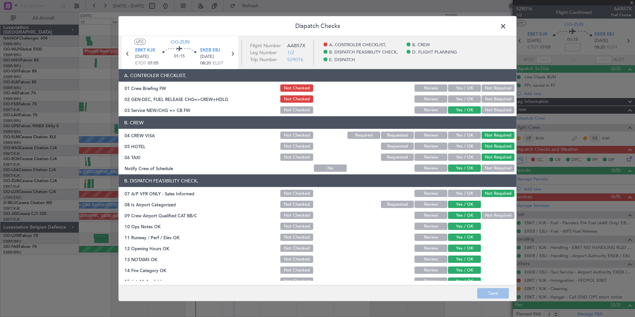
scroll to position [123, 0]
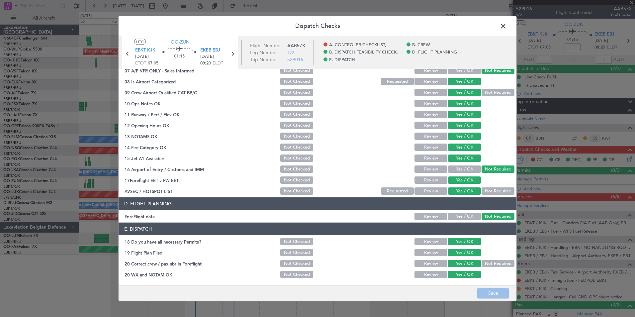
click at [506, 29] on span at bounding box center [506, 27] width 0 height 13
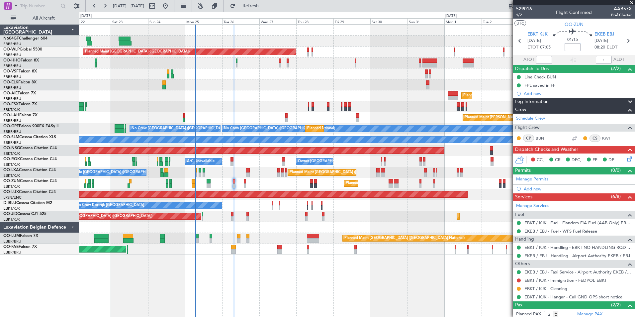
click at [569, 47] on input at bounding box center [572, 47] width 16 height 8
type input "-00:15"
click at [582, 50] on div "01:15 -00:15" at bounding box center [572, 41] width 44 height 25
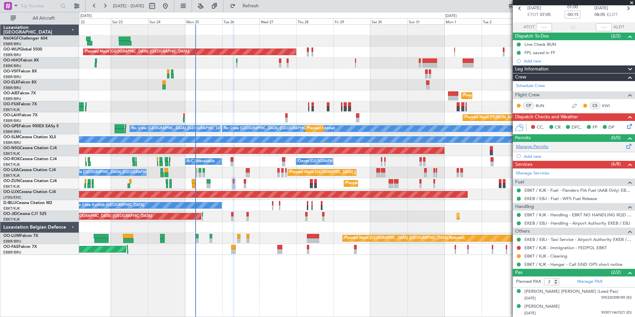
scroll to position [0, 0]
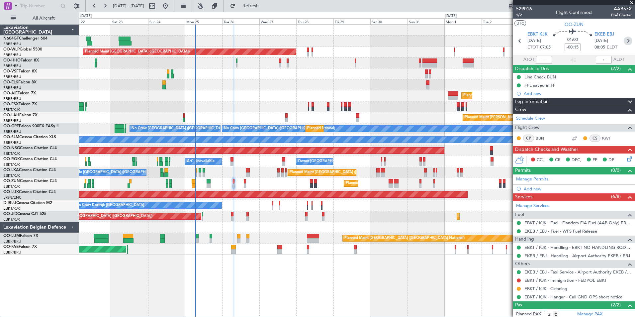
click at [623, 39] on icon at bounding box center [627, 41] width 9 height 9
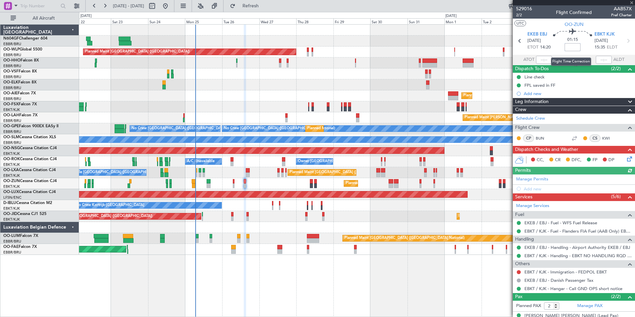
click at [570, 49] on input at bounding box center [572, 47] width 16 height 8
click at [584, 47] on div "01:15 -10" at bounding box center [572, 41] width 44 height 25
click at [625, 160] on icon at bounding box center [627, 157] width 5 height 5
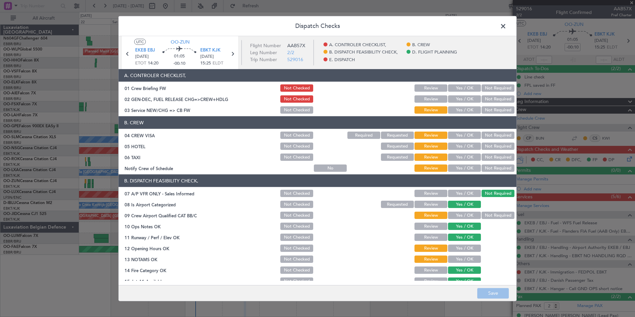
click at [456, 166] on button "Yes / OK" at bounding box center [464, 167] width 33 height 7
click at [481, 157] on button "Not Required" at bounding box center [497, 156] width 33 height 7
click at [483, 147] on button "Not Required" at bounding box center [497, 145] width 33 height 7
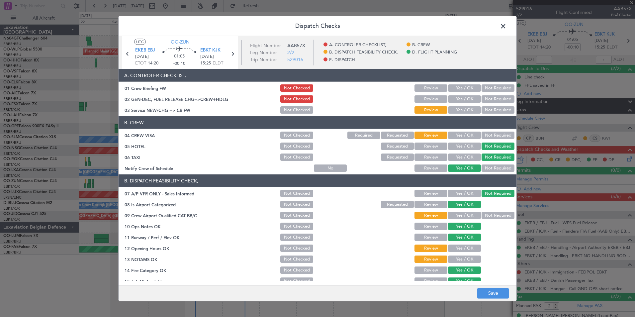
click at [481, 136] on button "Not Required" at bounding box center [497, 134] width 33 height 7
click at [457, 111] on button "Yes / OK" at bounding box center [464, 109] width 33 height 7
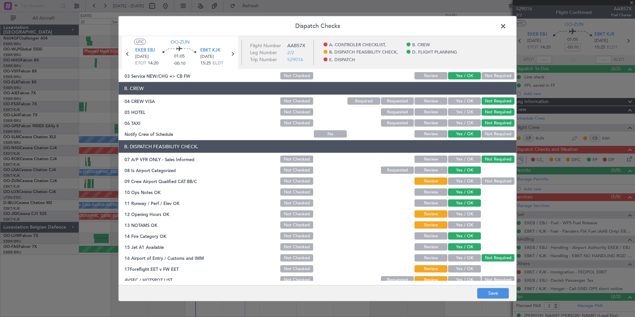
click at [464, 181] on button "Yes / OK" at bounding box center [464, 180] width 33 height 7
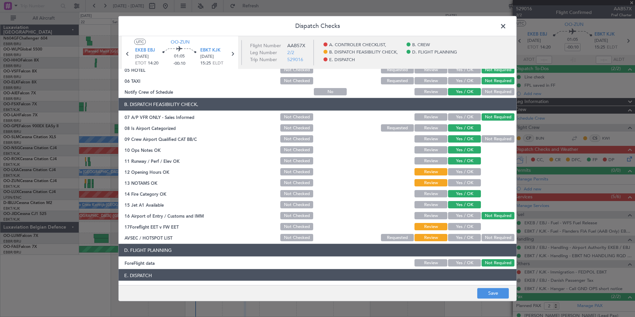
scroll to position [77, 0]
click at [463, 175] on div "Yes / OK" at bounding box center [464, 171] width 34 height 9
click at [463, 175] on button "Yes / OK" at bounding box center [464, 171] width 33 height 7
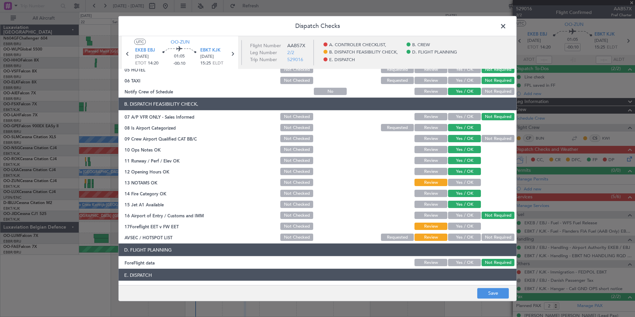
click at [463, 186] on button "Yes / OK" at bounding box center [464, 182] width 33 height 7
click at [463, 226] on button "Yes / OK" at bounding box center [464, 225] width 33 height 7
click at [465, 235] on button "Yes / OK" at bounding box center [464, 236] width 33 height 7
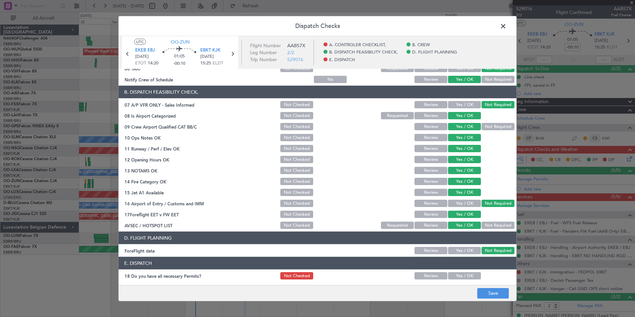
scroll to position [123, 0]
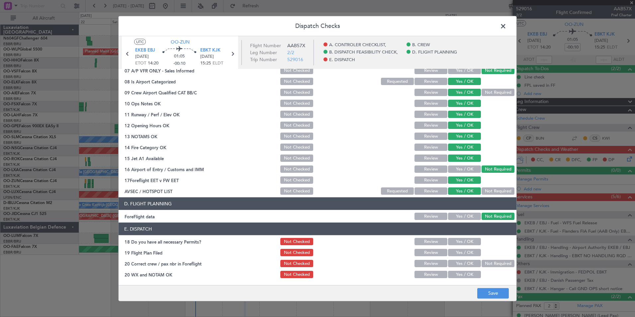
click at [464, 243] on button "Yes / OK" at bounding box center [464, 241] width 33 height 7
click at [465, 251] on button "Yes / OK" at bounding box center [464, 252] width 33 height 7
click at [465, 262] on button "Yes / OK" at bounding box center [464, 263] width 33 height 7
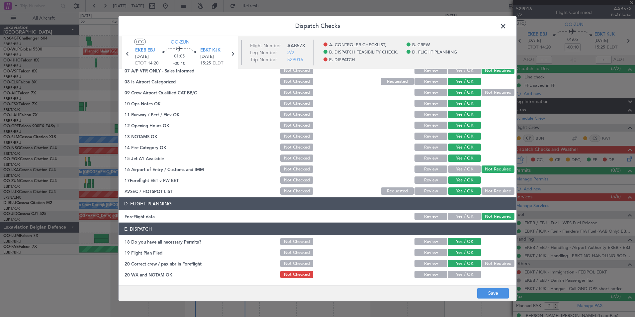
click at [465, 275] on button "Yes / OK" at bounding box center [464, 274] width 33 height 7
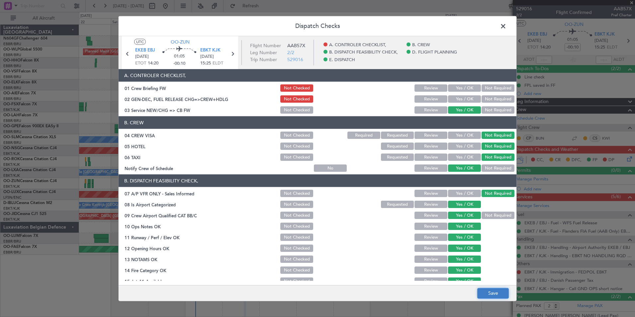
click at [490, 290] on button "Save" at bounding box center [493, 293] width 32 height 11
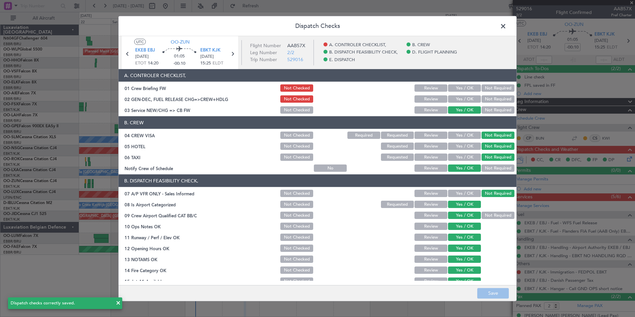
click at [506, 25] on span at bounding box center [506, 27] width 0 height 13
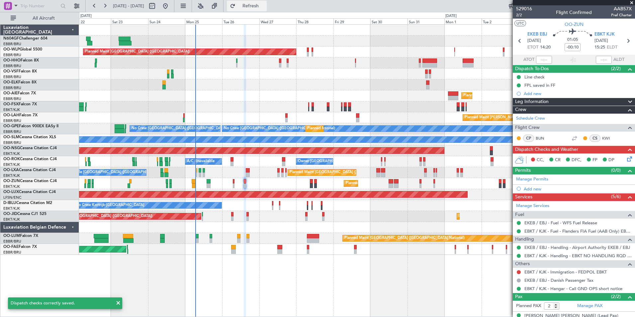
click at [265, 5] on span "Refresh" at bounding box center [251, 6] width 28 height 5
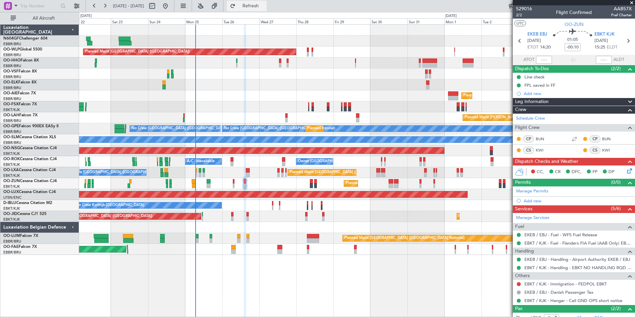
click at [265, 8] on span "Refresh" at bounding box center [251, 6] width 28 height 5
click at [521, 15] on span "2/2" at bounding box center [524, 15] width 16 height 6
click at [627, 171] on icon at bounding box center [627, 169] width 5 height 5
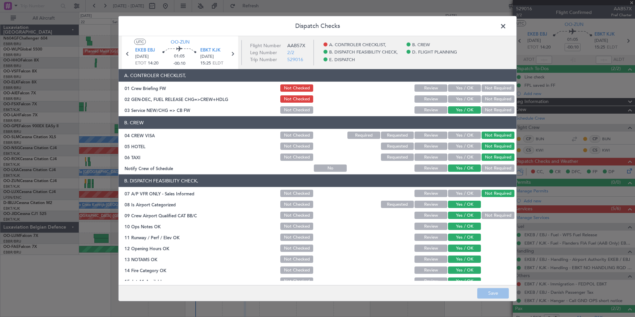
click at [451, 98] on button "Yes / OK" at bounding box center [464, 98] width 33 height 7
click at [497, 290] on button "Save" at bounding box center [493, 293] width 32 height 11
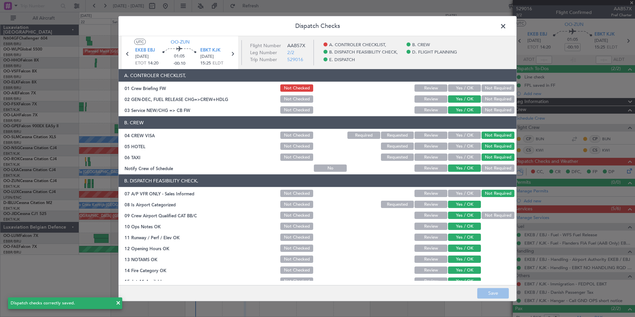
click at [506, 30] on span at bounding box center [506, 27] width 0 height 13
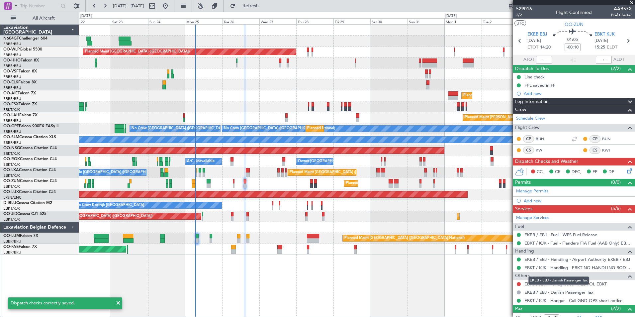
click at [544, 285] on mat-tooltip-component "EKEB / EBJ - Danish Passenger Tax" at bounding box center [559, 281] width 70 height 18
click at [537, 282] on link "EBKT / KJK - Immigration - FEDPOL EBKT" at bounding box center [565, 284] width 82 height 6
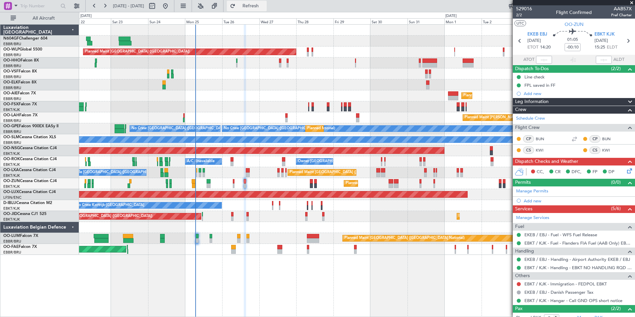
click at [267, 2] on button "Refresh" at bounding box center [247, 6] width 40 height 11
click at [626, 169] on icon at bounding box center [627, 169] width 5 height 5
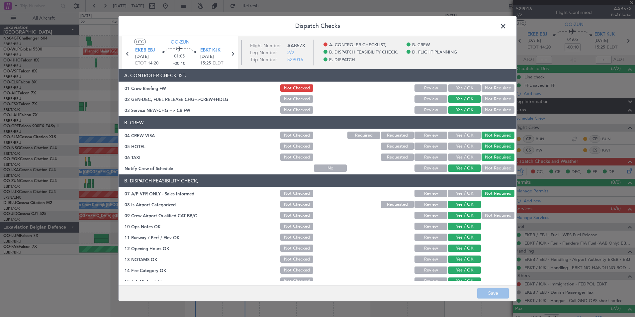
click at [452, 88] on button "Yes / OK" at bounding box center [464, 87] width 33 height 7
click at [492, 292] on button "Save" at bounding box center [493, 293] width 32 height 11
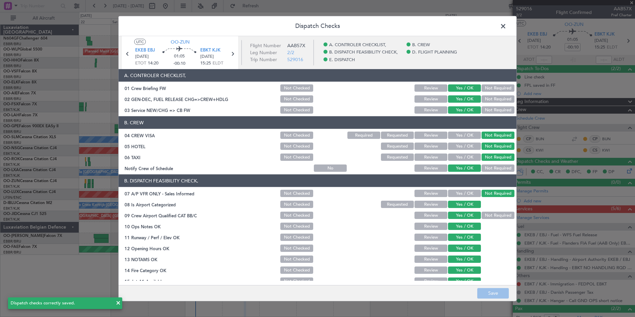
click at [506, 25] on span at bounding box center [506, 27] width 0 height 13
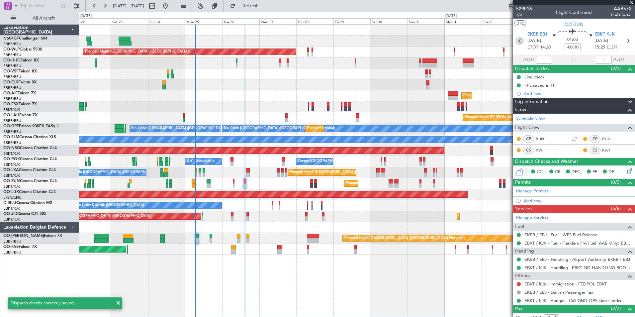
click at [519, 42] on icon at bounding box center [519, 41] width 9 height 9
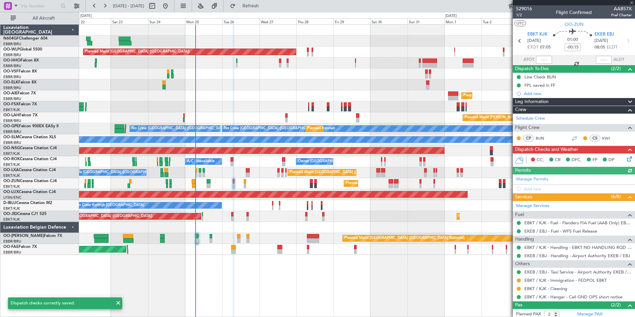
click at [625, 158] on icon at bounding box center [627, 157] width 5 height 5
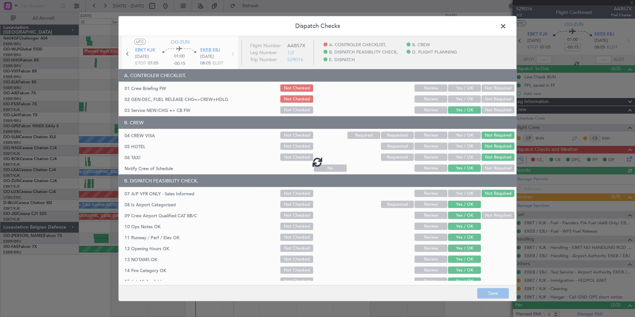
click at [466, 97] on div at bounding box center [318, 161] width 398 height 251
click at [463, 94] on div at bounding box center [318, 161] width 398 height 251
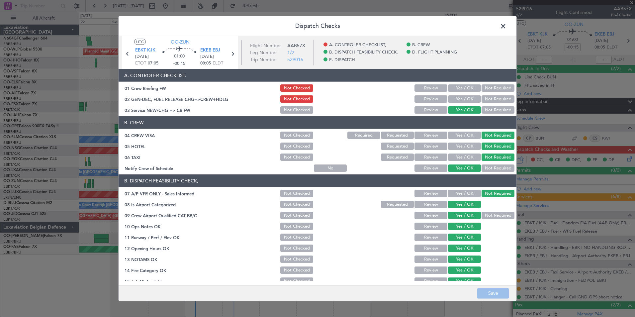
click at [463, 89] on button "Yes / OK" at bounding box center [464, 87] width 33 height 7
click at [465, 98] on button "Yes / OK" at bounding box center [464, 98] width 33 height 7
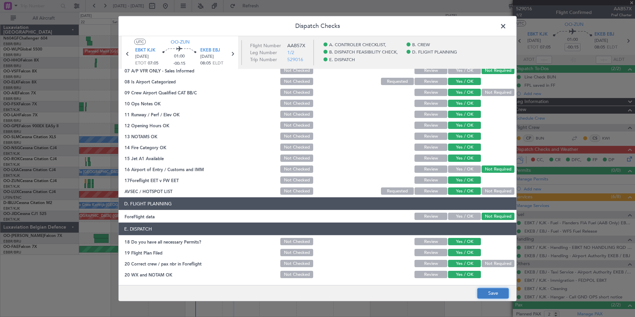
click at [487, 294] on button "Save" at bounding box center [493, 293] width 32 height 11
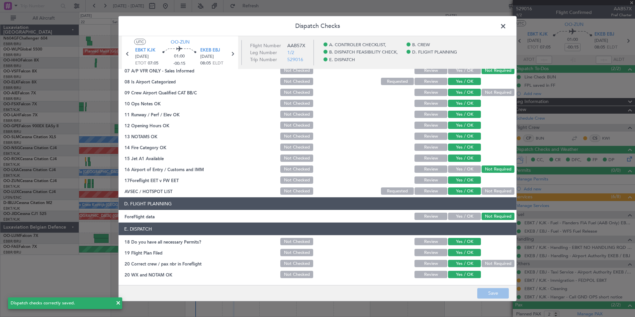
click at [506, 30] on span at bounding box center [506, 27] width 0 height 13
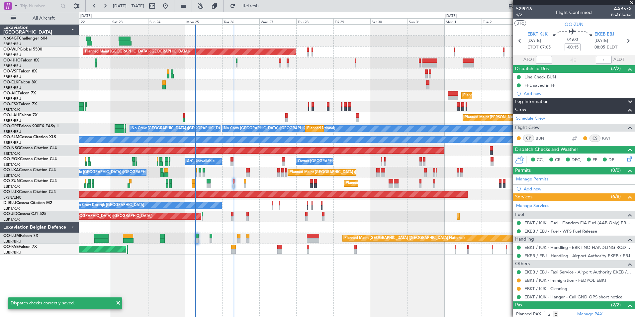
scroll to position [33, 0]
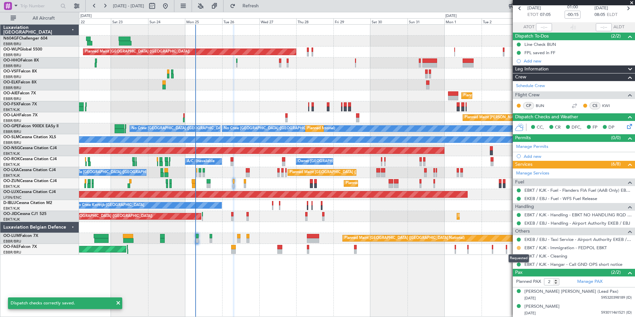
click at [518, 248] on button at bounding box center [519, 248] width 4 height 4
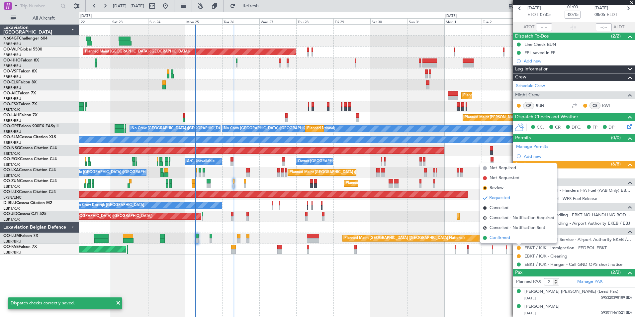
click at [515, 240] on li "Confirmed" at bounding box center [518, 238] width 77 height 10
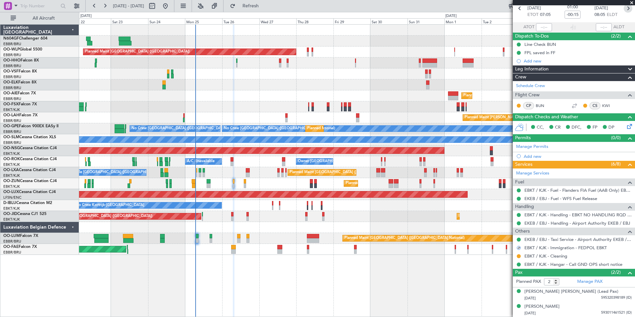
click at [623, 9] on icon at bounding box center [627, 8] width 9 height 9
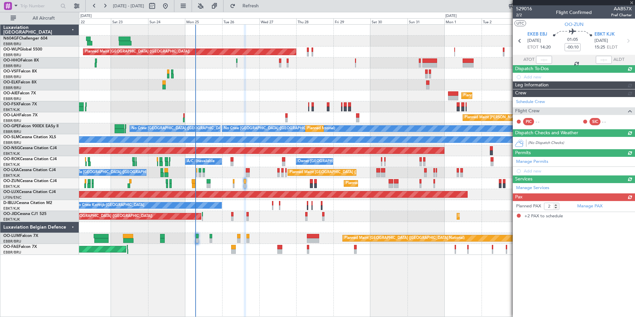
scroll to position [0, 0]
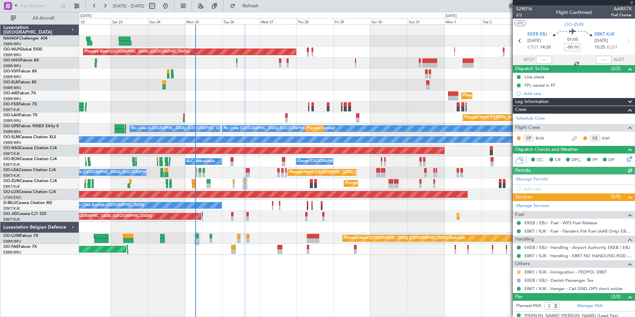
click at [518, 272] on button at bounding box center [519, 272] width 4 height 4
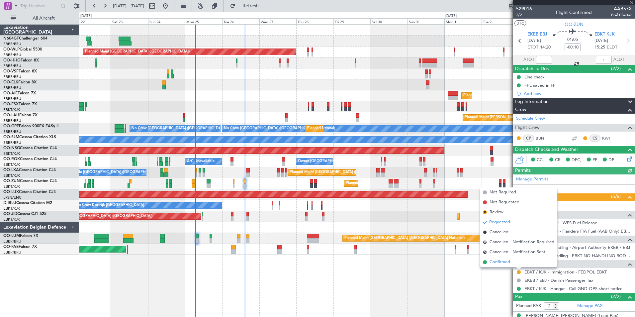
click at [504, 259] on span "Confirmed" at bounding box center [499, 262] width 21 height 7
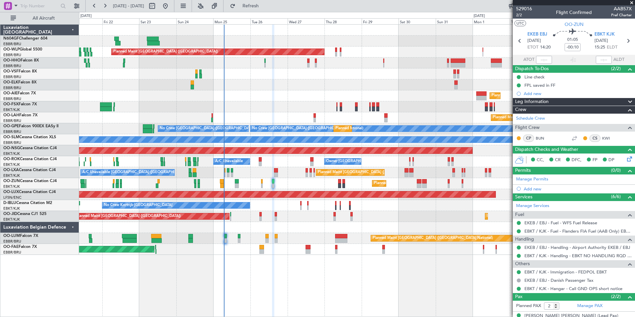
click at [291, 106] on div "Planned Maint Kortrijk-Wevelgem Planned Maint Kortrijk-Wevelgem Planned Maint K…" at bounding box center [356, 106] width 555 height 11
click at [282, 101] on div "Planned Maint [GEOGRAPHIC_DATA] ([GEOGRAPHIC_DATA])" at bounding box center [356, 95] width 555 height 11
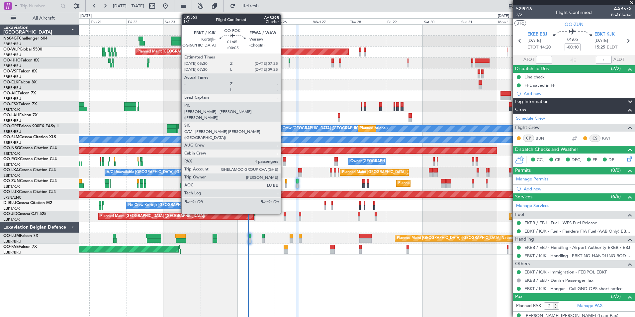
click at [284, 158] on div at bounding box center [284, 159] width 3 height 5
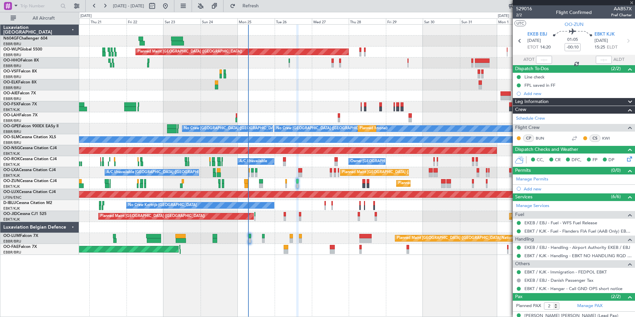
type input "+00:05"
type input "4"
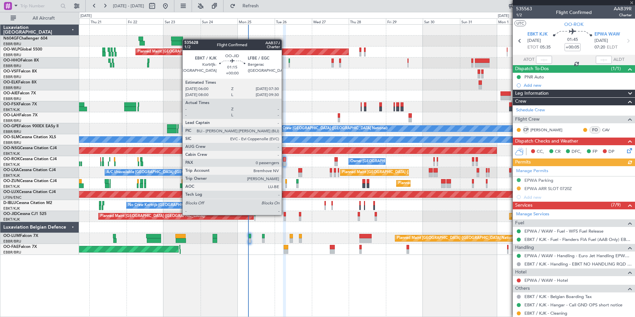
click at [285, 214] on div at bounding box center [285, 214] width 2 height 5
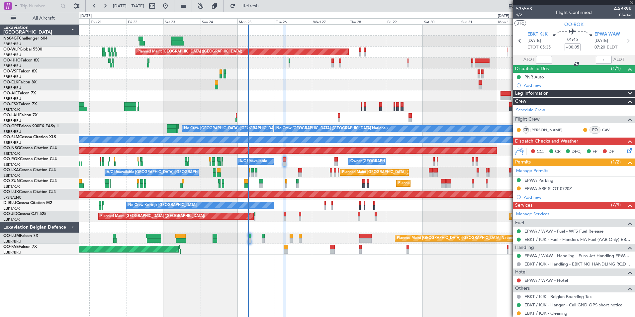
type input "0"
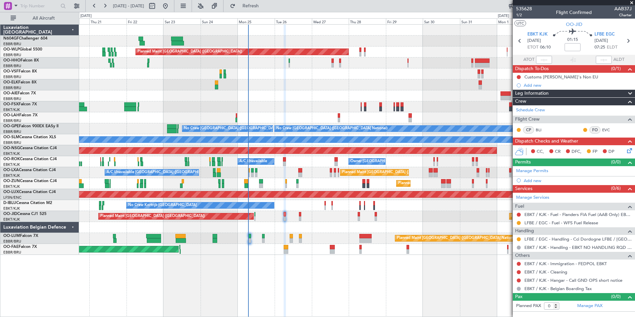
drag, startPoint x: 264, startPoint y: 98, endPoint x: 281, endPoint y: 102, distance: 18.0
click at [247, 76] on div at bounding box center [356, 73] width 555 height 11
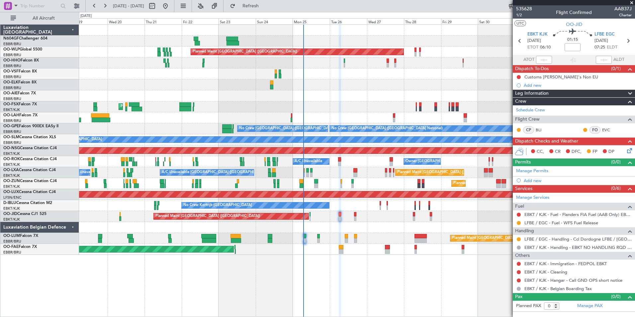
click at [248, 104] on div "Planned Maint Berlin (Brandenburg) AOG Maint Geneva (Cointrin) Planned Maint Lo…" at bounding box center [356, 140] width 555 height 230
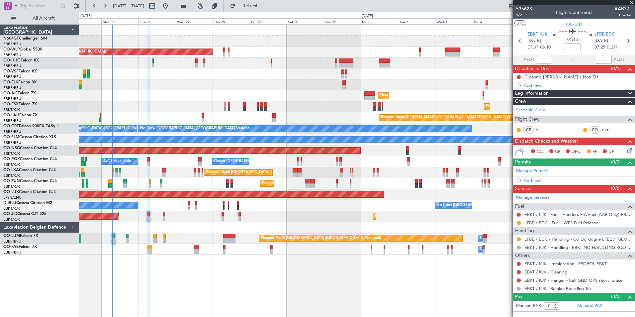
click at [140, 90] on div "Planned Maint Berlin (Brandenburg) Planned Maint Kortrijk-Wevelgem Planned Main…" at bounding box center [356, 140] width 555 height 230
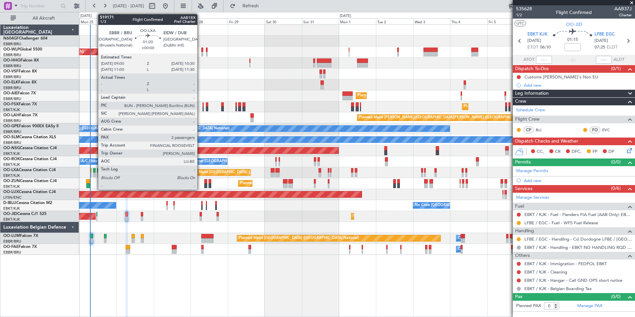
click at [94, 173] on div at bounding box center [94, 174] width 2 height 5
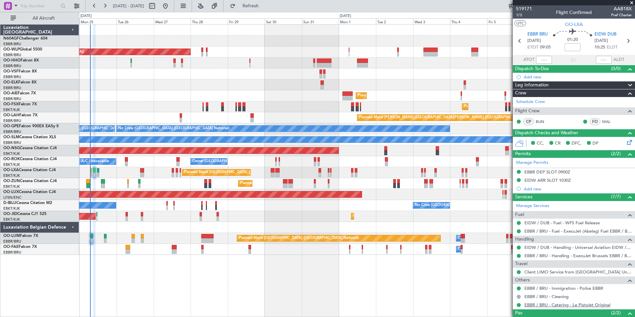
click at [547, 306] on link "EBBR / BRU - Catering - Le Pistolet Original" at bounding box center [567, 305] width 86 height 6
click at [265, 8] on span "Refresh" at bounding box center [251, 6] width 28 height 5
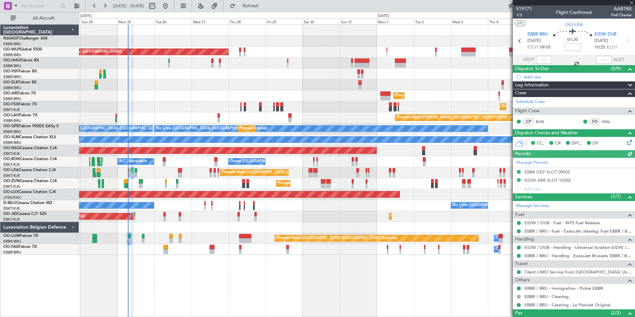
click at [314, 92] on div "Planned Maint [GEOGRAPHIC_DATA] ([GEOGRAPHIC_DATA]) Planned Maint [GEOGRAPHIC_D…" at bounding box center [356, 140] width 555 height 230
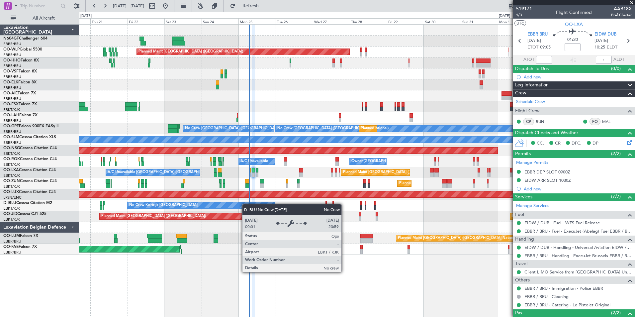
click at [253, 204] on div "Planned Maint [GEOGRAPHIC_DATA] ([GEOGRAPHIC_DATA]) AOG Maint Geneva ([GEOGRAPH…" at bounding box center [356, 140] width 555 height 230
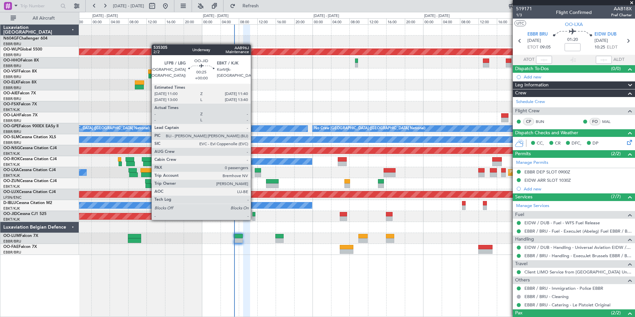
click at [254, 219] on div at bounding box center [253, 218] width 3 height 5
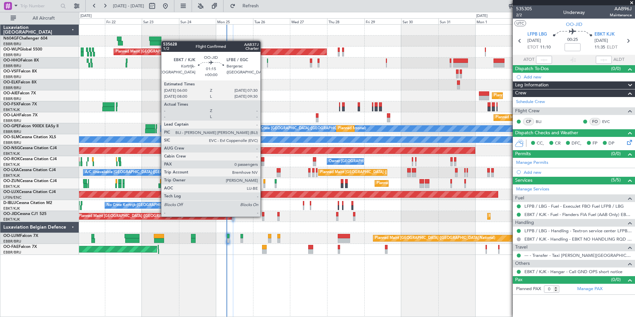
click at [263, 216] on div at bounding box center [263, 214] width 2 height 5
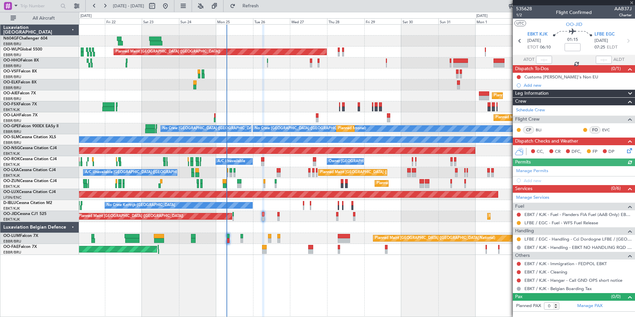
click at [225, 240] on div "Planned Maint [GEOGRAPHIC_DATA] ([GEOGRAPHIC_DATA] National) Owner [GEOGRAPHIC_…" at bounding box center [356, 238] width 555 height 11
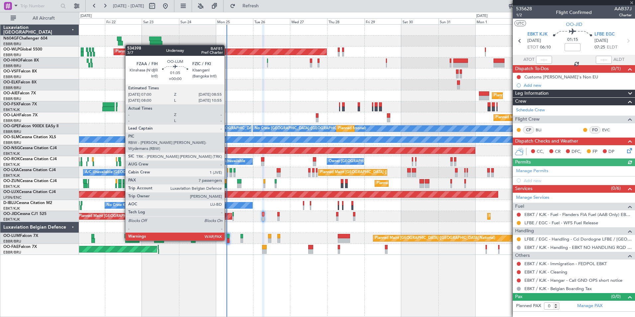
click at [228, 240] on div at bounding box center [227, 240] width 3 height 5
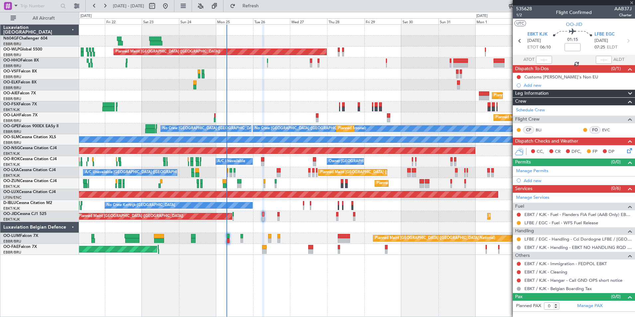
type input "7"
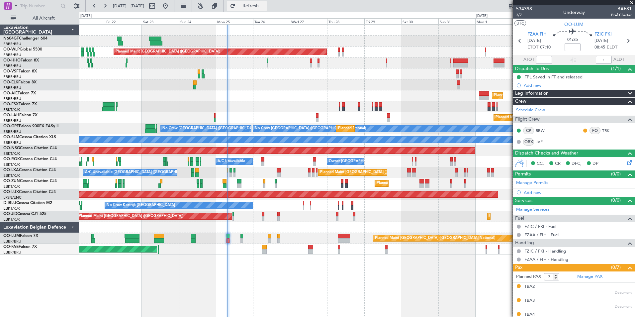
click at [253, 8] on button "Refresh" at bounding box center [247, 6] width 40 height 11
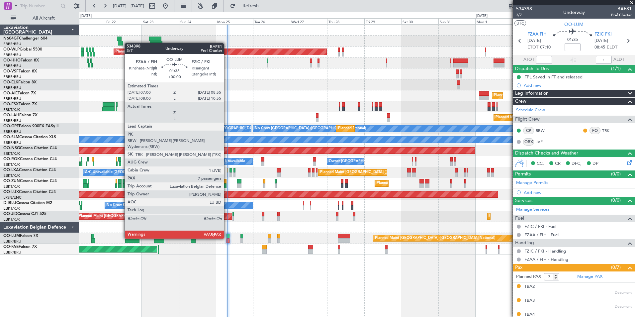
click at [227, 238] on div at bounding box center [227, 236] width 3 height 5
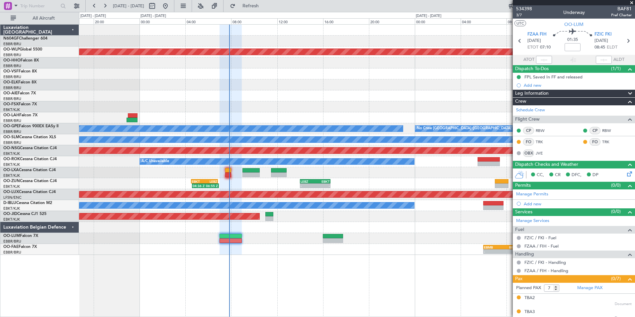
type input "07:46"
